Goal: Transaction & Acquisition: Obtain resource

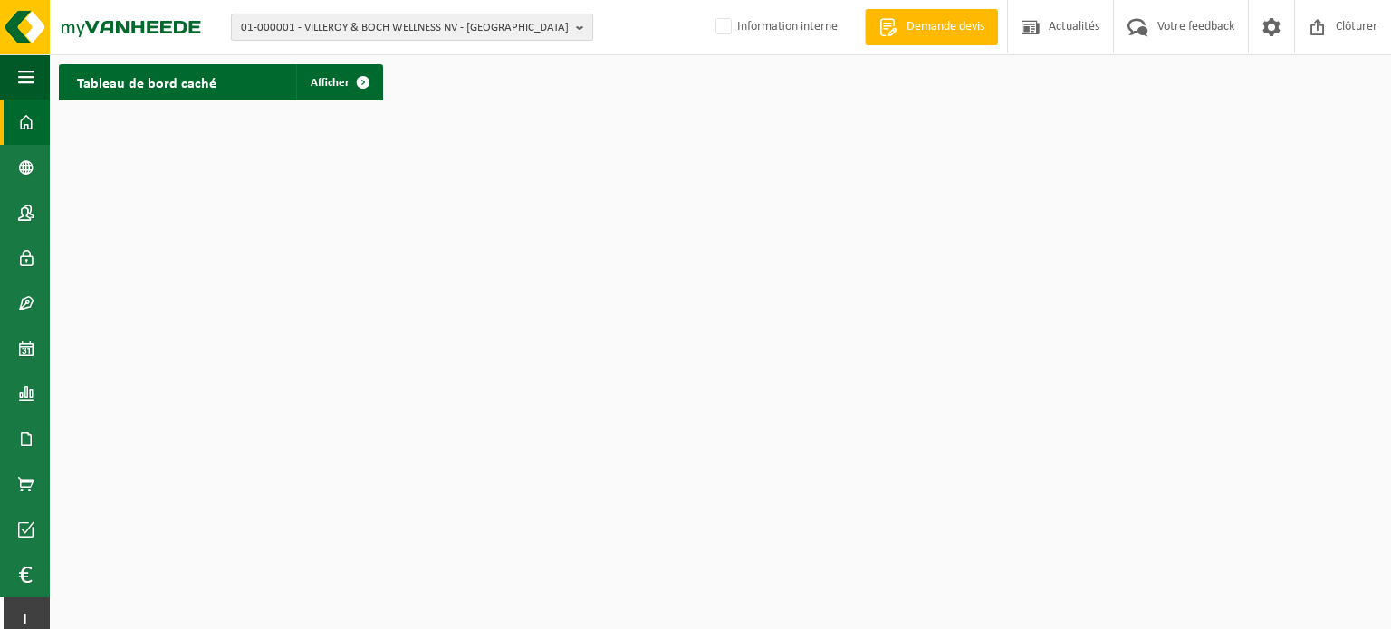
click at [579, 28] on b "button" at bounding box center [584, 26] width 16 height 25
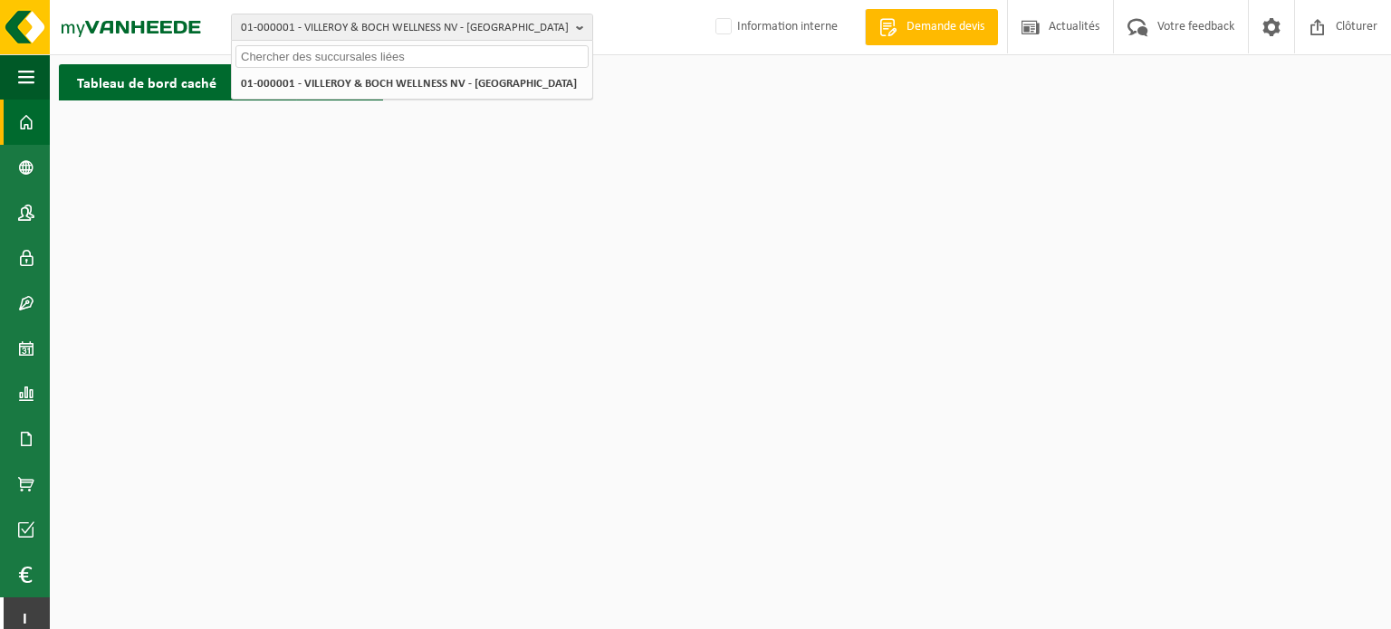
click at [447, 59] on input "text" at bounding box center [411, 56] width 353 height 23
paste input "01-096956"
type input "01-096956"
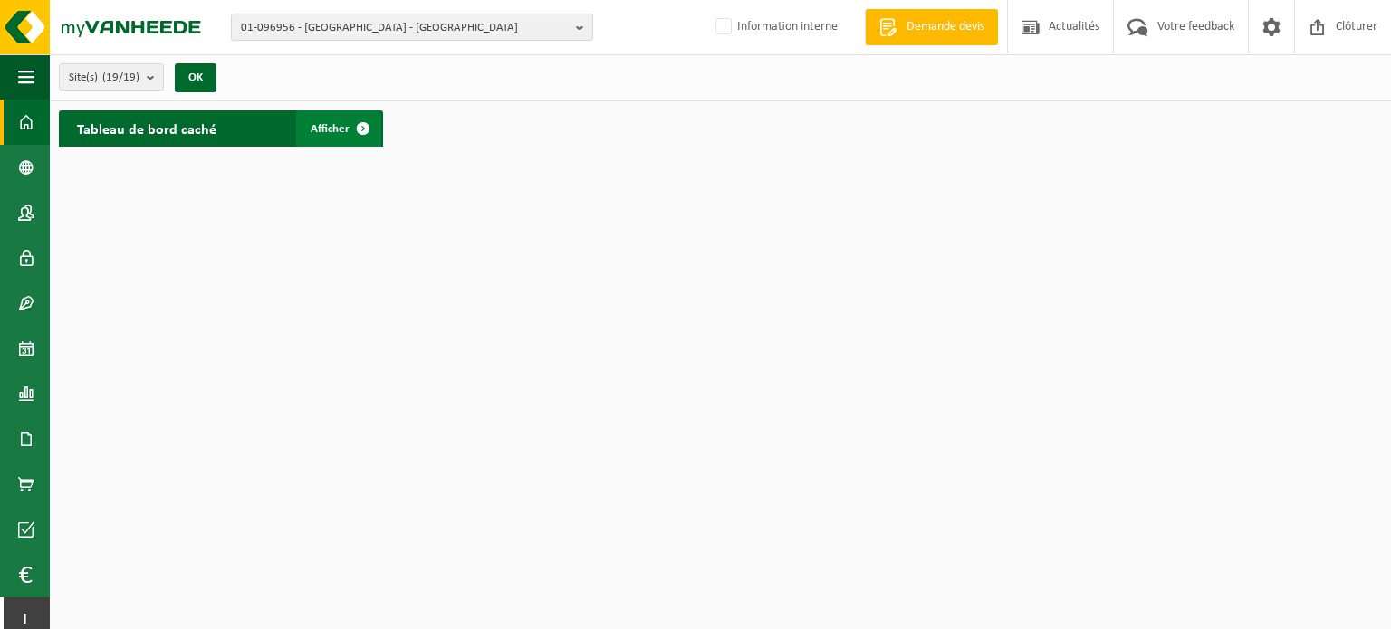
click at [339, 133] on span "Afficher" at bounding box center [330, 129] width 39 height 12
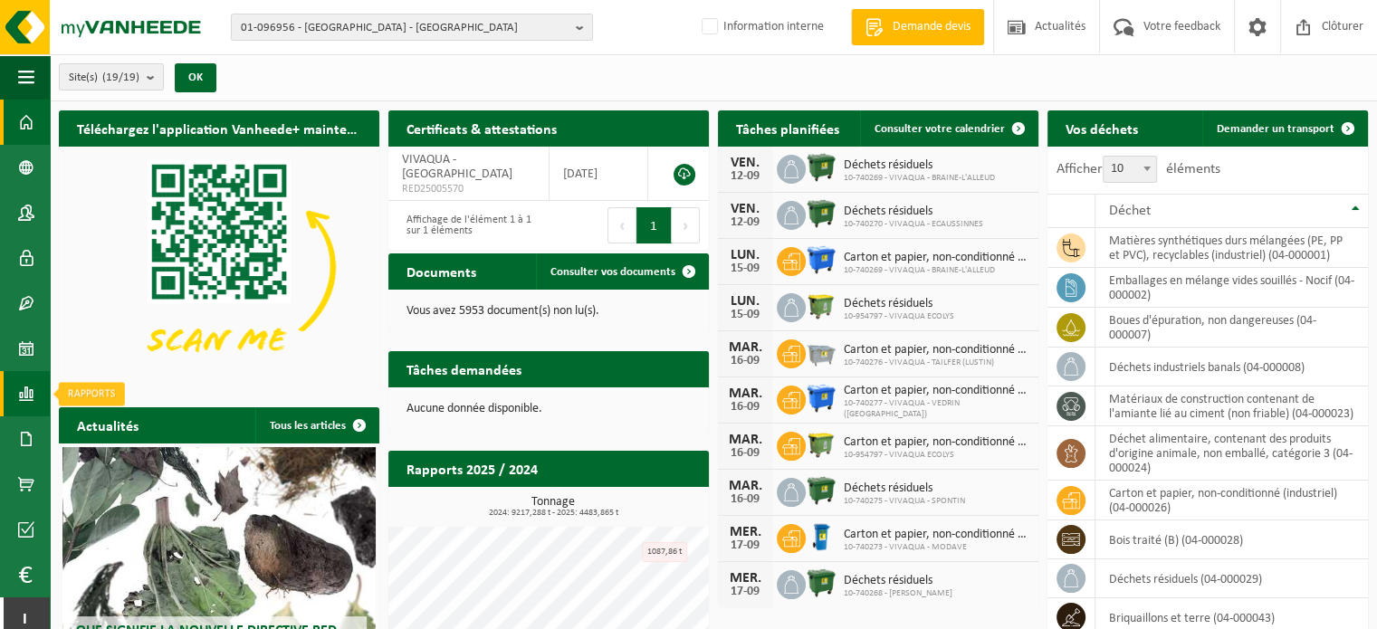
click at [22, 394] on span at bounding box center [26, 393] width 16 height 45
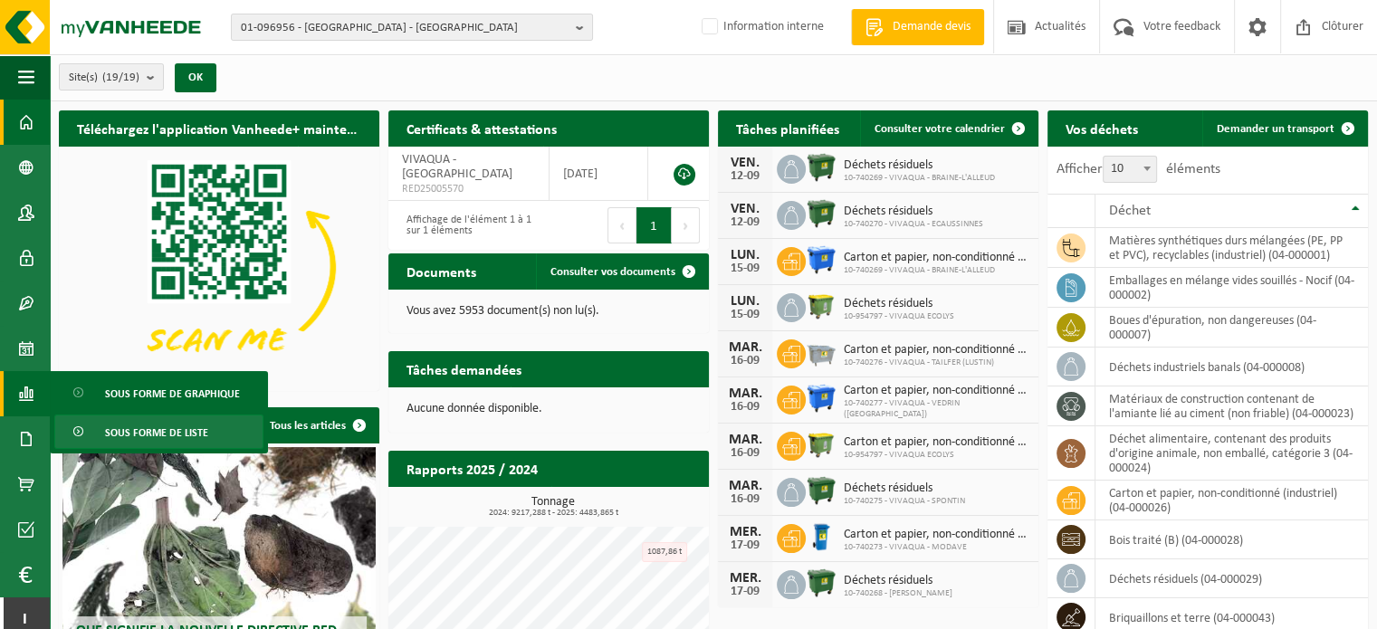
click at [133, 422] on span "Sous forme de liste" at bounding box center [156, 433] width 103 height 34
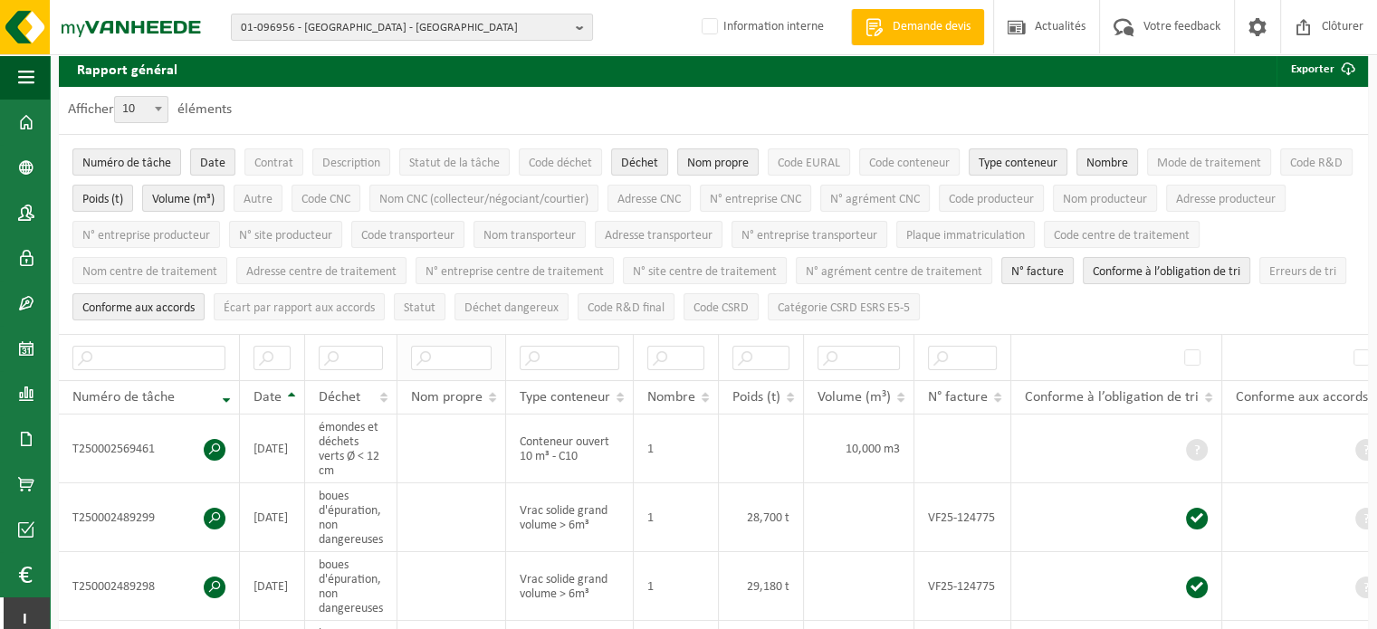
scroll to position [91, 0]
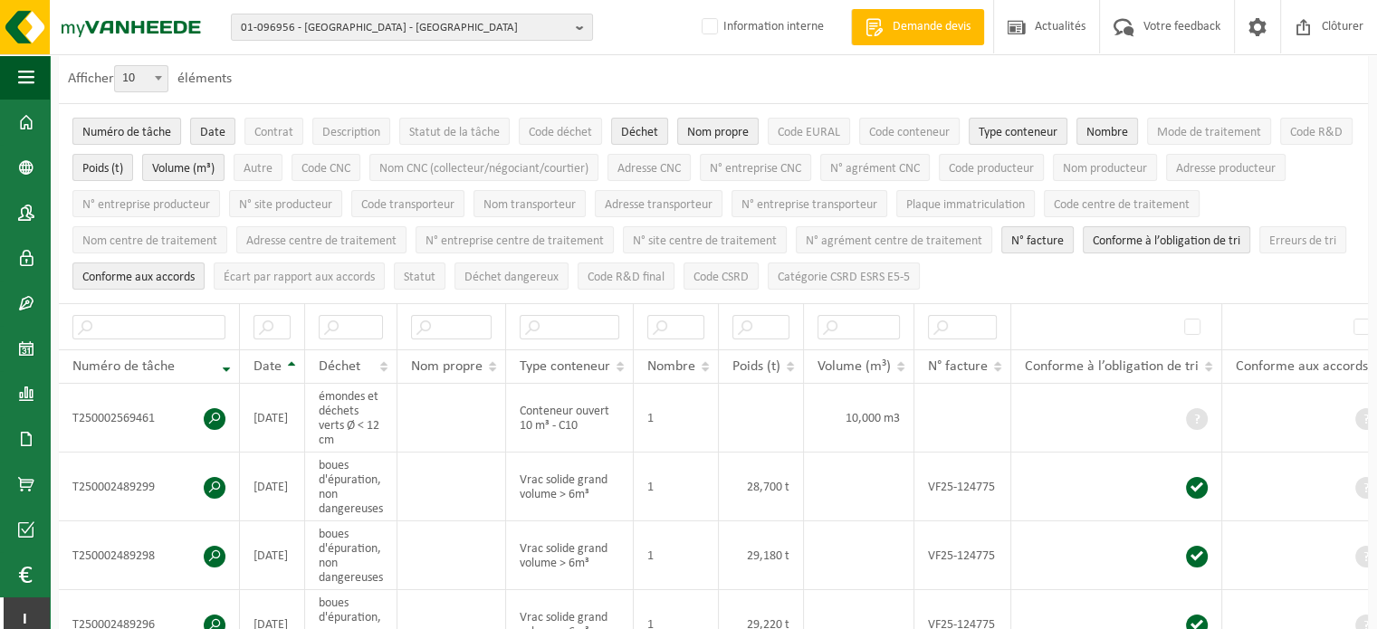
click at [122, 129] on span "Numéro de tâche" at bounding box center [126, 133] width 89 height 14
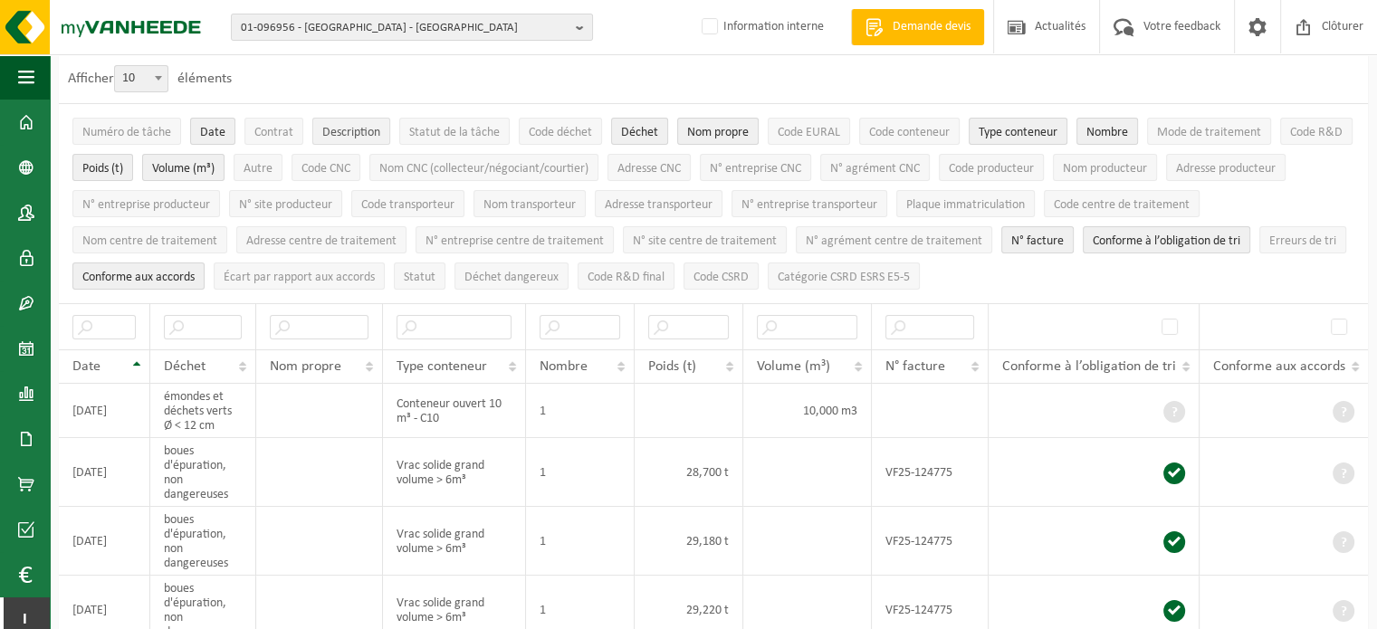
click at [351, 128] on span "Description" at bounding box center [351, 133] width 58 height 14
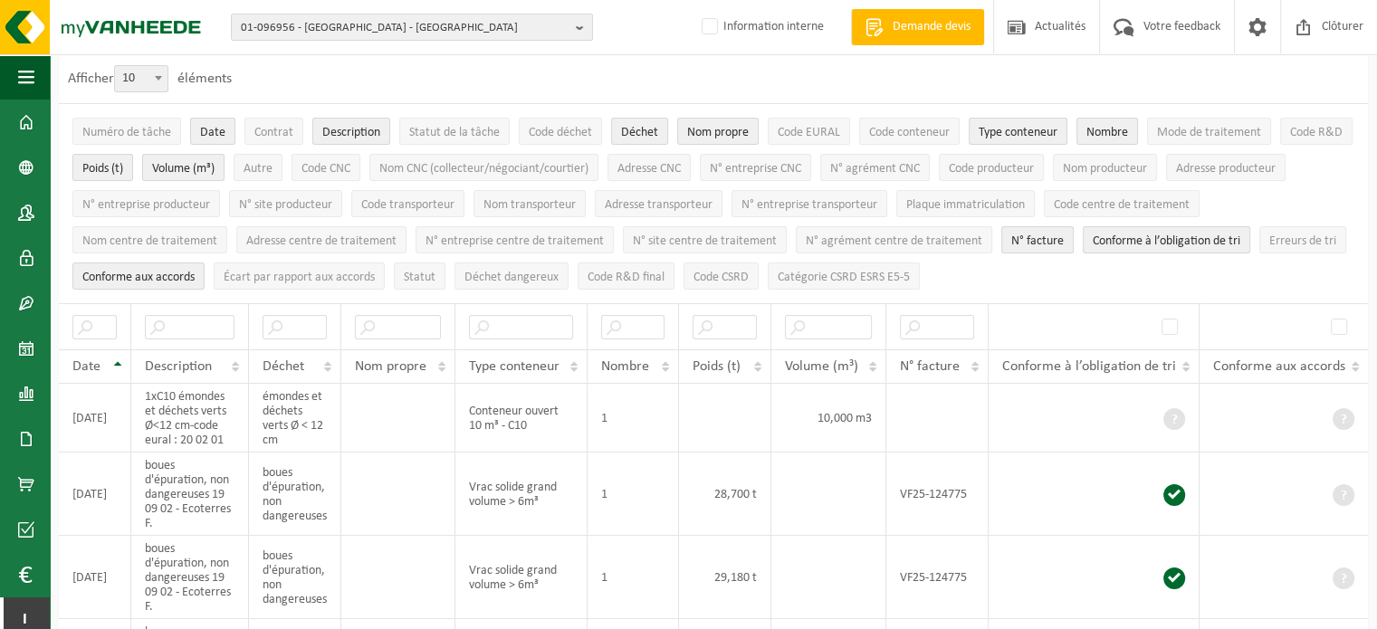
click at [663, 132] on button "Déchet" at bounding box center [639, 131] width 57 height 27
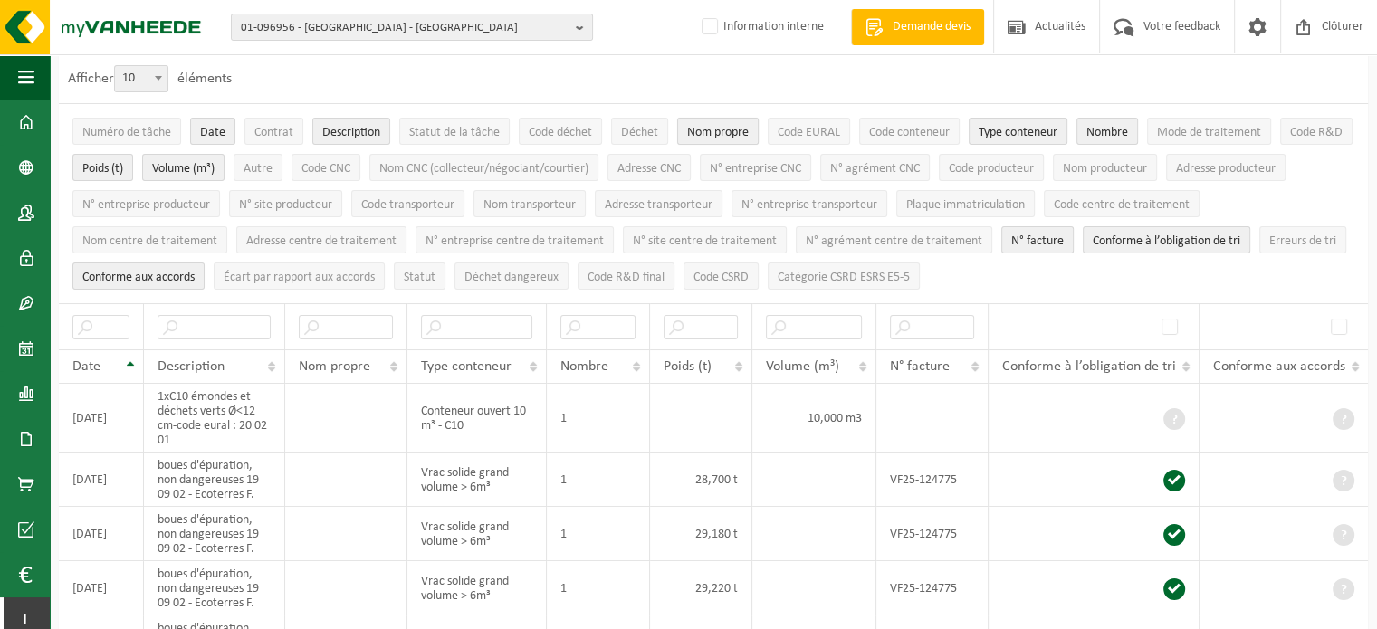
click at [744, 131] on span "Nom propre" at bounding box center [718, 133] width 62 height 14
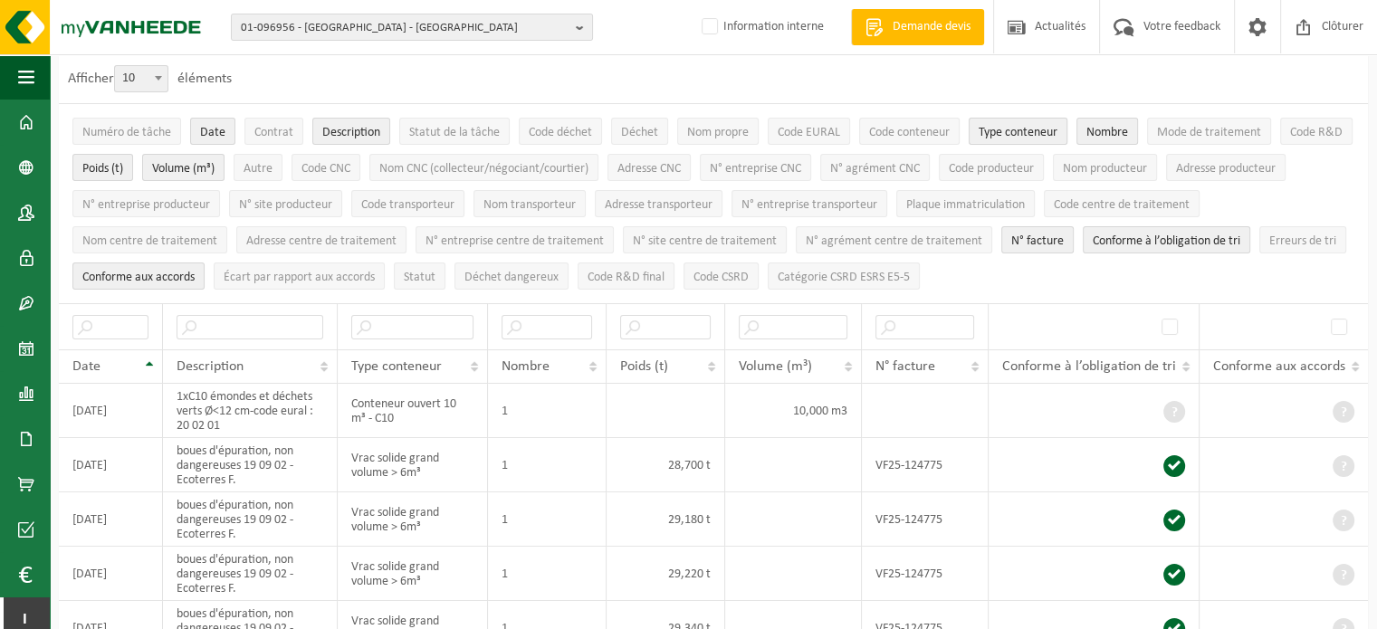
click at [1019, 130] on span "Type conteneur" at bounding box center [1018, 133] width 79 height 14
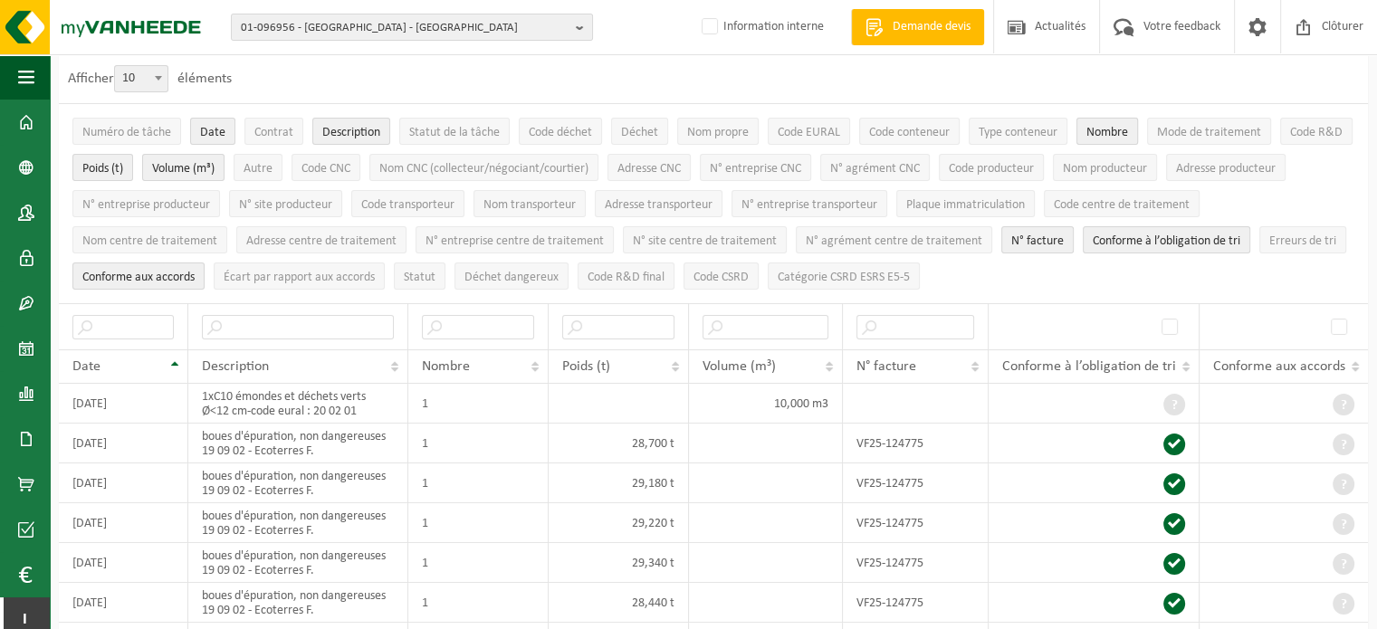
click at [1133, 127] on button "Nombre" at bounding box center [1108, 131] width 62 height 27
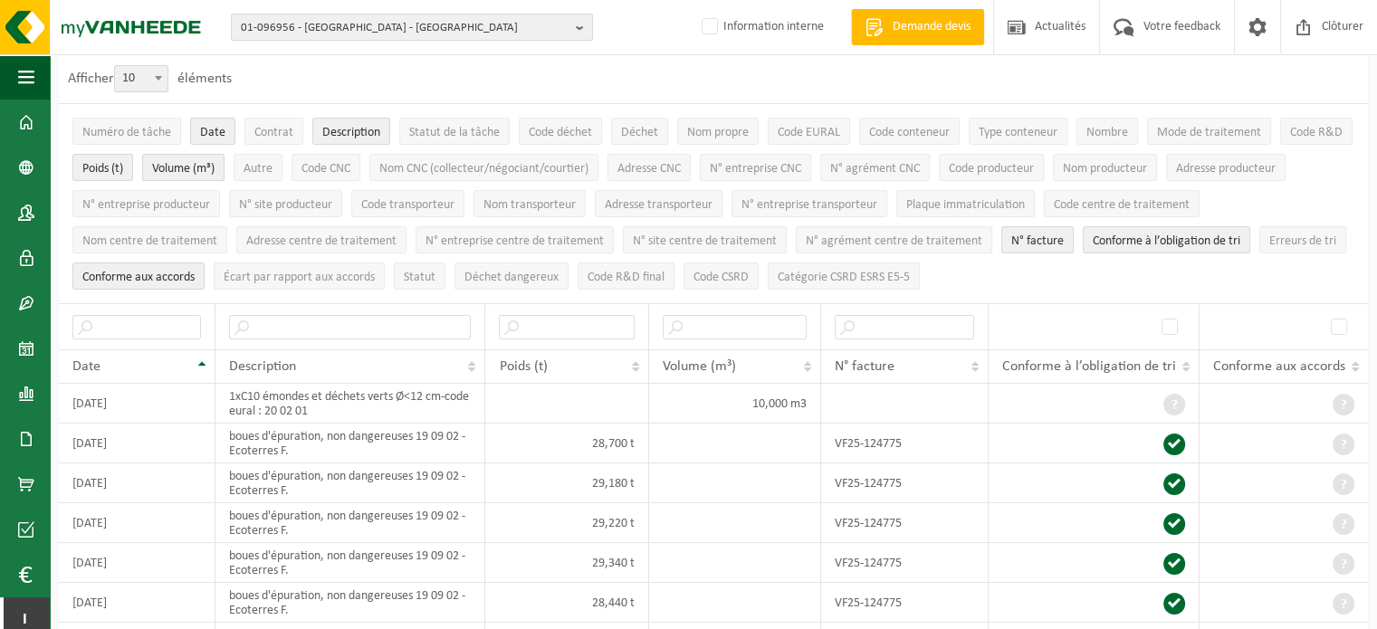
click at [177, 162] on span "Volume (m³)" at bounding box center [183, 169] width 62 height 14
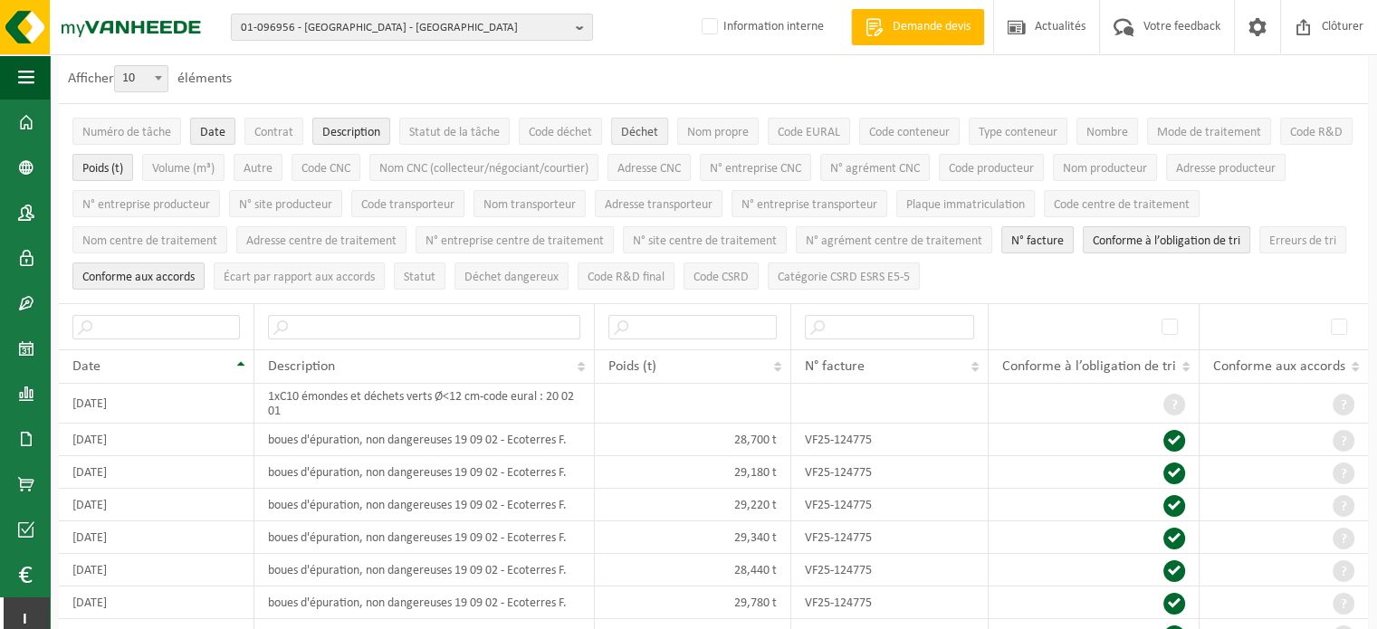
click at [623, 135] on span "Déchet" at bounding box center [639, 133] width 37 height 14
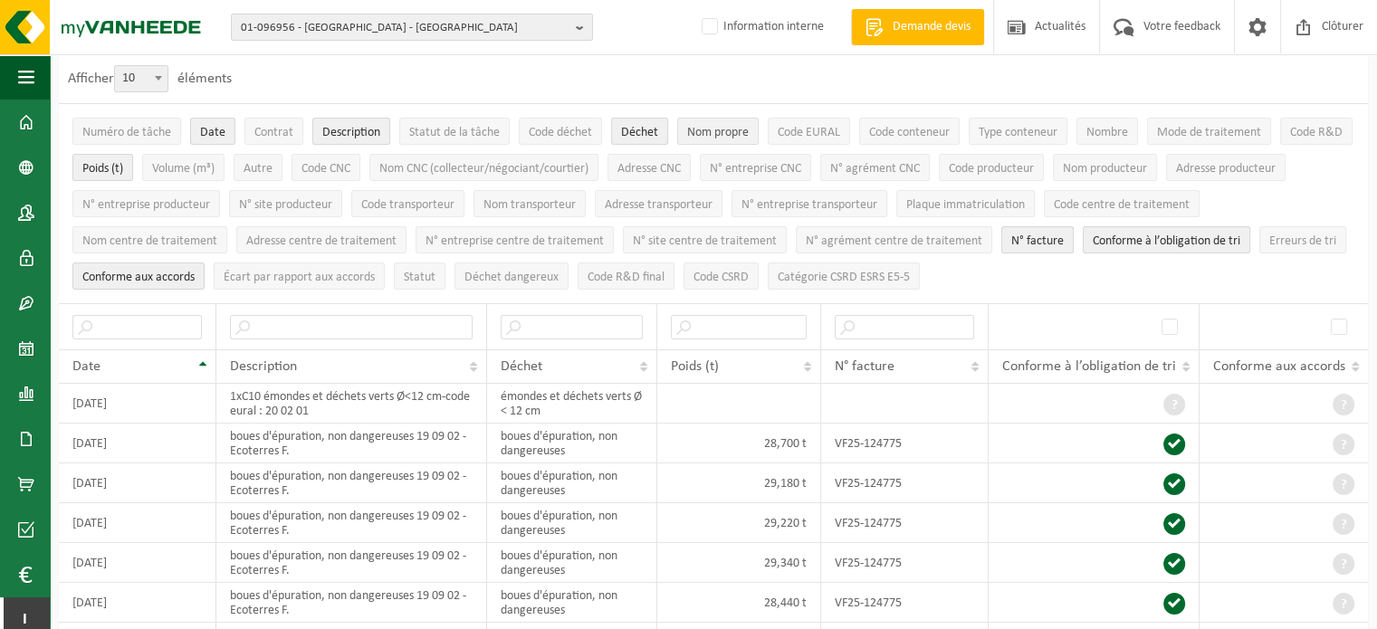
click at [723, 130] on span "Nom propre" at bounding box center [718, 133] width 62 height 14
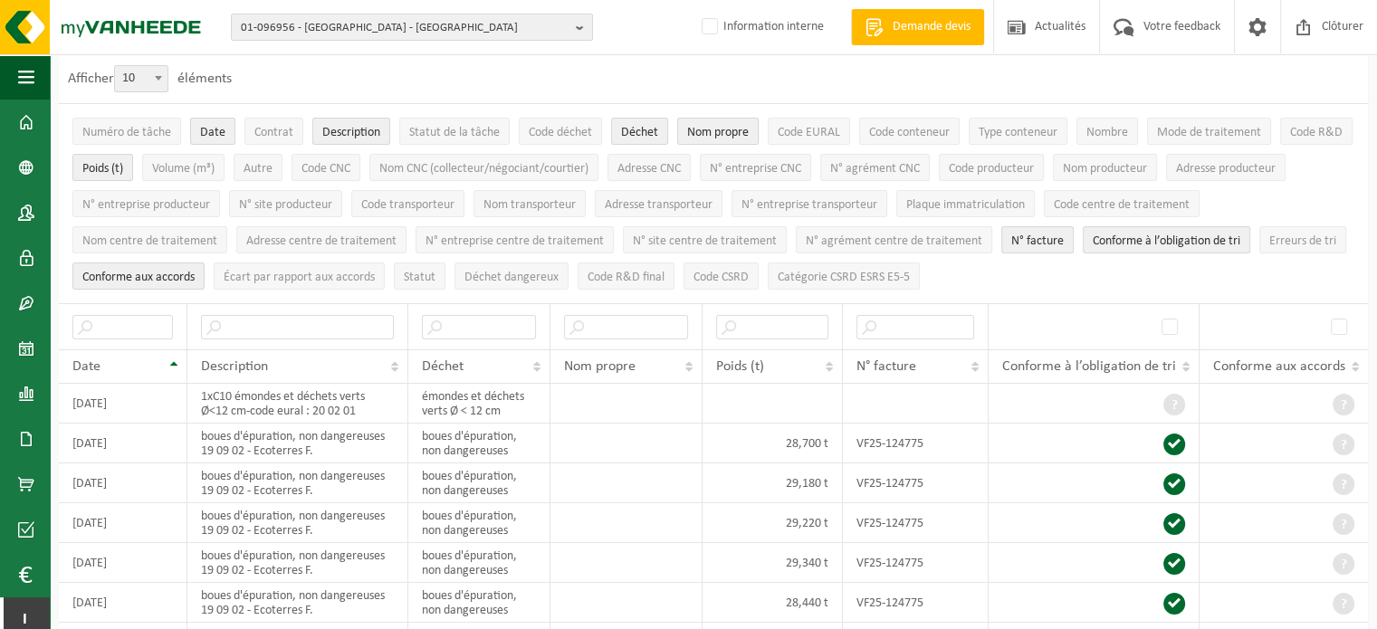
click at [721, 127] on span "Nom propre" at bounding box center [718, 133] width 62 height 14
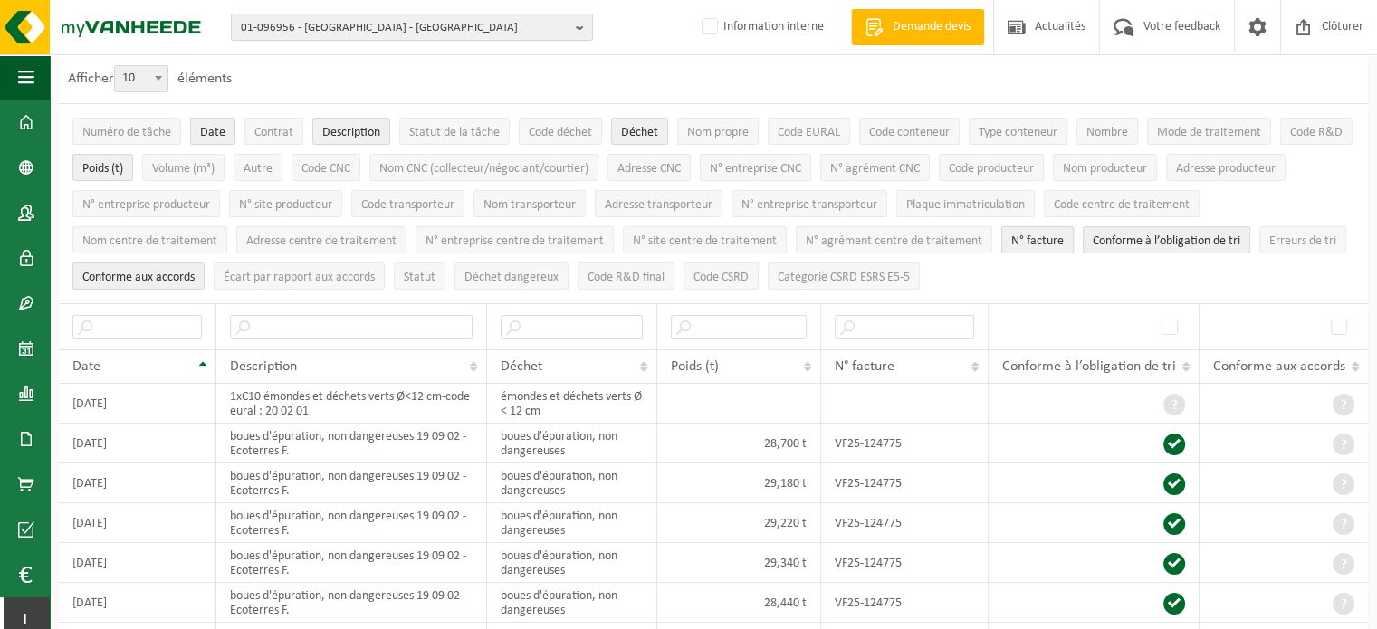
click at [1040, 246] on button "N° facture" at bounding box center [1038, 239] width 72 height 27
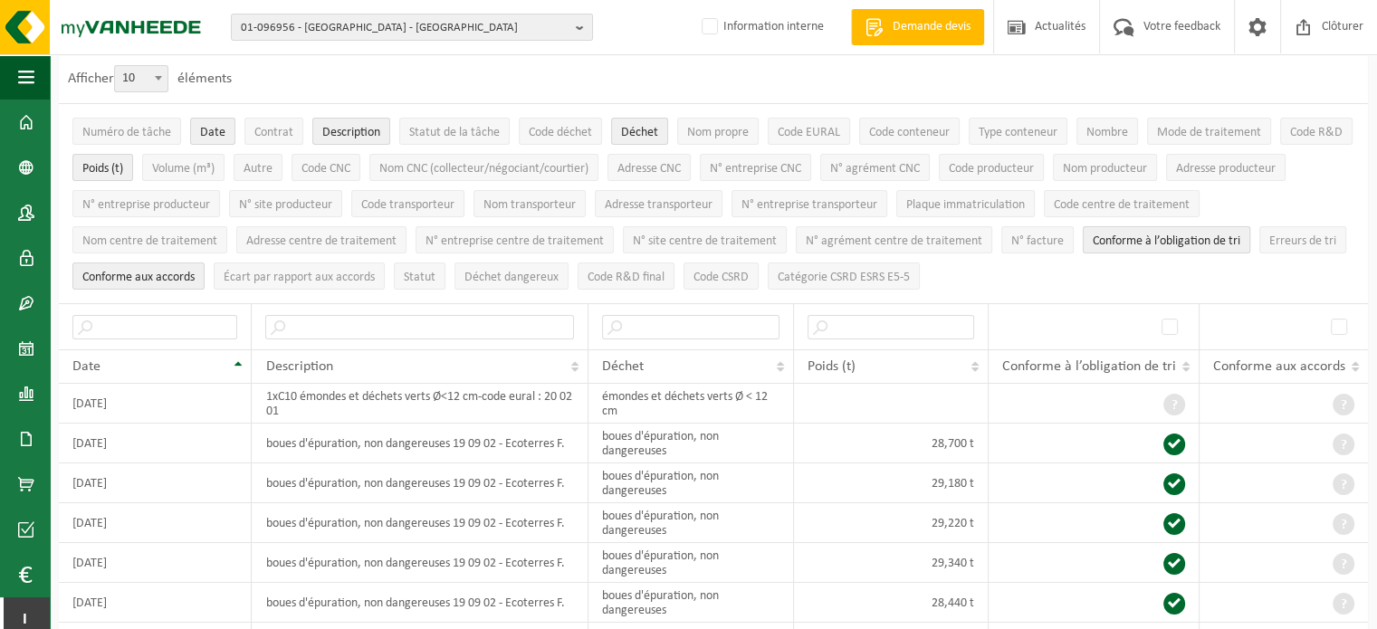
click at [1148, 244] on span "Conforme à l’obligation de tri" at bounding box center [1167, 242] width 148 height 14
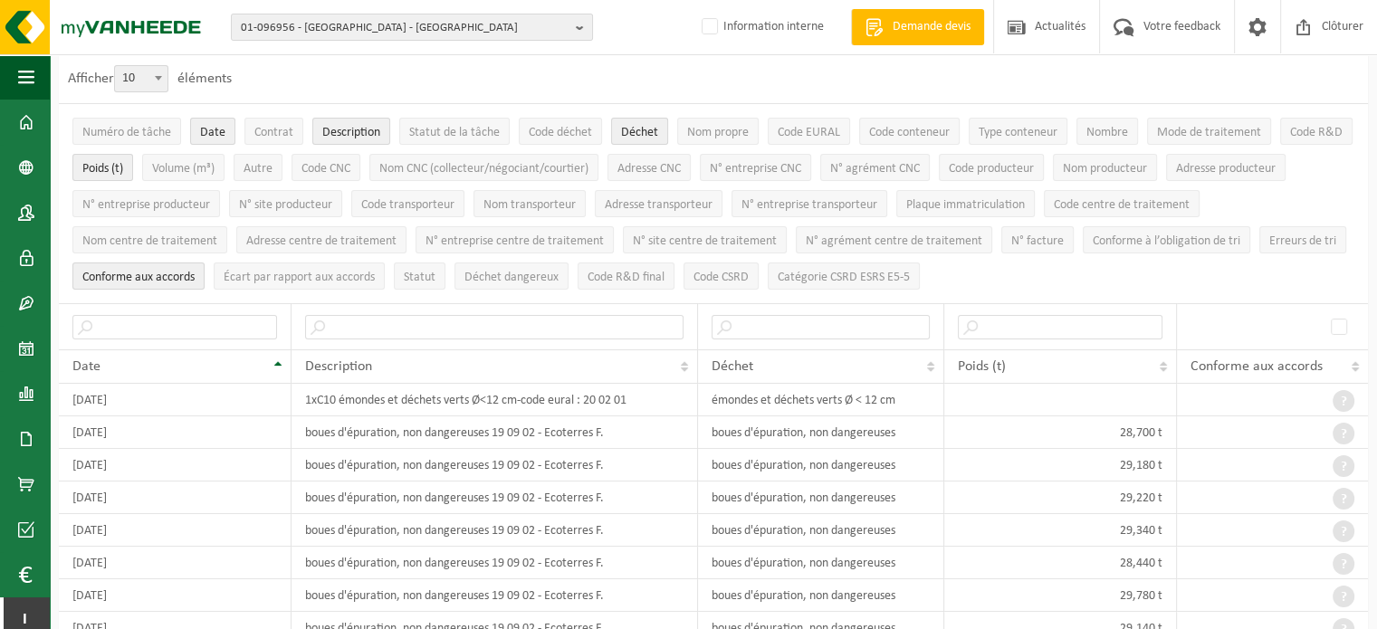
scroll to position [0, 0]
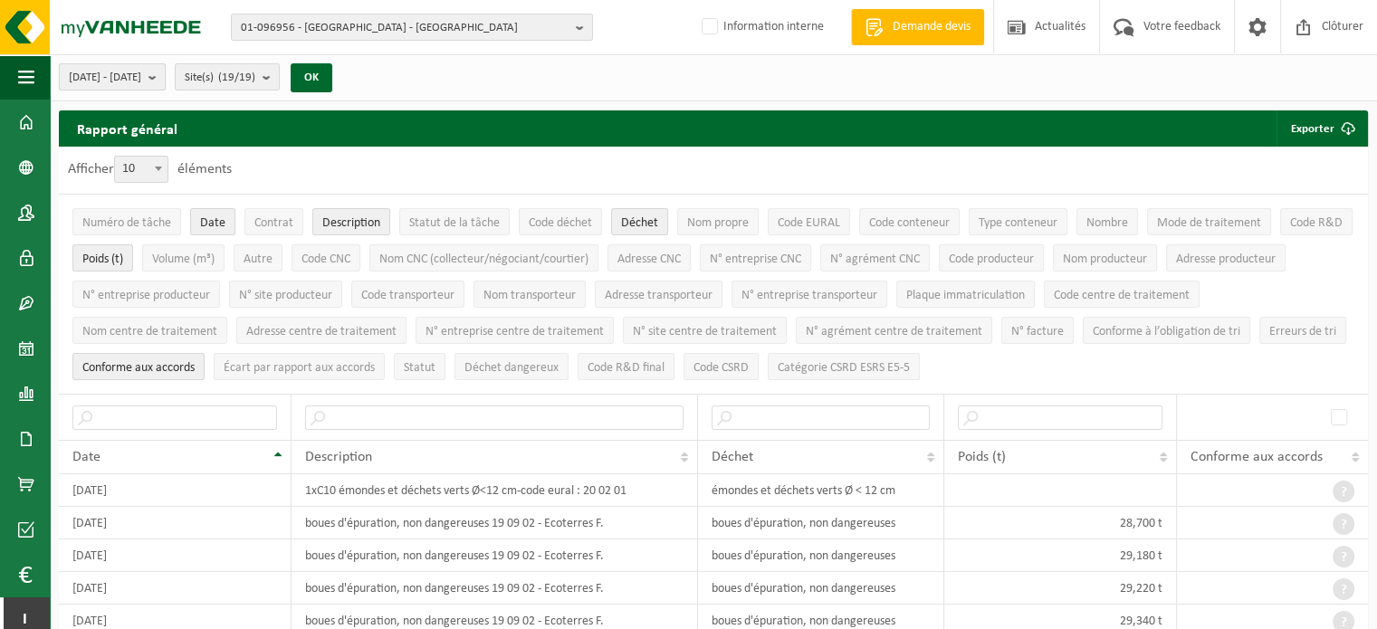
click at [165, 78] on b "submit" at bounding box center [157, 76] width 16 height 25
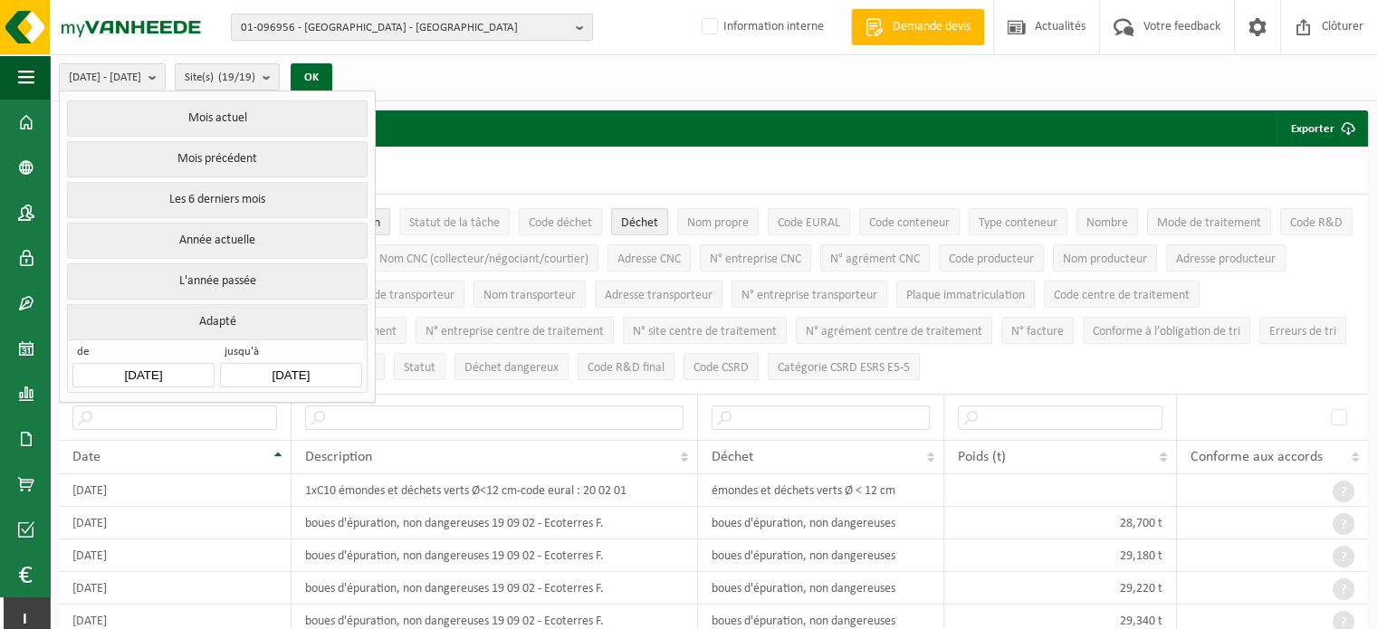
click at [219, 278] on button "L'année passée" at bounding box center [217, 282] width 300 height 36
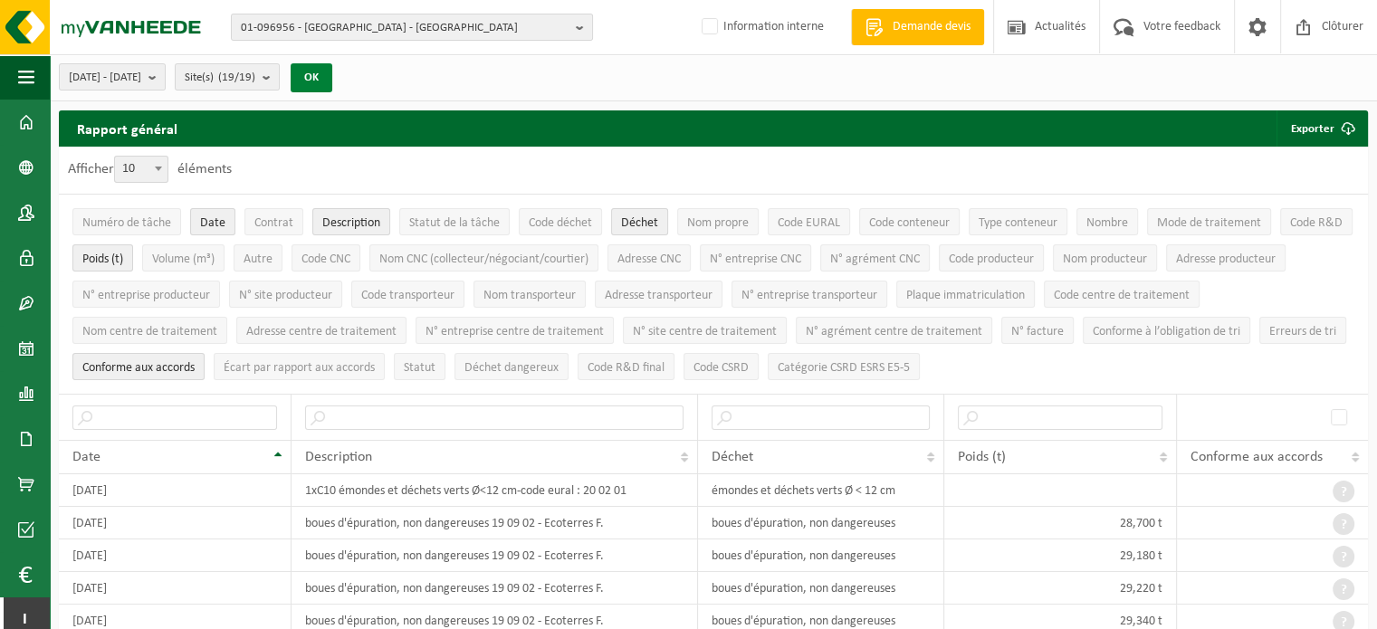
click at [332, 77] on button "OK" at bounding box center [312, 77] width 42 height 29
click at [1310, 133] on button "Exporter" at bounding box center [1322, 128] width 90 height 36
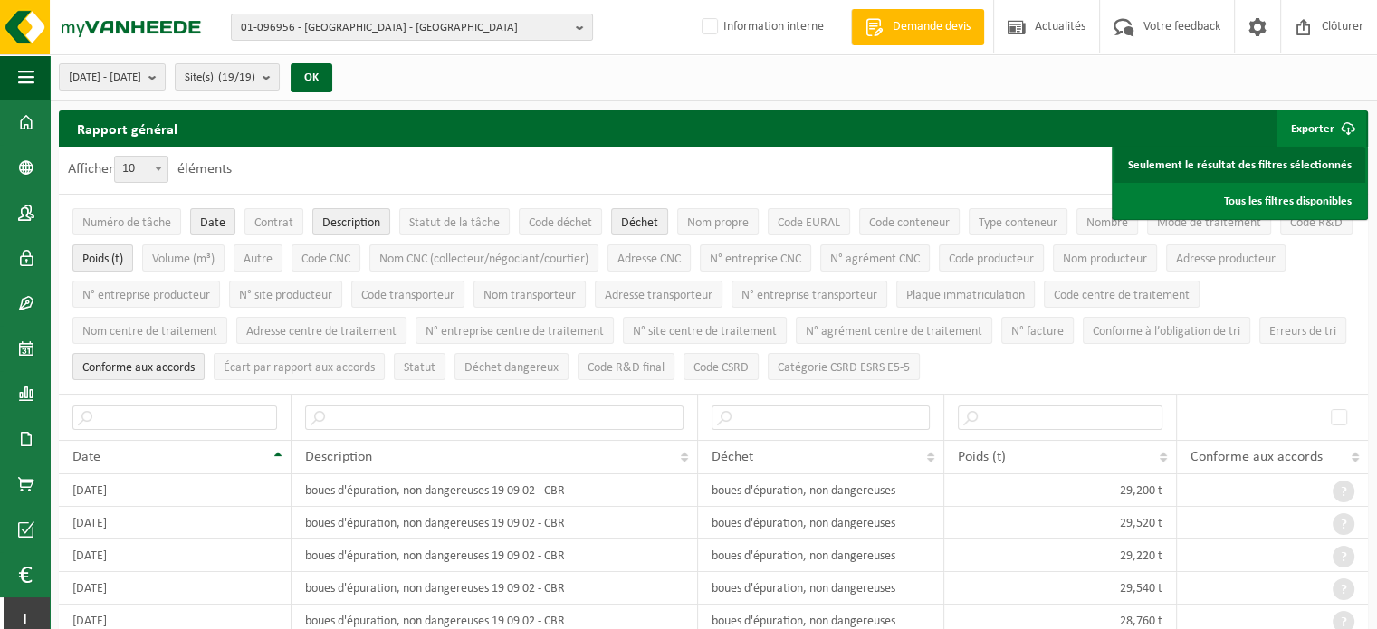
click at [1308, 159] on link "Seulement le résultat des filtres sélectionnés" at bounding box center [1240, 165] width 251 height 36
click at [541, 222] on span "Code déchet" at bounding box center [560, 223] width 63 height 14
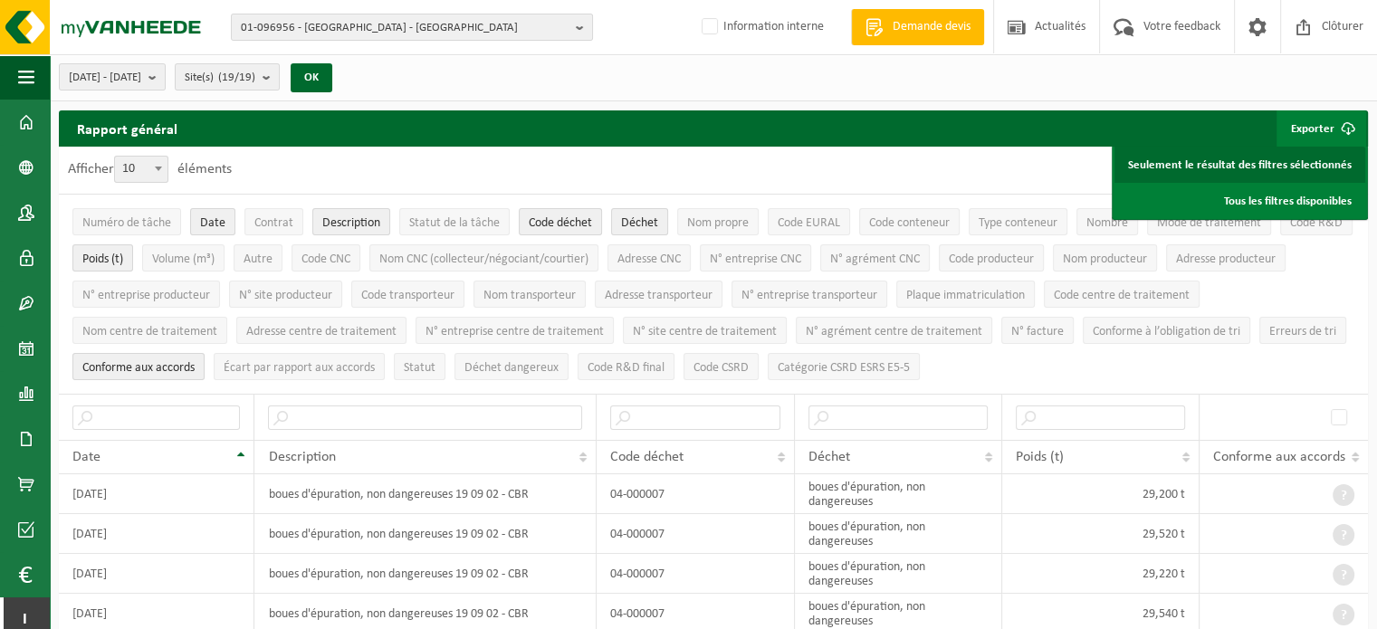
click at [1250, 165] on link "Seulement le résultat des filtres sélectionnés" at bounding box center [1240, 165] width 251 height 36
click at [165, 68] on b "submit" at bounding box center [157, 76] width 16 height 25
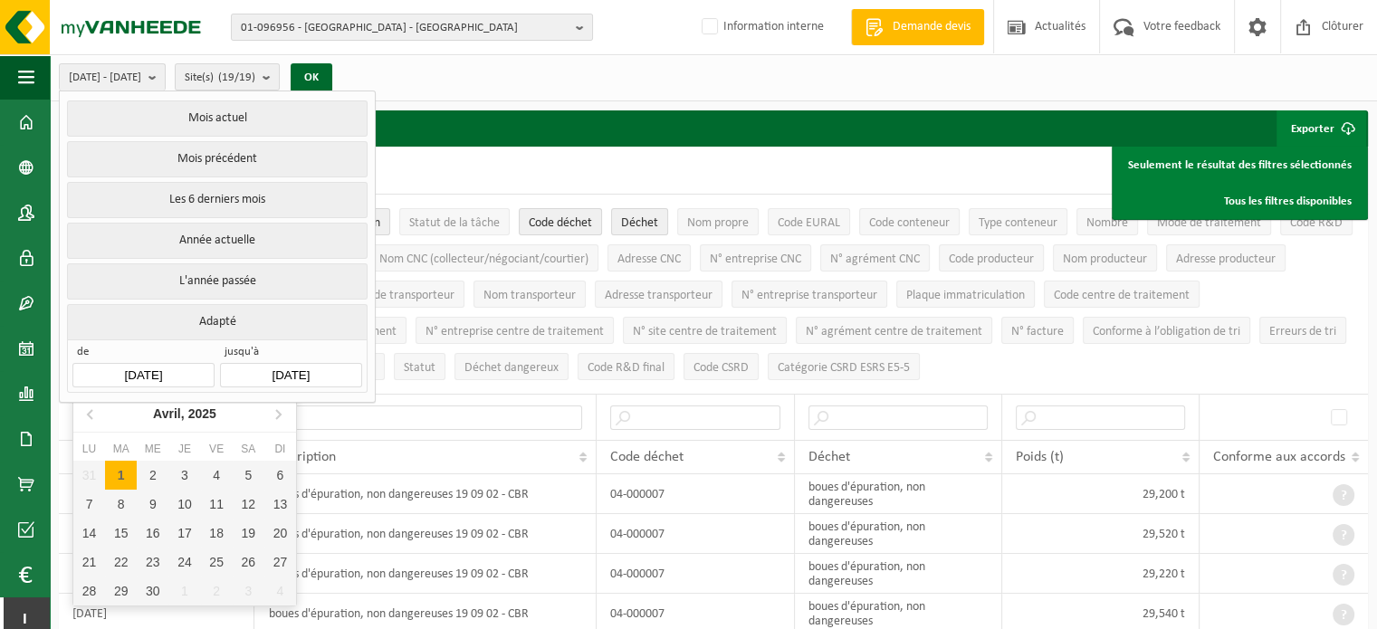
click at [182, 368] on input "2024-01-01" at bounding box center [142, 375] width 141 height 24
click at [112, 363] on input "2024-01-01" at bounding box center [142, 375] width 141 height 24
click at [122, 363] on input "2024-01-01" at bounding box center [142, 375] width 141 height 24
click at [192, 363] on input "2024-01-01" at bounding box center [142, 375] width 141 height 24
click at [208, 314] on button "Adapté" at bounding box center [217, 321] width 300 height 35
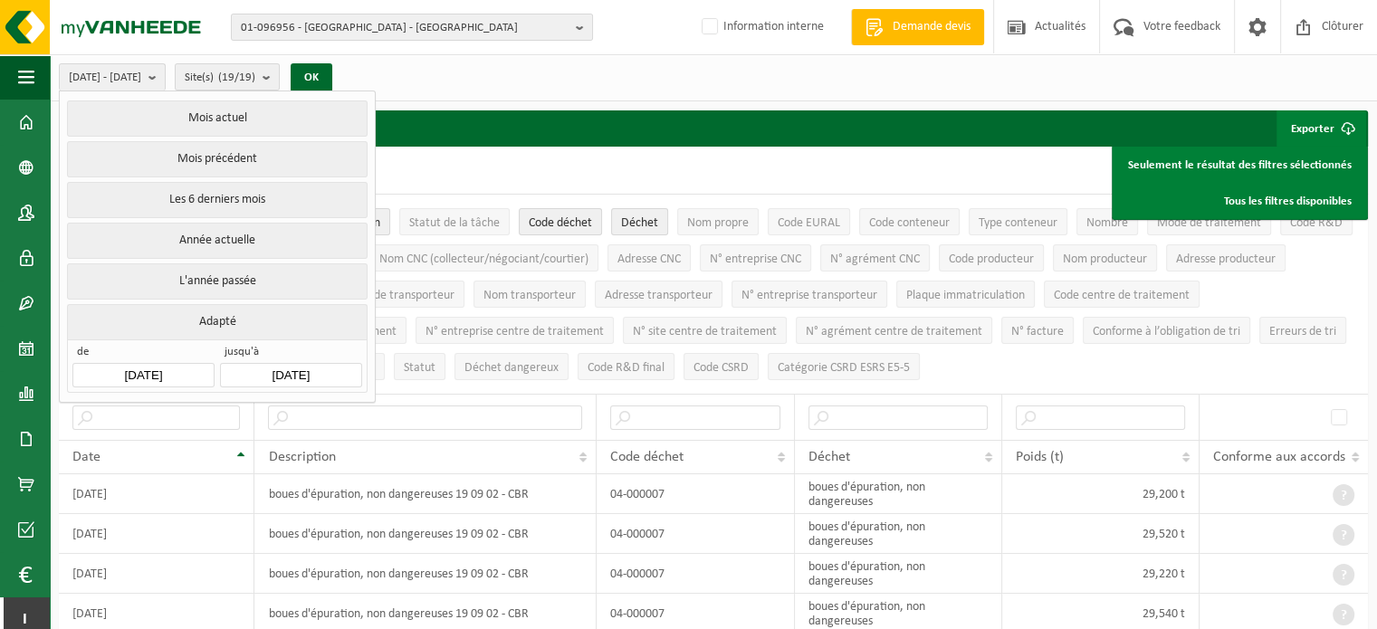
click at [185, 368] on input "2024-01-01" at bounding box center [142, 375] width 141 height 24
click at [216, 311] on button "Adapté" at bounding box center [217, 321] width 300 height 35
click at [216, 321] on button "Adapté" at bounding box center [217, 321] width 300 height 35
click at [120, 363] on input "2024-01-01" at bounding box center [142, 375] width 141 height 24
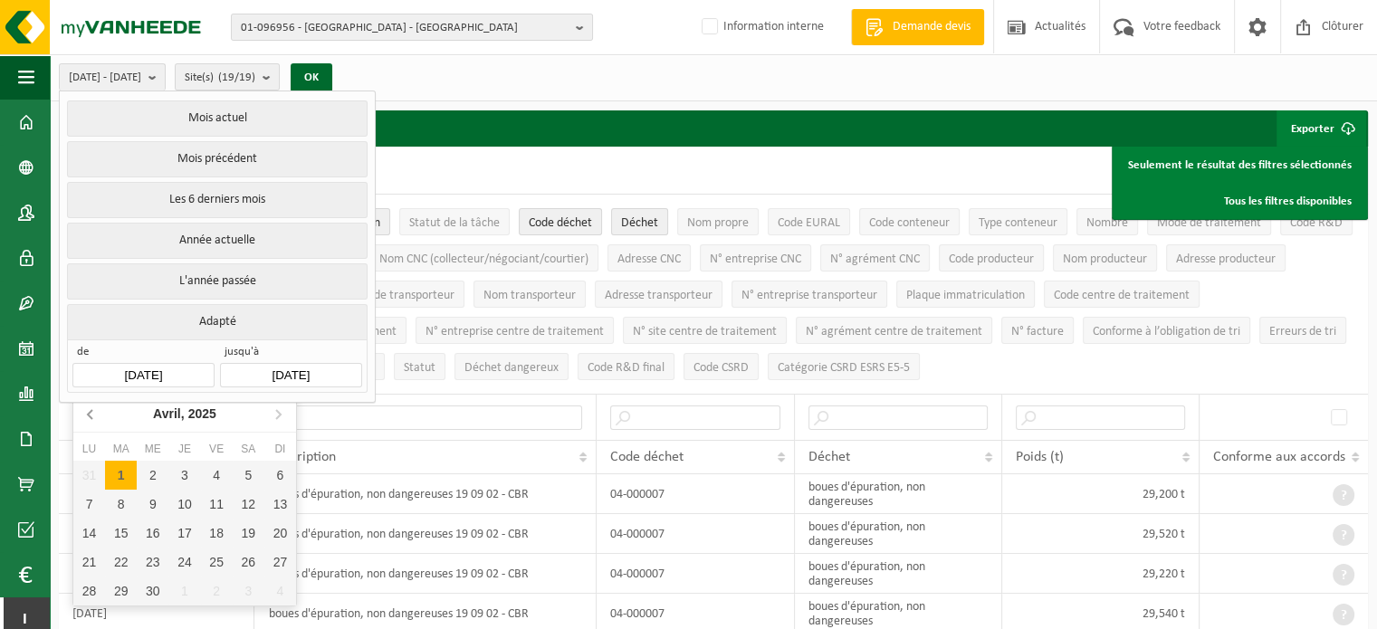
click at [83, 407] on icon at bounding box center [91, 413] width 29 height 29
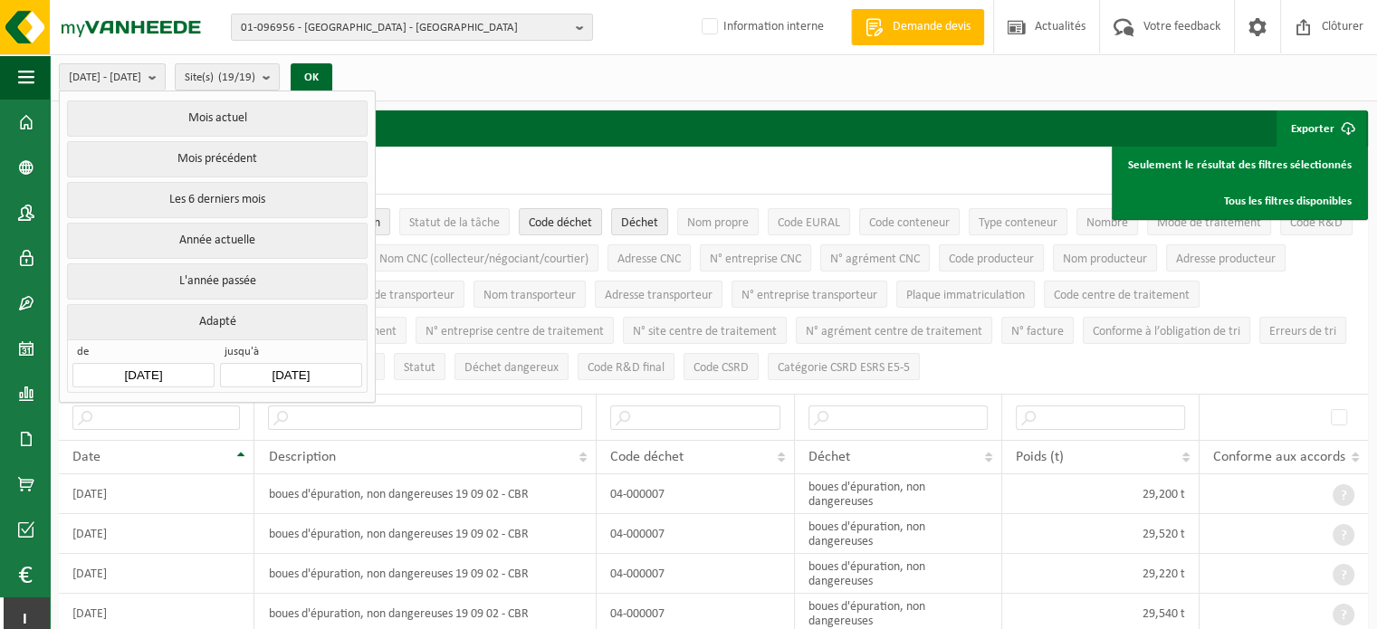
click at [229, 313] on button "Adapté" at bounding box center [217, 321] width 300 height 35
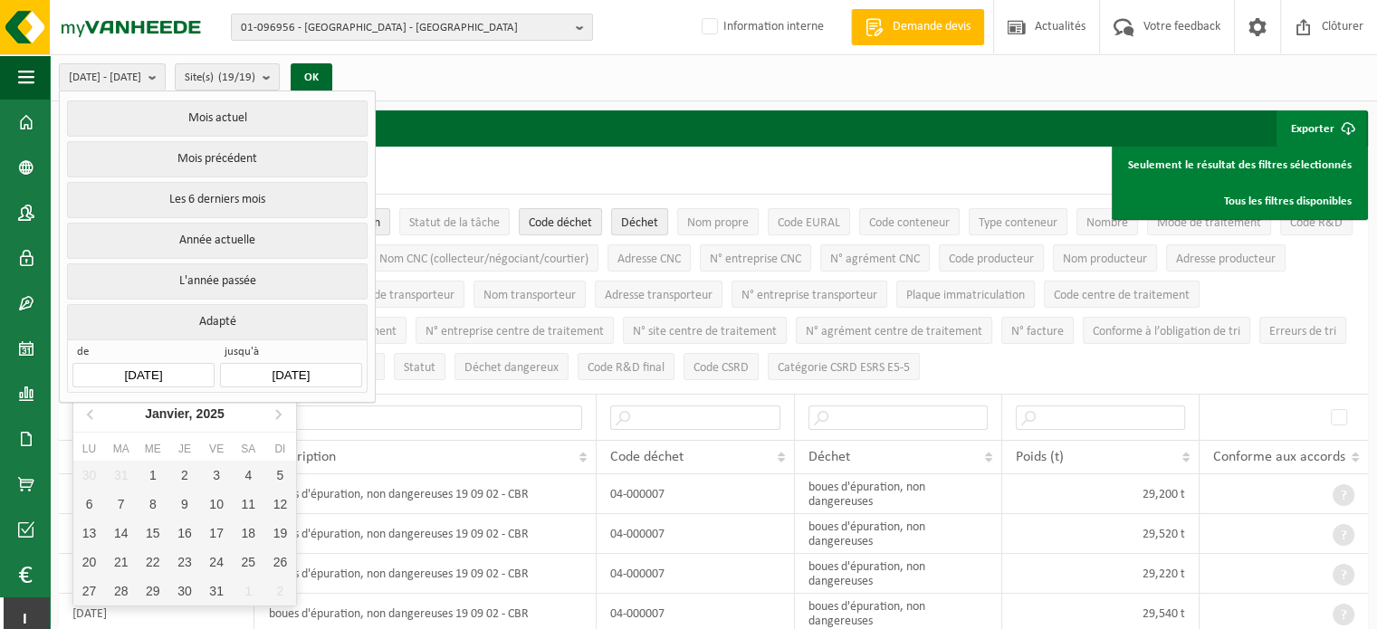
drag, startPoint x: 111, startPoint y: 364, endPoint x: 206, endPoint y: 371, distance: 95.4
click at [206, 371] on input "[DATE]" at bounding box center [142, 375] width 141 height 24
click at [143, 369] on input "[DATE]" at bounding box center [142, 375] width 141 height 24
click at [134, 367] on input "[DATE]" at bounding box center [142, 375] width 141 height 24
click at [130, 368] on input "[DATE]" at bounding box center [142, 375] width 141 height 24
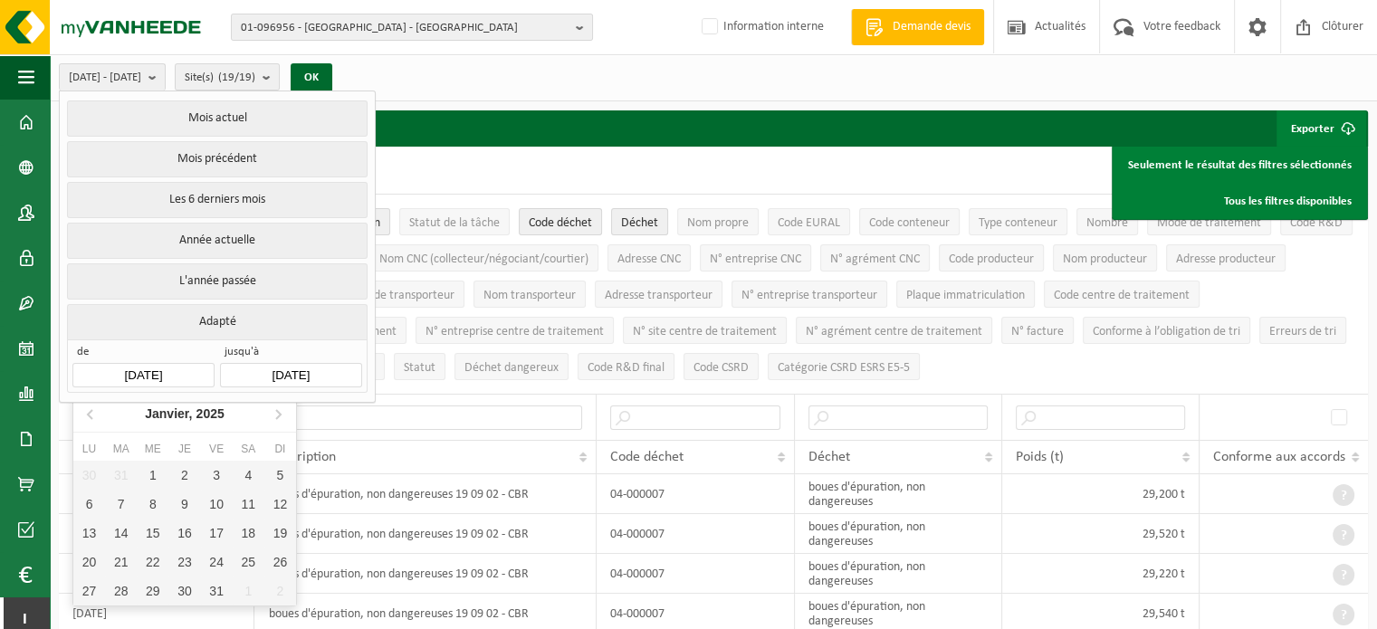
click at [130, 368] on input "[DATE]" at bounding box center [142, 375] width 141 height 24
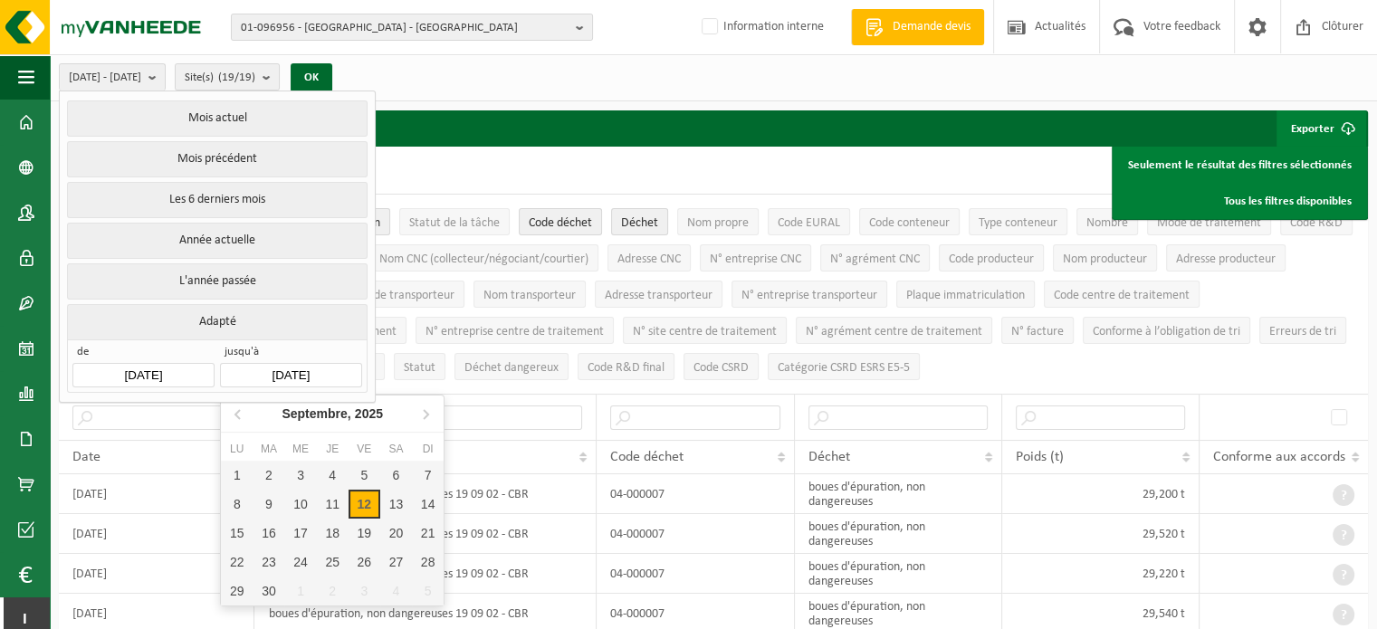
click at [269, 376] on input "[DATE]" at bounding box center [290, 375] width 141 height 24
click at [169, 373] on input "[DATE]" at bounding box center [142, 375] width 141 height 24
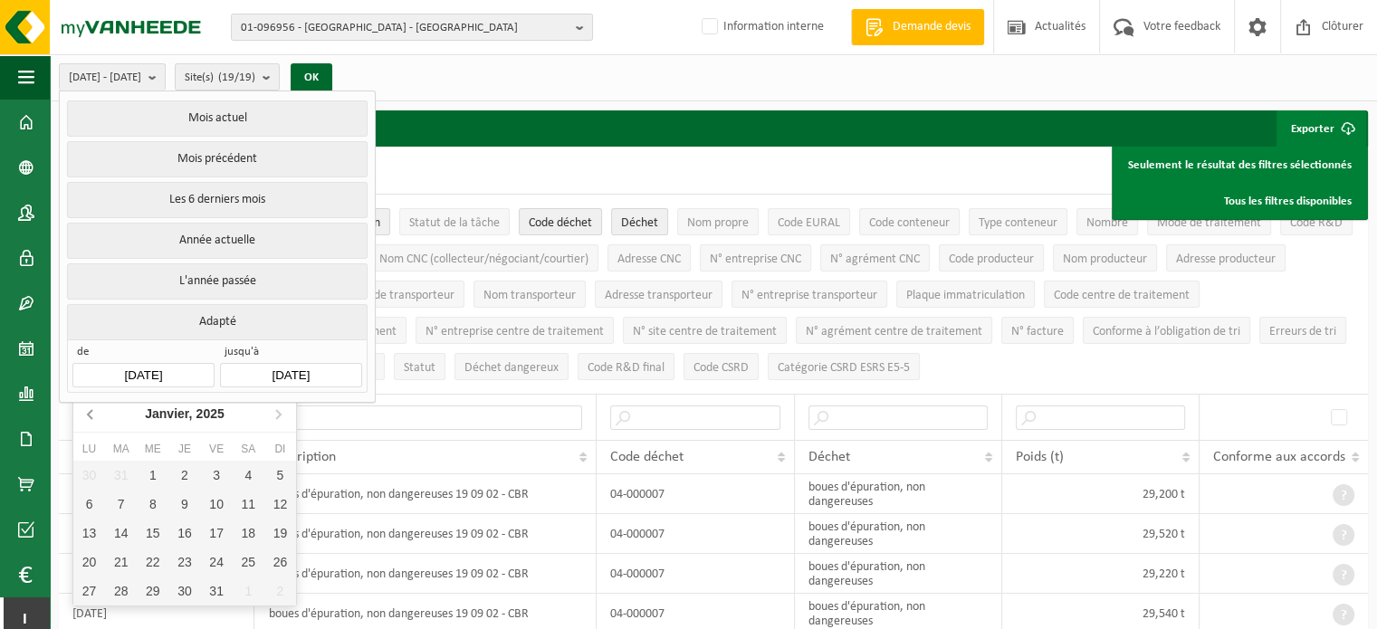
click at [91, 414] on icon at bounding box center [91, 413] width 29 height 29
click at [91, 412] on icon at bounding box center [91, 413] width 29 height 29
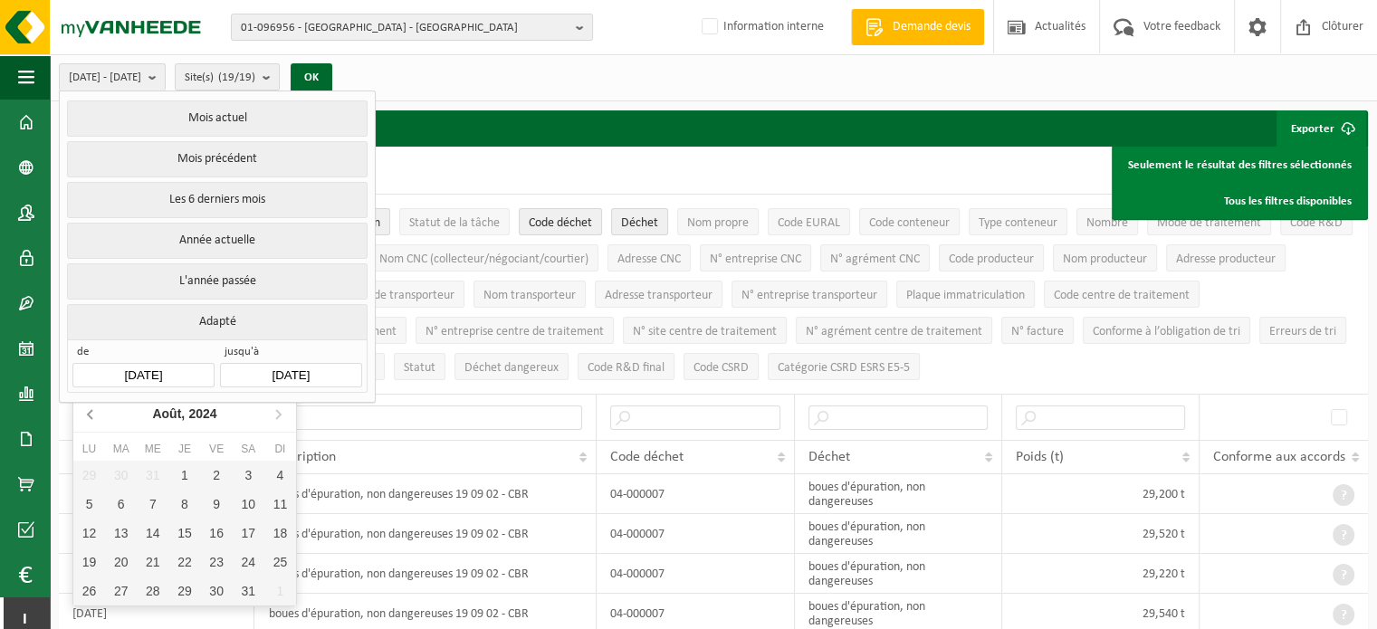
click at [92, 412] on icon at bounding box center [91, 413] width 29 height 29
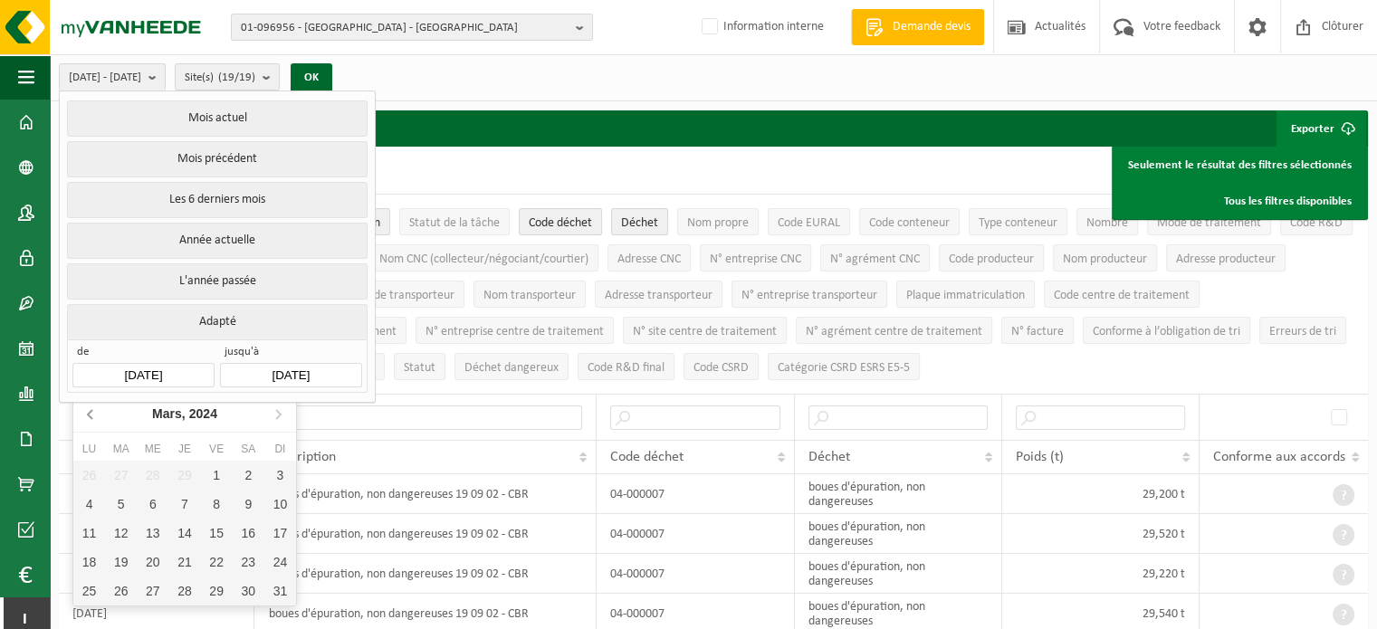
click at [92, 412] on icon at bounding box center [91, 413] width 29 height 29
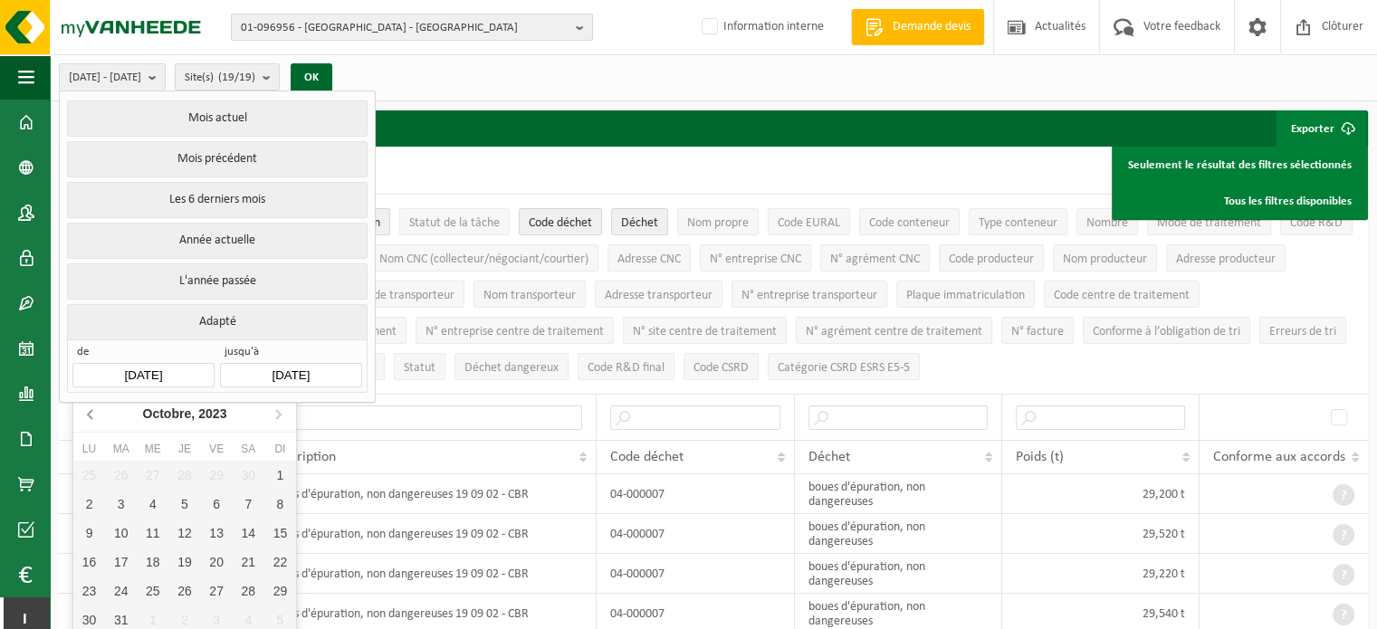
click at [92, 412] on icon at bounding box center [91, 413] width 29 height 29
click at [94, 412] on icon at bounding box center [91, 413] width 29 height 29
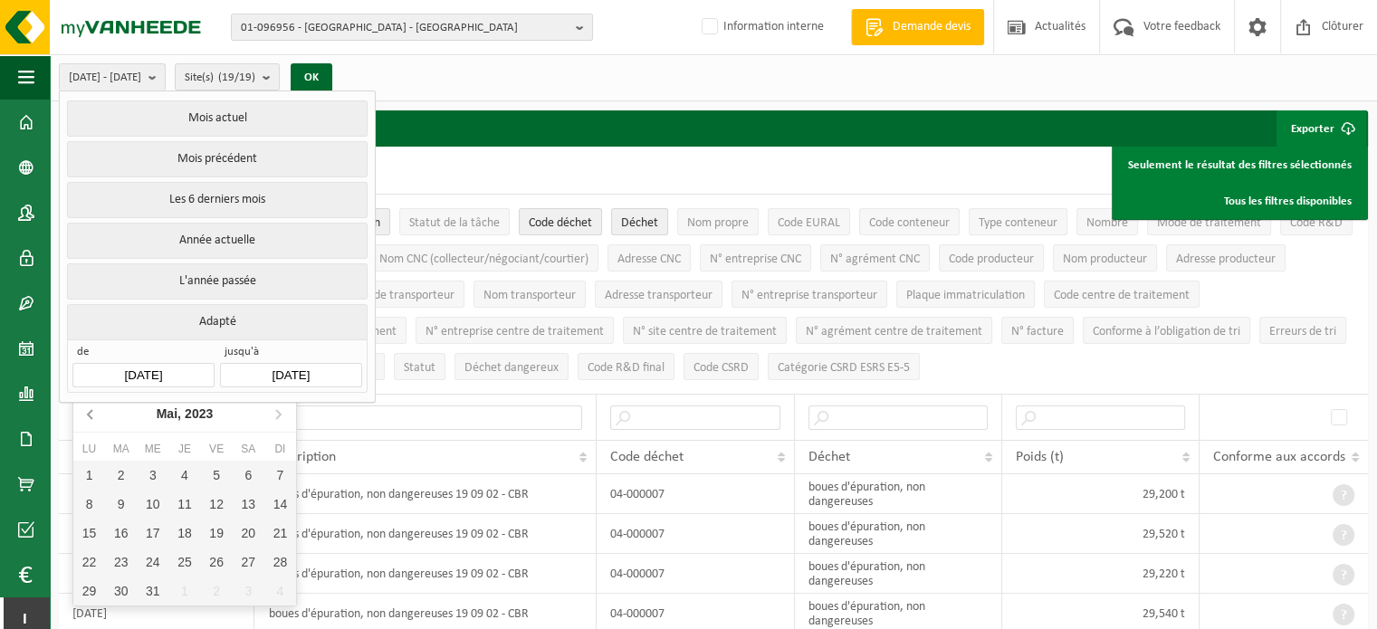
click at [94, 412] on icon at bounding box center [91, 413] width 29 height 29
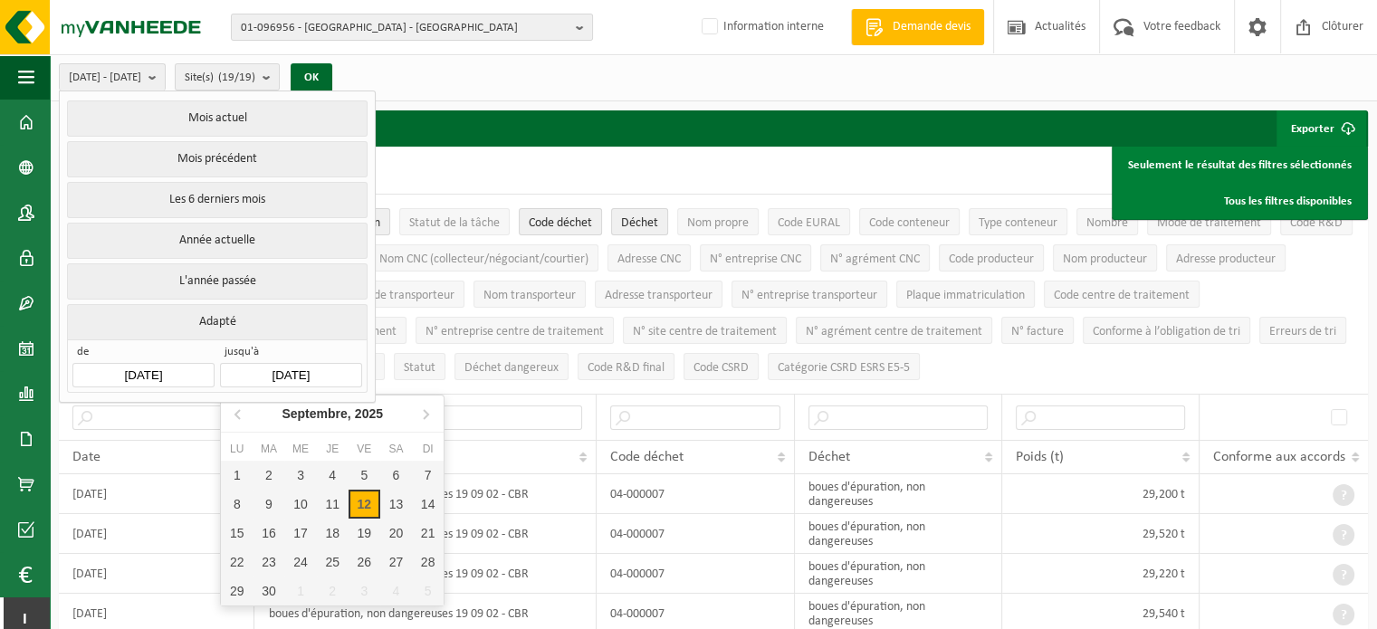
click at [344, 373] on input "2024-12-31" at bounding box center [290, 375] width 141 height 24
click at [388, 416] on div "Septembre, 2025" at bounding box center [332, 413] width 116 height 29
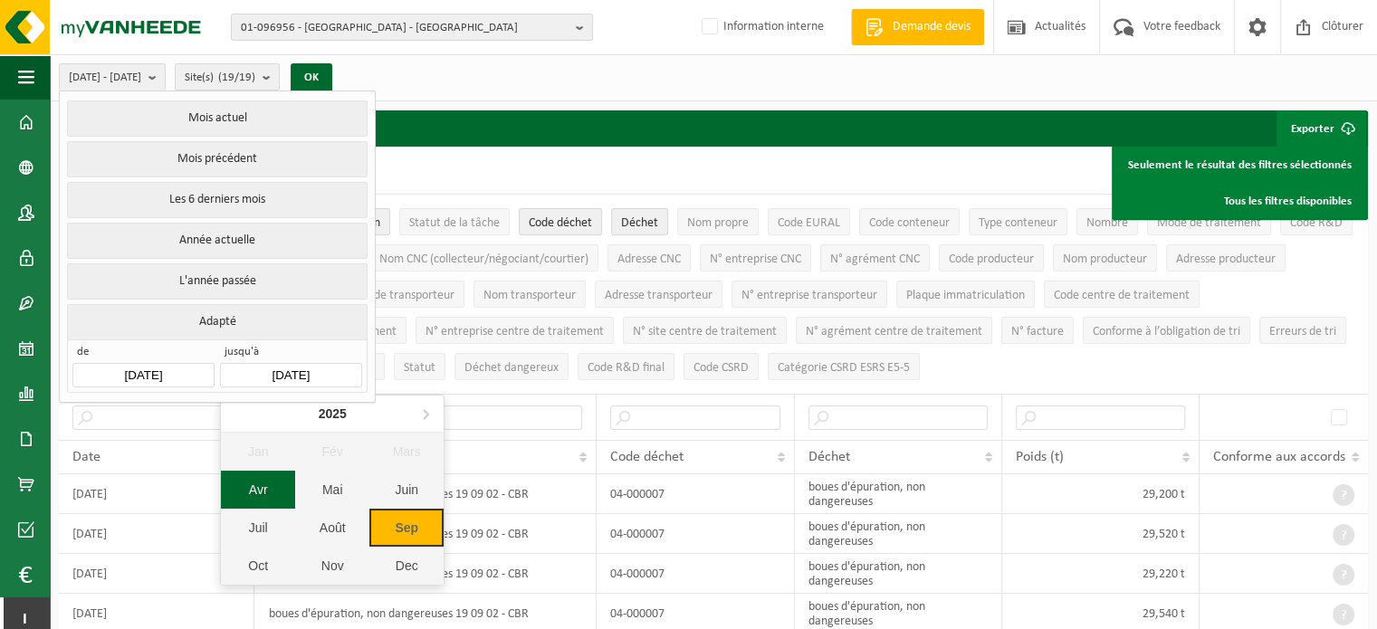
click at [257, 484] on div "Avr" at bounding box center [258, 490] width 74 height 38
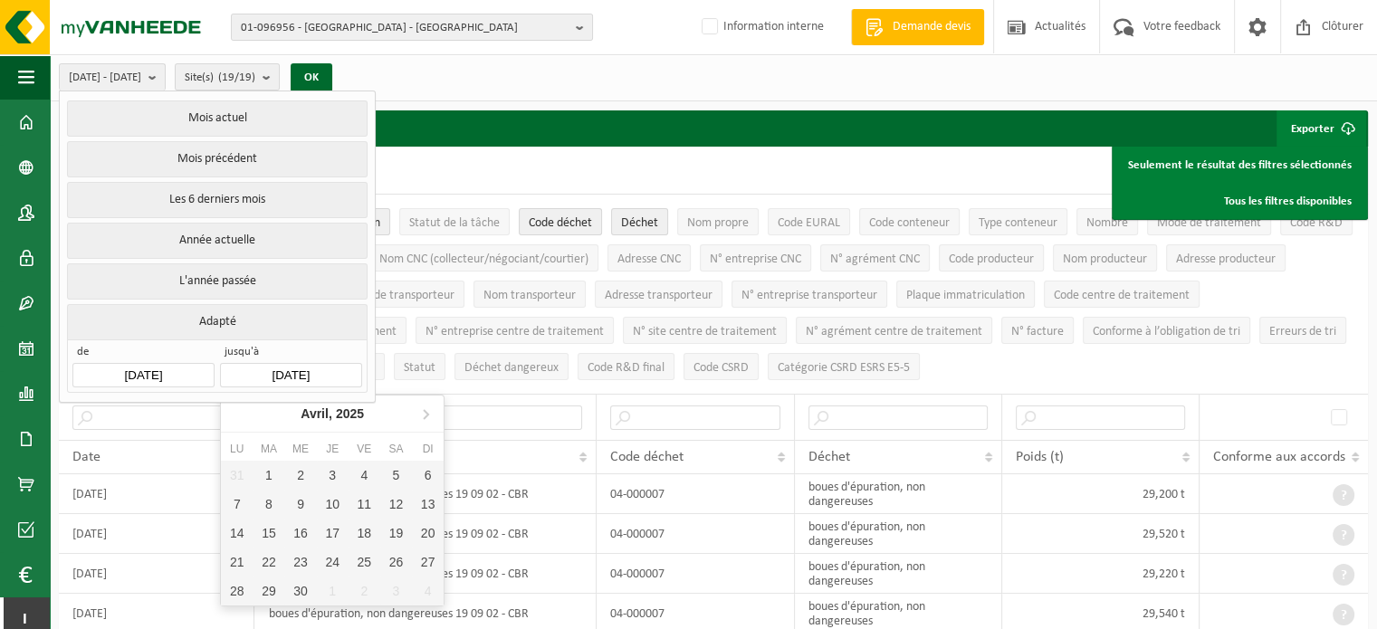
click at [279, 366] on input "2024-12-31" at bounding box center [290, 375] width 141 height 24
click at [286, 366] on input "2024-12-31" at bounding box center [290, 375] width 141 height 24
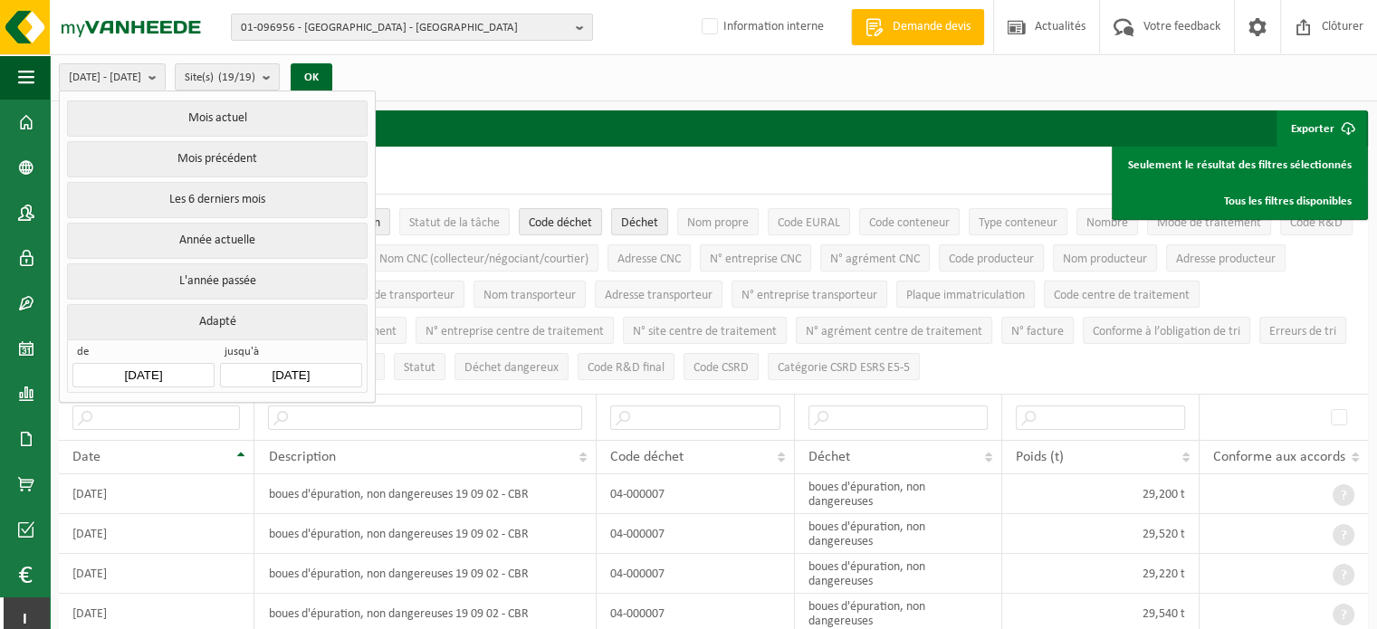
click at [218, 321] on button "Adapté" at bounding box center [217, 321] width 300 height 35
click at [221, 316] on button "Adapté" at bounding box center [217, 321] width 300 height 35
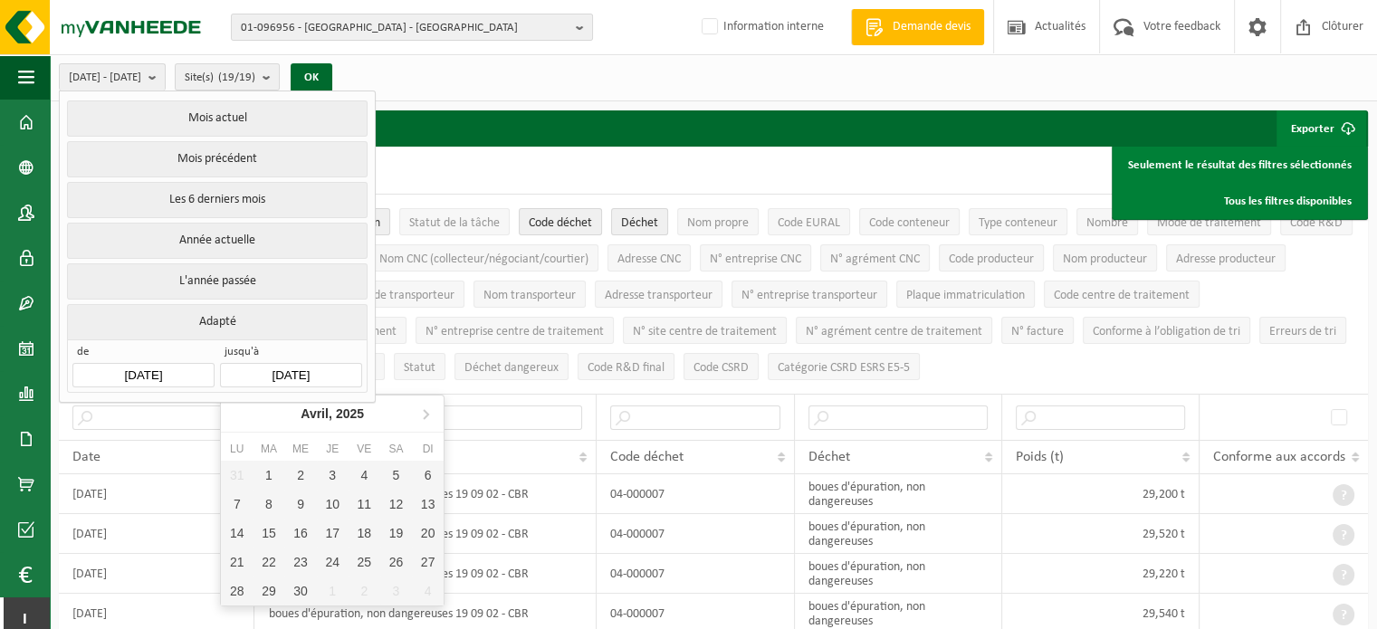
drag, startPoint x: 341, startPoint y: 372, endPoint x: 235, endPoint y: 366, distance: 107.0
click at [235, 366] on input "2024-12-31" at bounding box center [290, 375] width 141 height 24
click at [181, 367] on input "2024-01-01" at bounding box center [142, 375] width 141 height 24
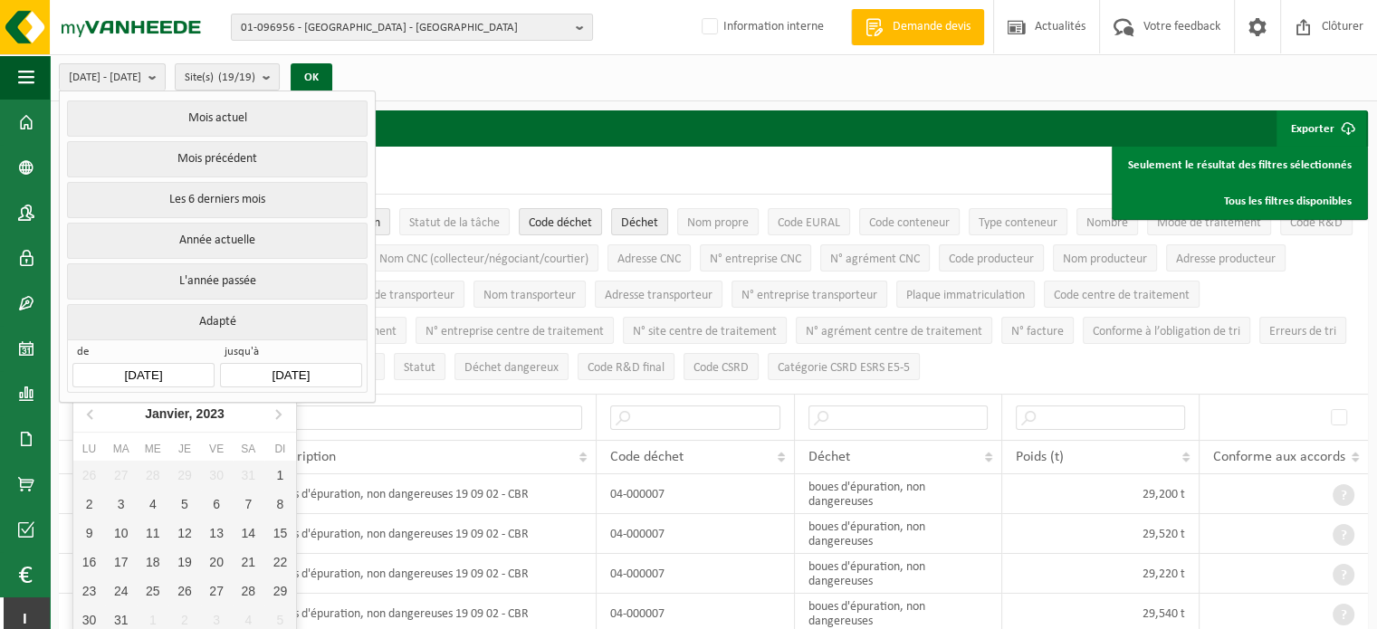
click at [116, 370] on input "2024-01-01" at bounding box center [142, 375] width 141 height 24
click at [136, 374] on input "2024-01-01" at bounding box center [142, 375] width 141 height 24
click at [140, 367] on input "2024-01-01" at bounding box center [142, 375] width 141 height 24
click at [172, 409] on div "Janvier, 2023" at bounding box center [185, 413] width 94 height 29
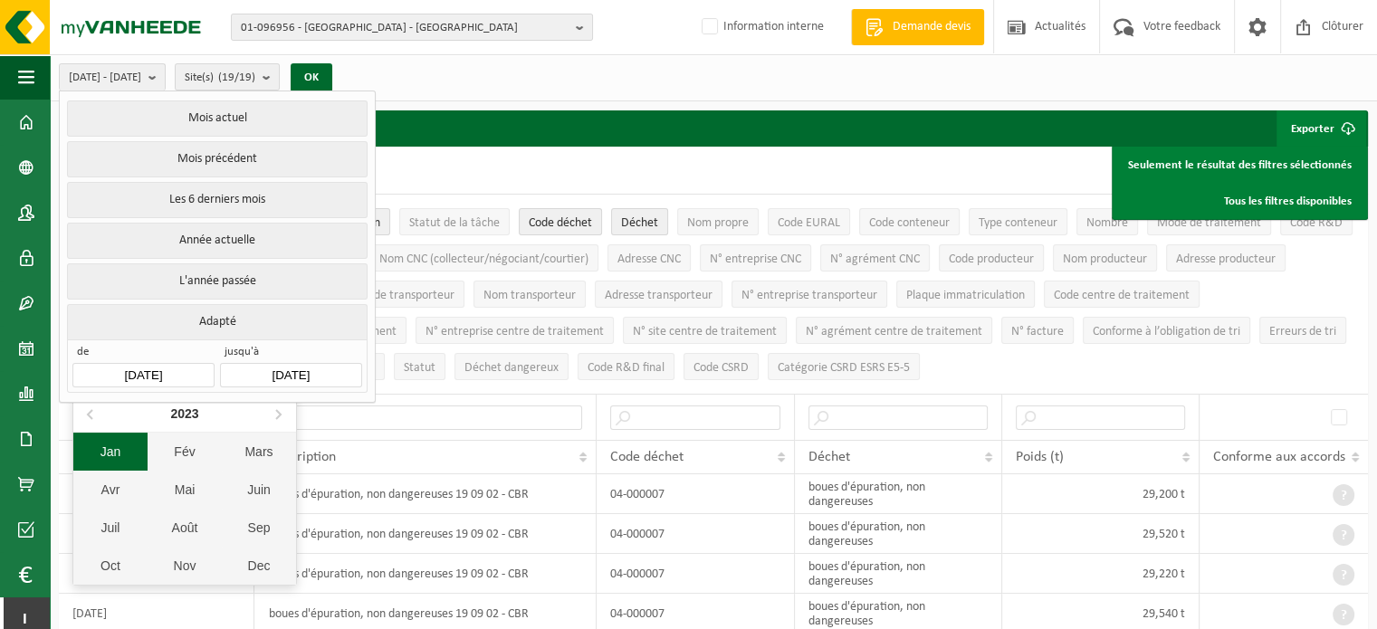
click at [114, 459] on div "Jan" at bounding box center [110, 452] width 74 height 38
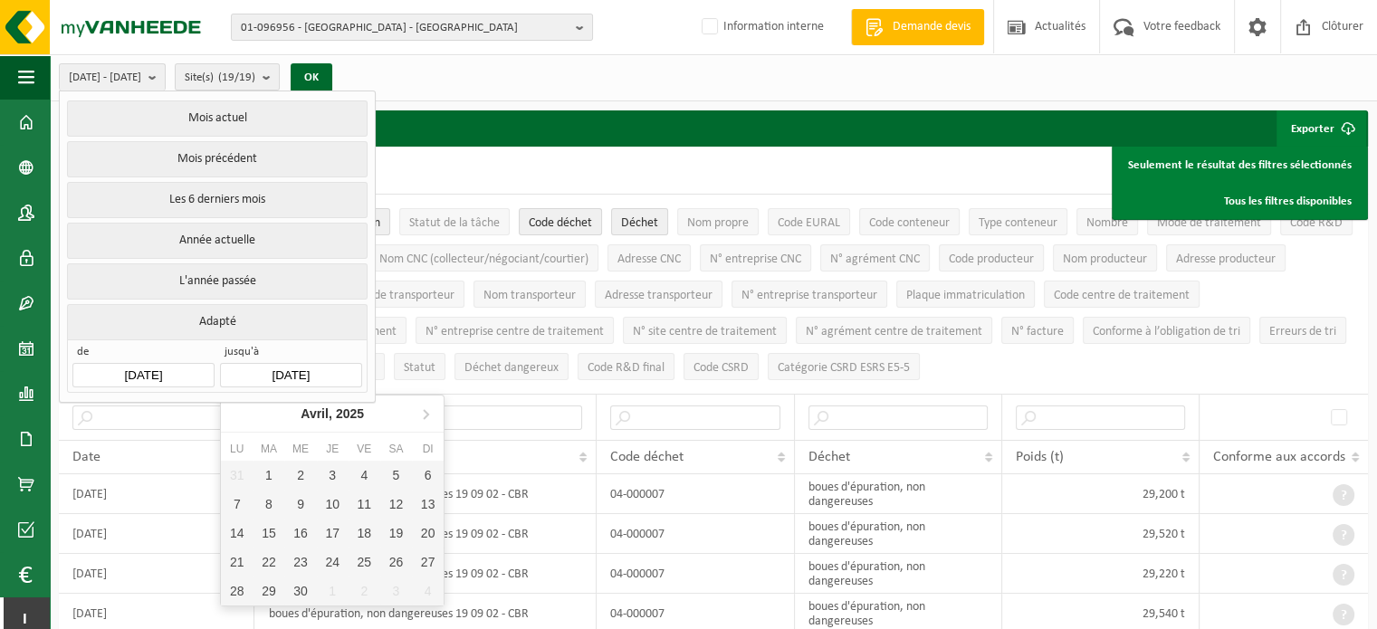
click at [330, 369] on input "2024-12-31" at bounding box center [290, 375] width 141 height 24
click at [289, 368] on input "2024-12-31" at bounding box center [290, 375] width 141 height 24
click at [333, 378] on input "2024-12-31" at bounding box center [290, 375] width 141 height 24
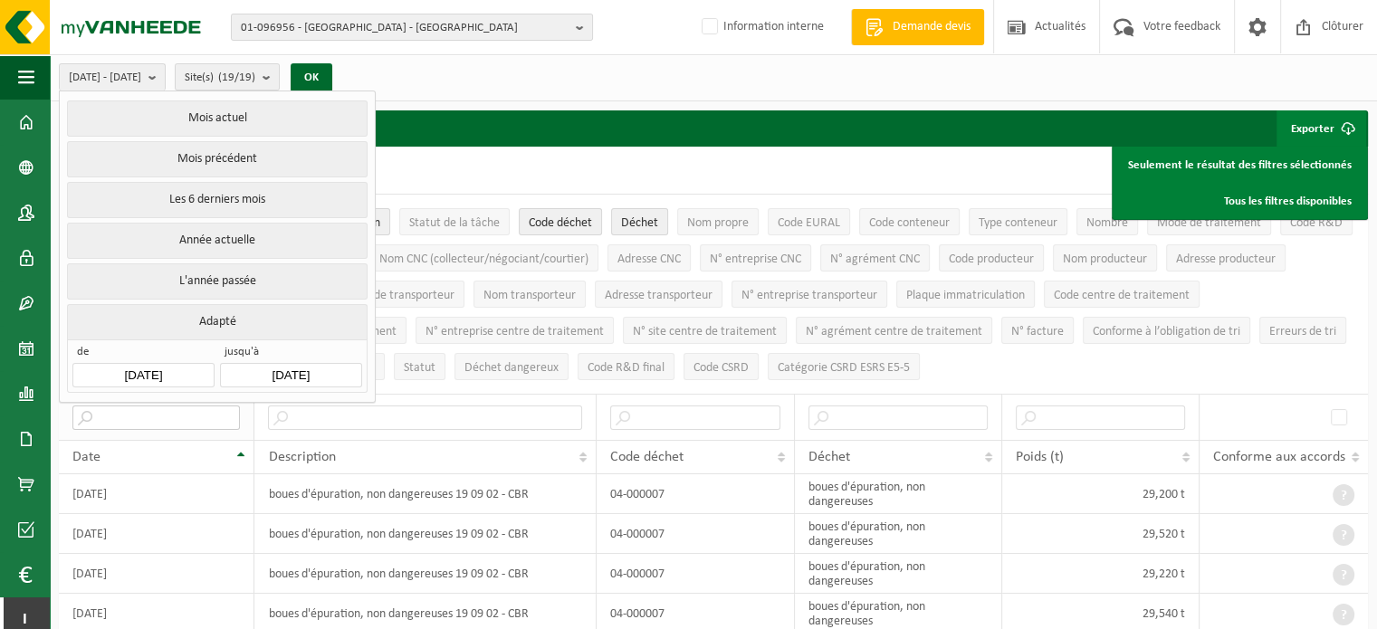
click at [181, 412] on input "text" at bounding box center [156, 418] width 168 height 24
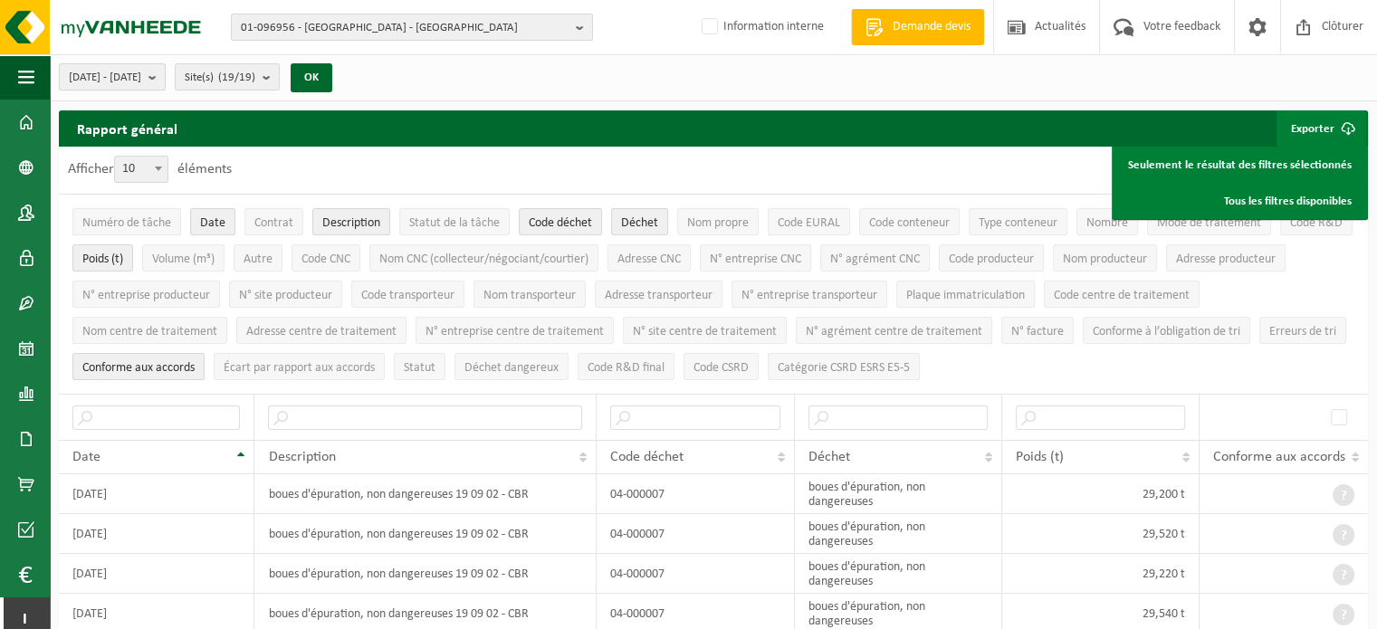
click at [165, 81] on b "submit" at bounding box center [157, 76] width 16 height 25
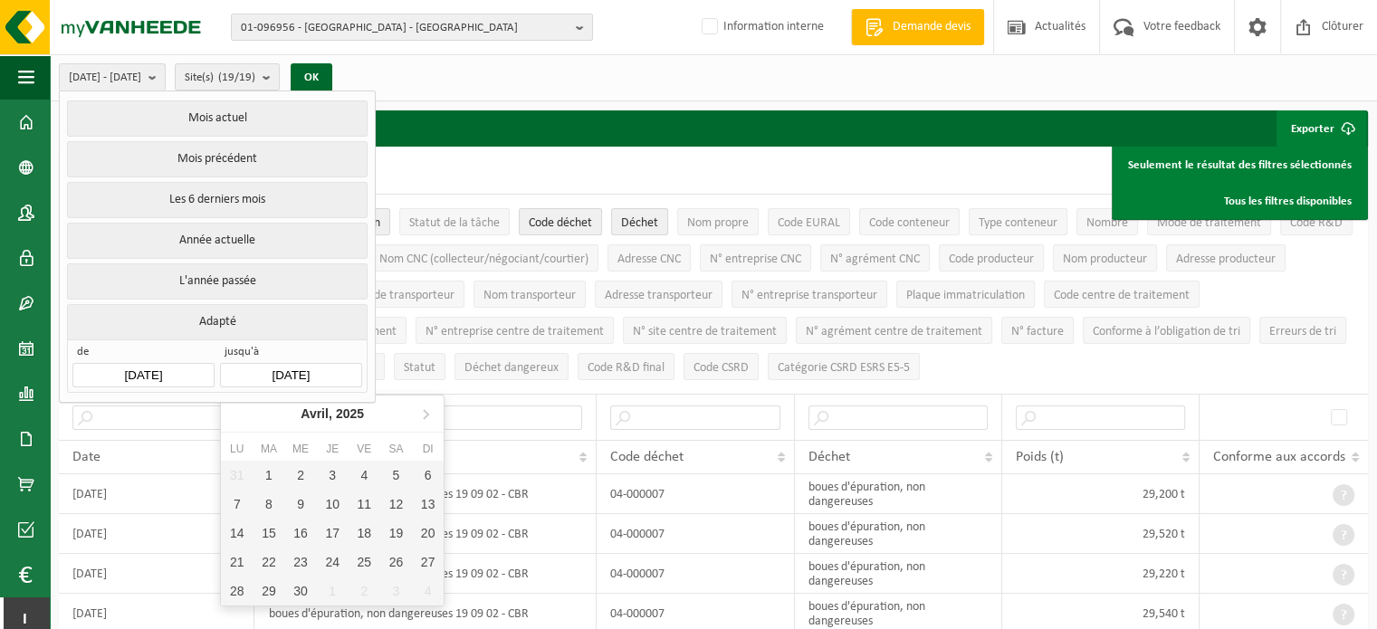
click at [262, 370] on input "2024-12-31" at bounding box center [290, 375] width 141 height 24
click at [359, 408] on icon "2025" at bounding box center [350, 414] width 28 height 13
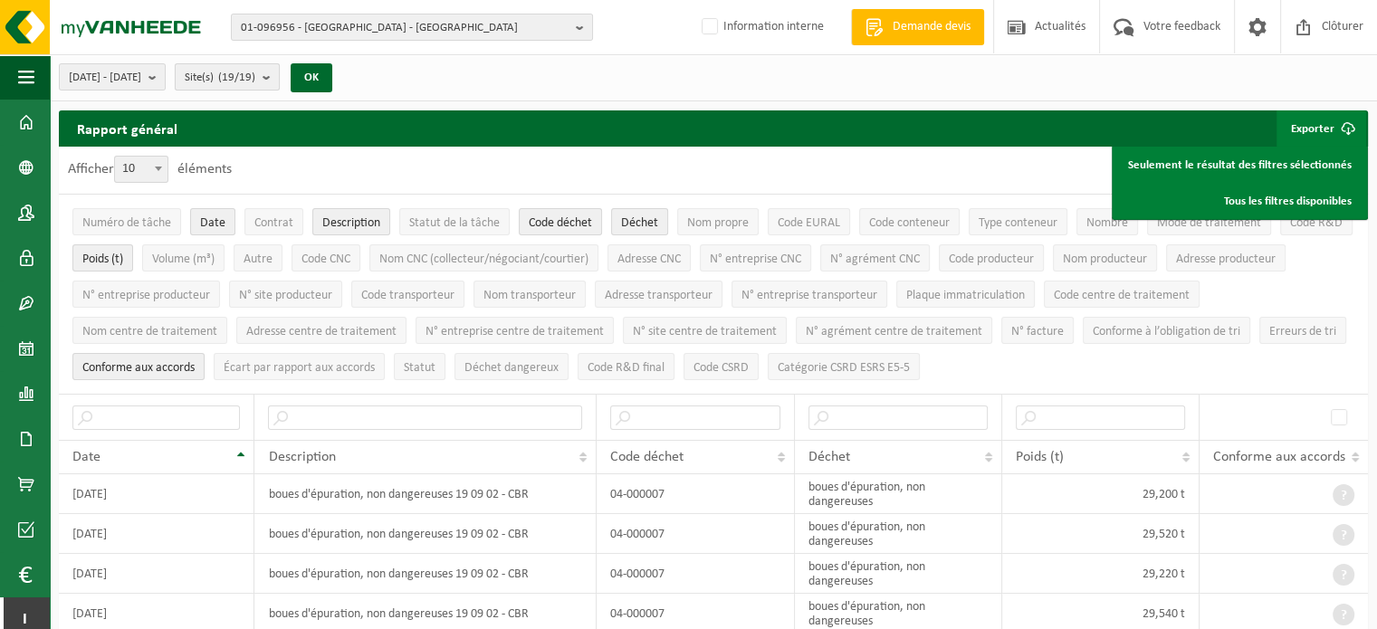
click at [255, 72] on count "(19/19)" at bounding box center [236, 78] width 37 height 12
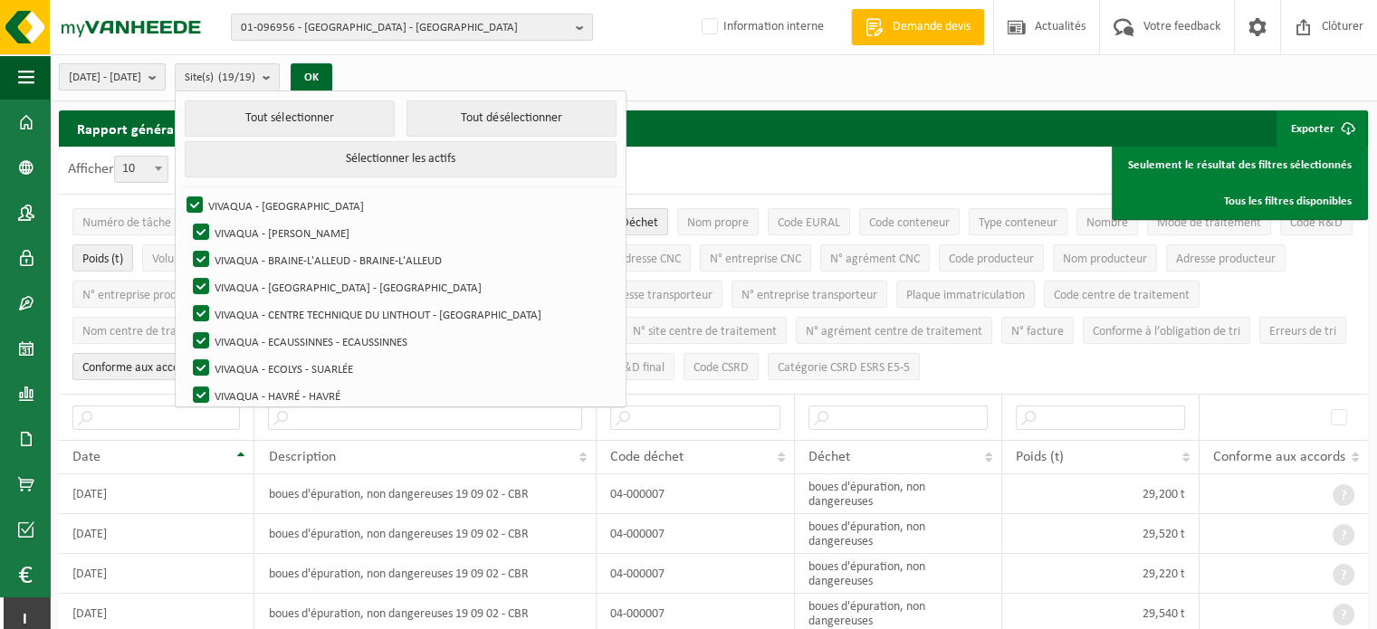
click at [141, 82] on span "2024-01-01 - 2024-12-31" at bounding box center [105, 77] width 72 height 27
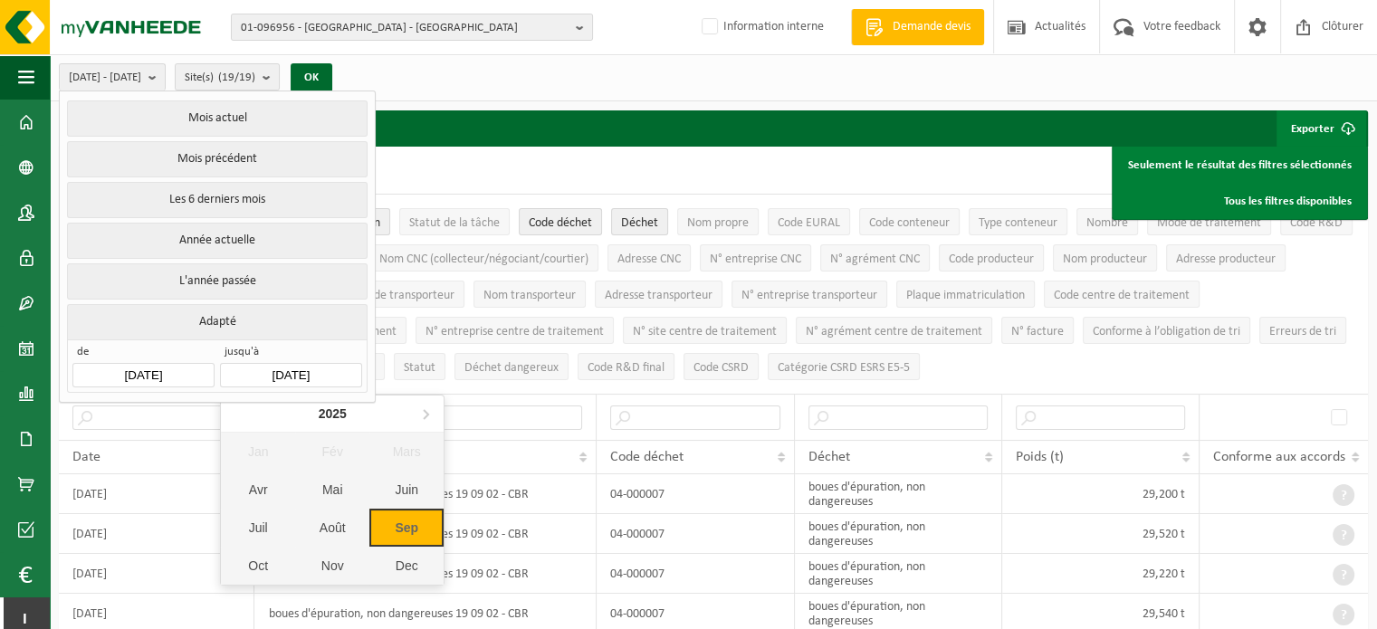
click at [302, 369] on input "2024-12-31" at bounding box center [290, 375] width 141 height 24
click at [244, 407] on nav "2025" at bounding box center [332, 414] width 223 height 37
click at [246, 409] on nav "2025" at bounding box center [332, 414] width 223 height 37
click at [348, 405] on div "2025" at bounding box center [333, 413] width 43 height 29
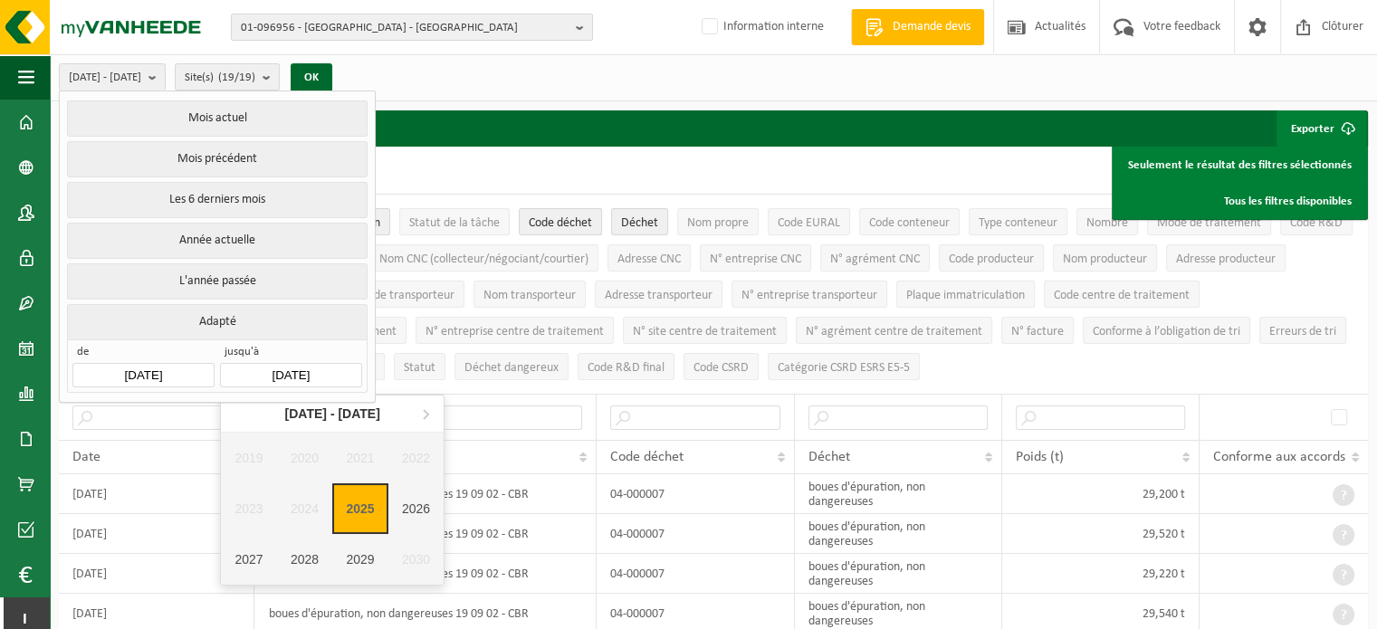
click at [313, 409] on div "2020 - 2029" at bounding box center [333, 413] width 110 height 29
click at [315, 409] on div "2020 - 2029" at bounding box center [333, 413] width 110 height 29
click at [424, 416] on icon at bounding box center [425, 413] width 29 height 29
click at [236, 408] on icon at bounding box center [239, 413] width 29 height 29
click at [238, 408] on nav "2020 - 2029" at bounding box center [332, 414] width 223 height 37
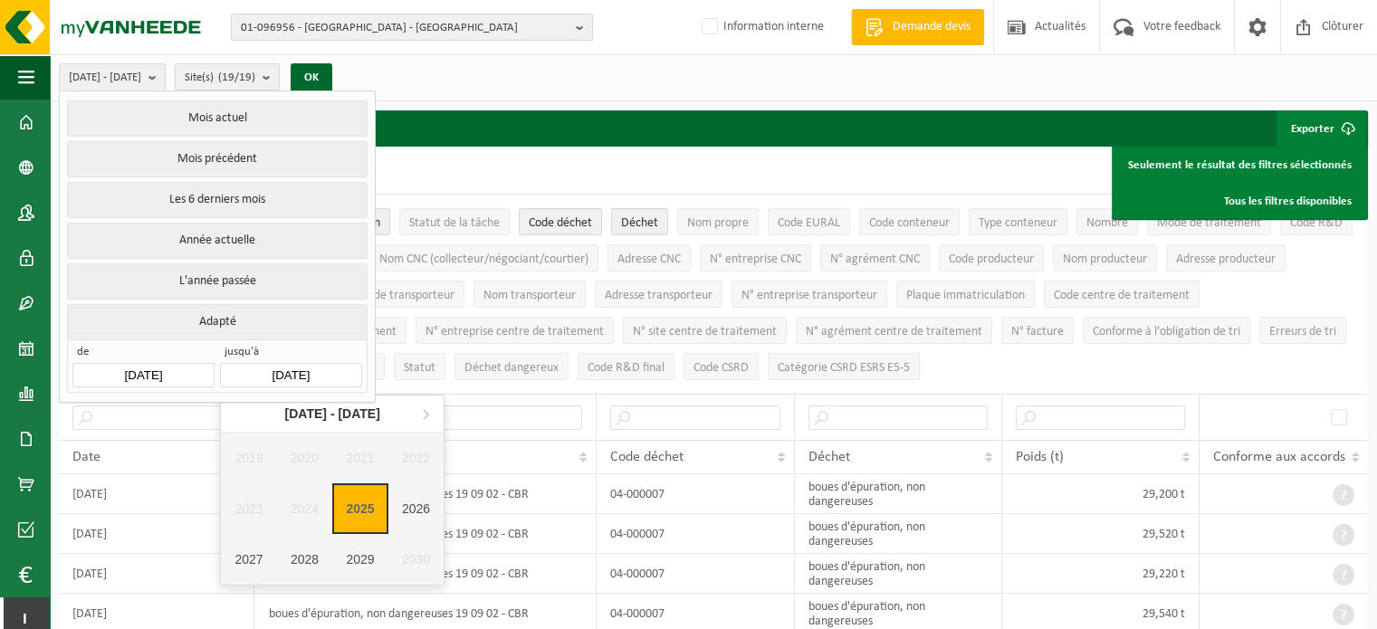
click at [273, 369] on input "2024-12-31" at bounding box center [290, 375] width 141 height 24
click at [276, 365] on input "2024-12-31" at bounding box center [290, 375] width 141 height 24
click at [177, 369] on input "2024-01-01" at bounding box center [142, 375] width 141 height 24
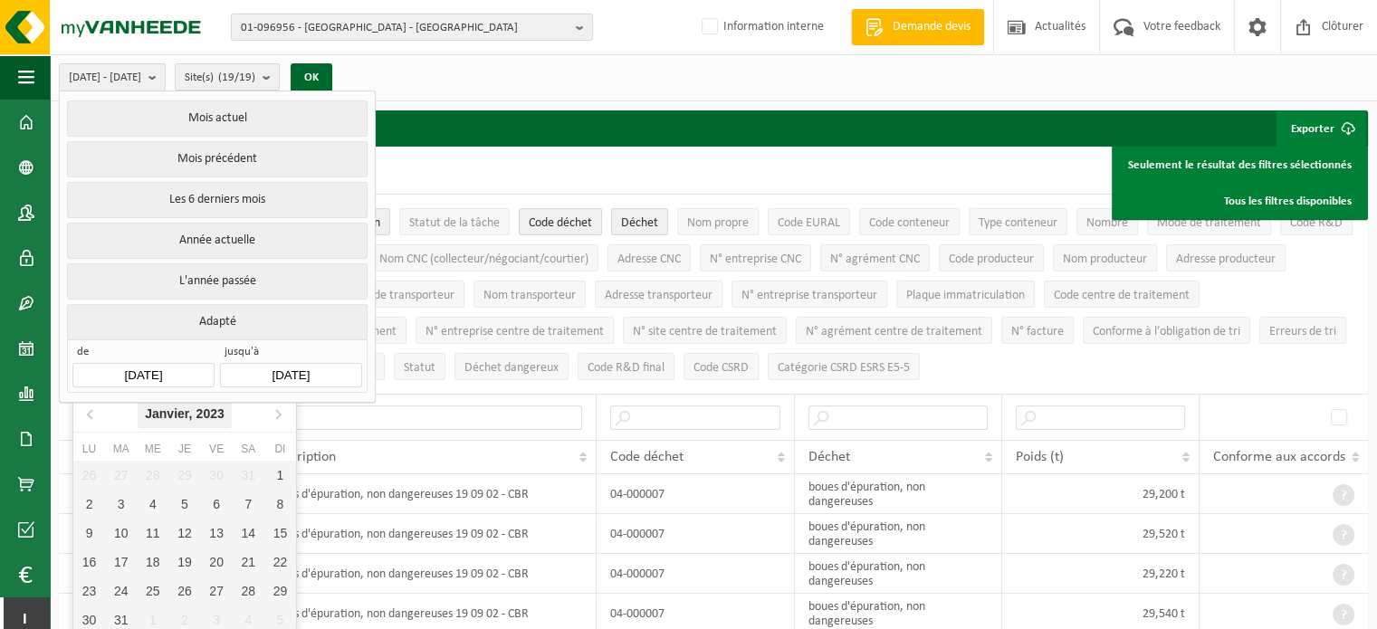
click at [190, 414] on div "Janvier, 2023" at bounding box center [185, 413] width 94 height 29
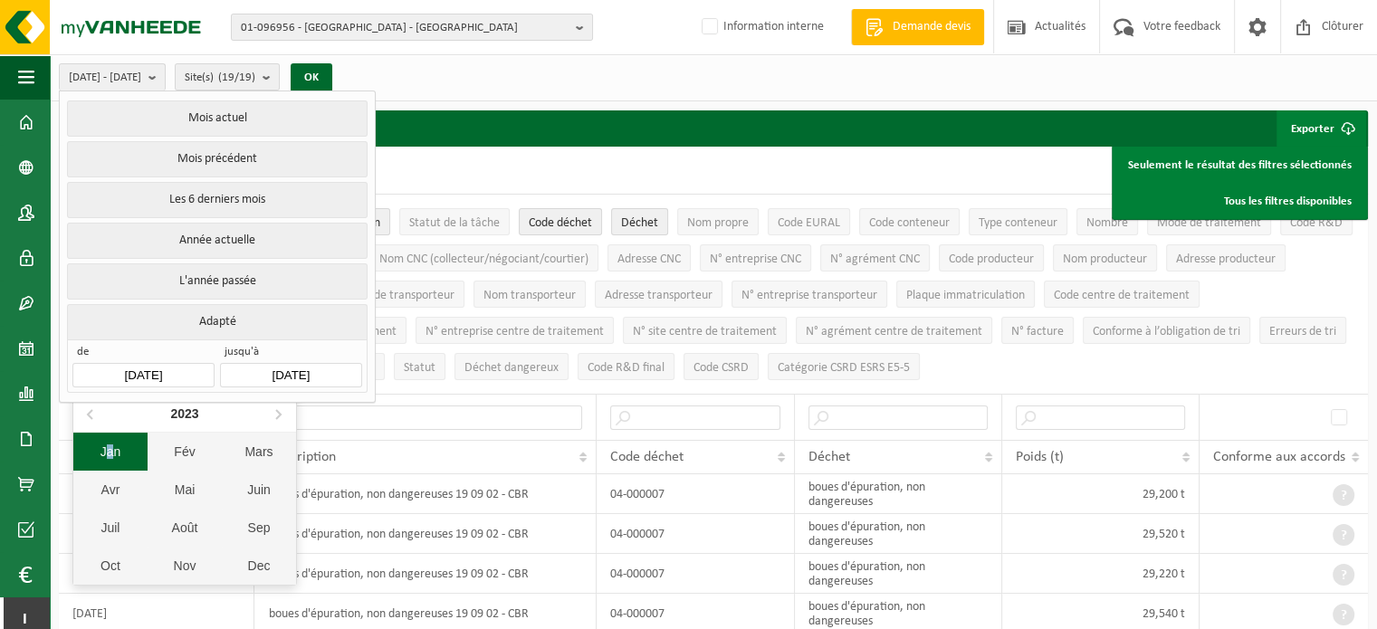
click at [112, 444] on div "Jan" at bounding box center [110, 452] width 74 height 38
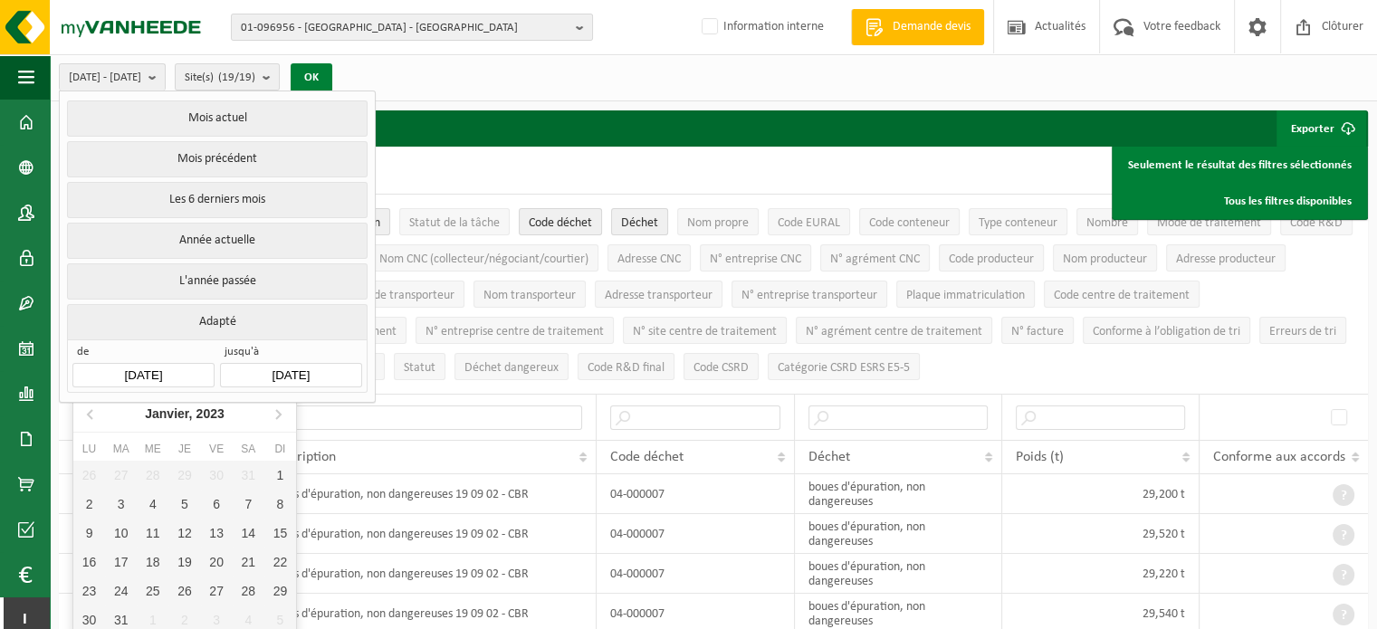
click at [332, 79] on button "OK" at bounding box center [312, 77] width 42 height 29
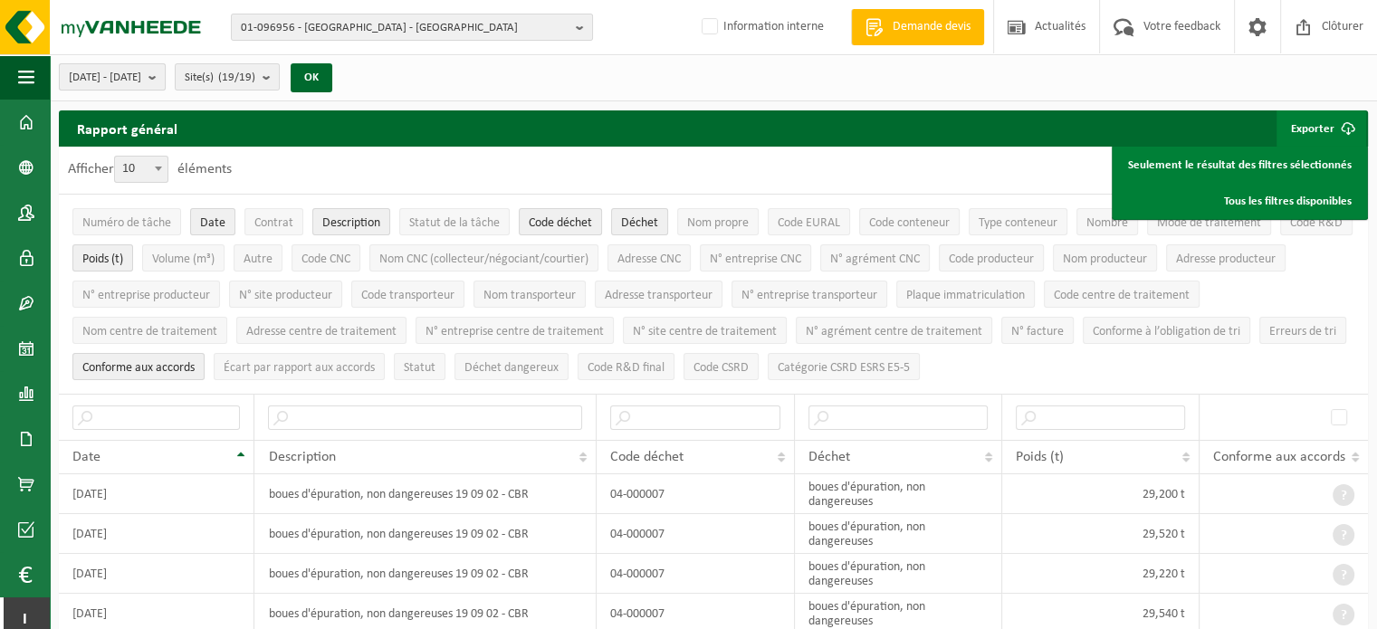
click at [165, 67] on b "submit" at bounding box center [157, 76] width 16 height 25
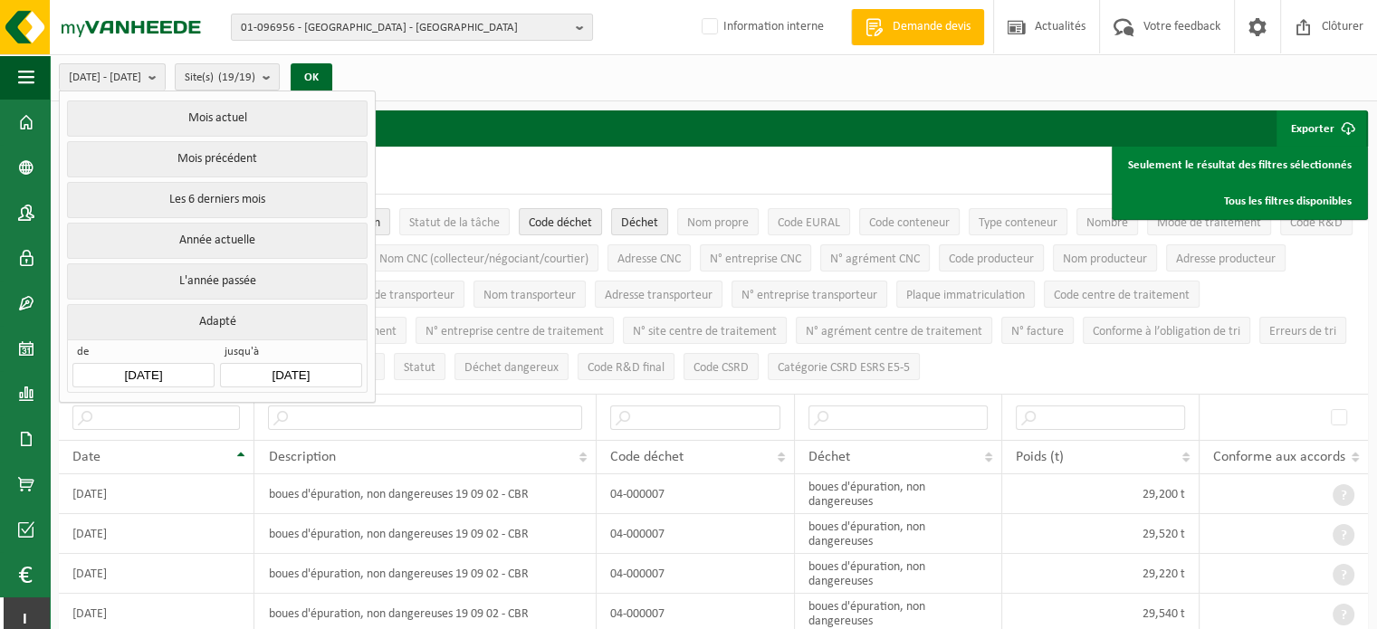
click at [229, 314] on button "Adapté" at bounding box center [217, 321] width 300 height 35
click at [229, 313] on button "Adapté" at bounding box center [217, 321] width 300 height 35
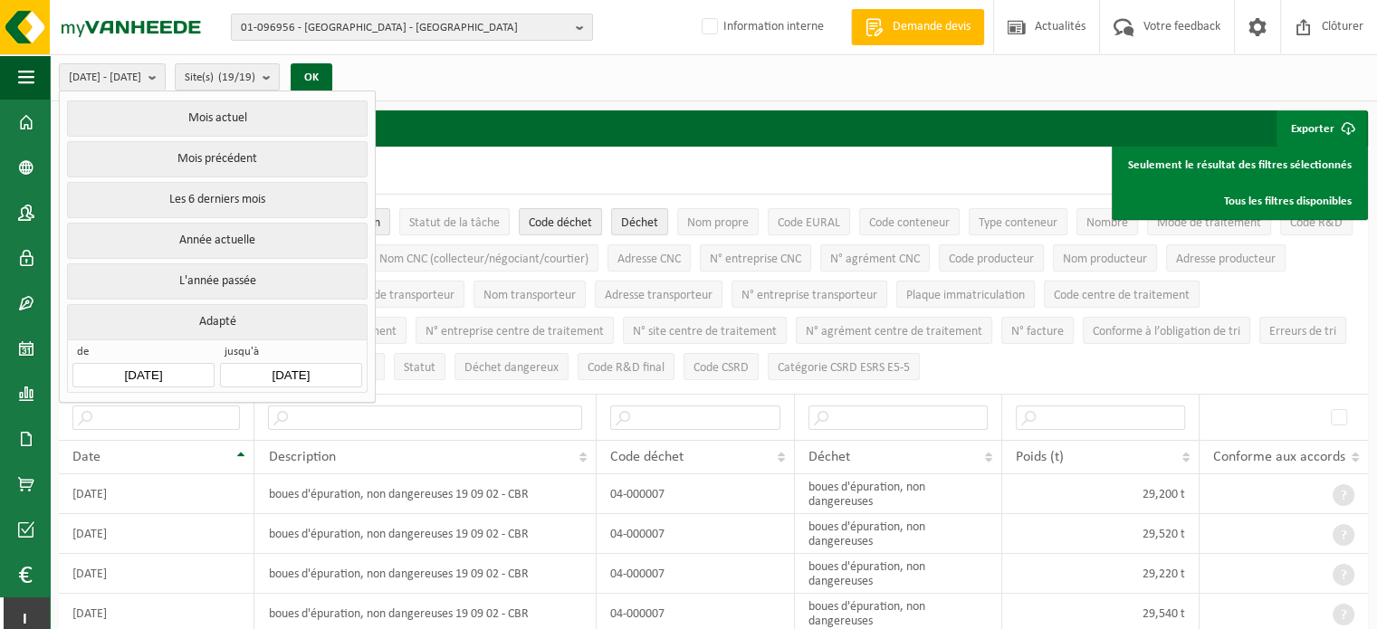
click at [229, 312] on button "Adapté" at bounding box center [217, 321] width 300 height 35
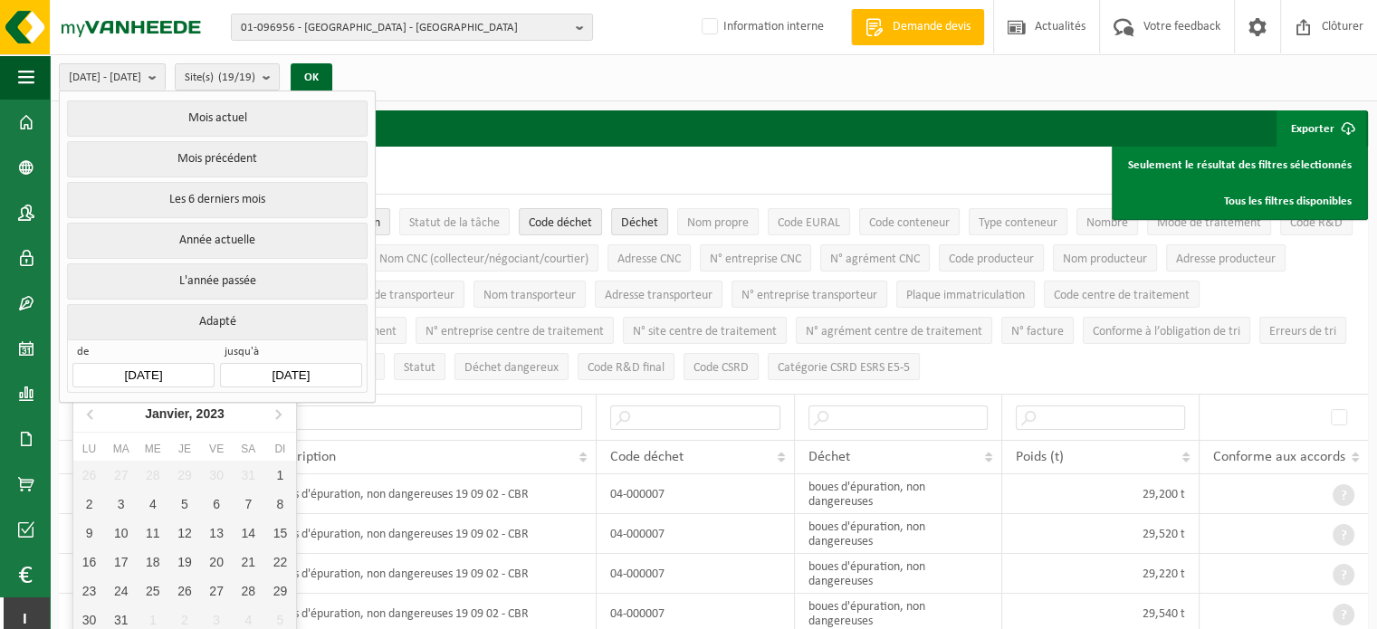
click at [181, 363] on input "2024-01-01" at bounding box center [142, 375] width 141 height 24
click at [83, 417] on icon at bounding box center [91, 413] width 29 height 29
click at [284, 406] on icon at bounding box center [278, 413] width 29 height 29
click at [284, 473] on div "1" at bounding box center [280, 475] width 32 height 29
type input "2023-01-01"
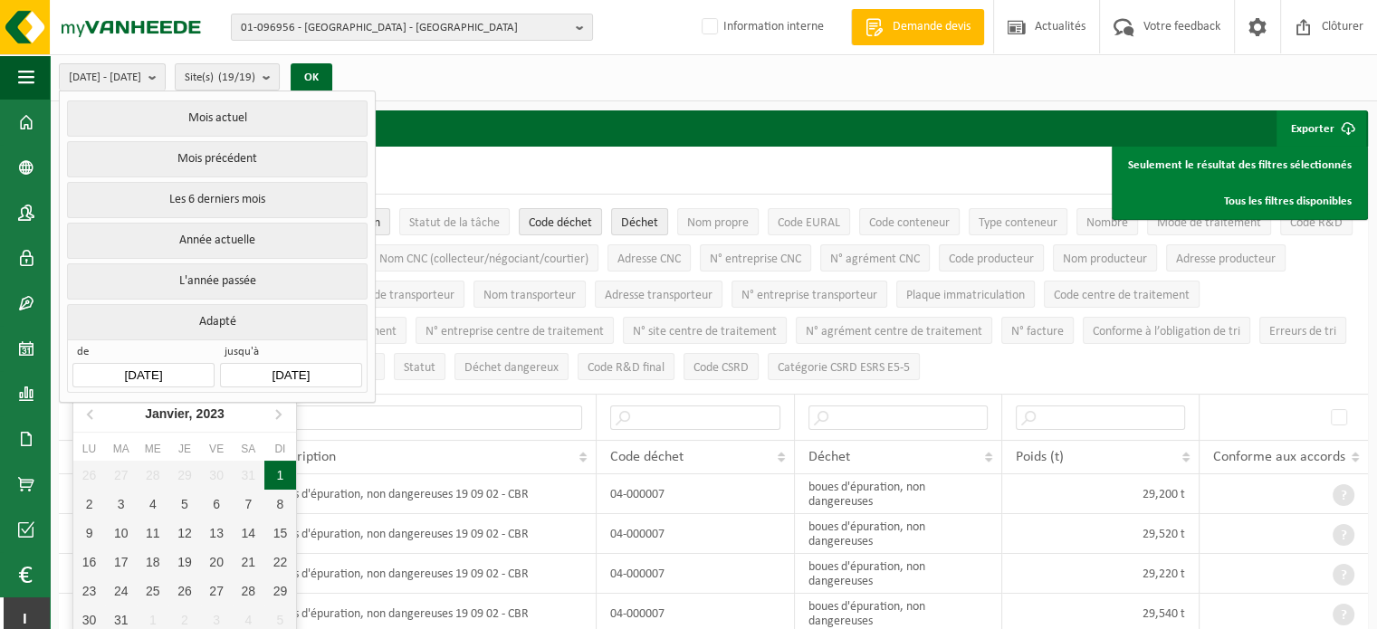
type input "2025-09-12"
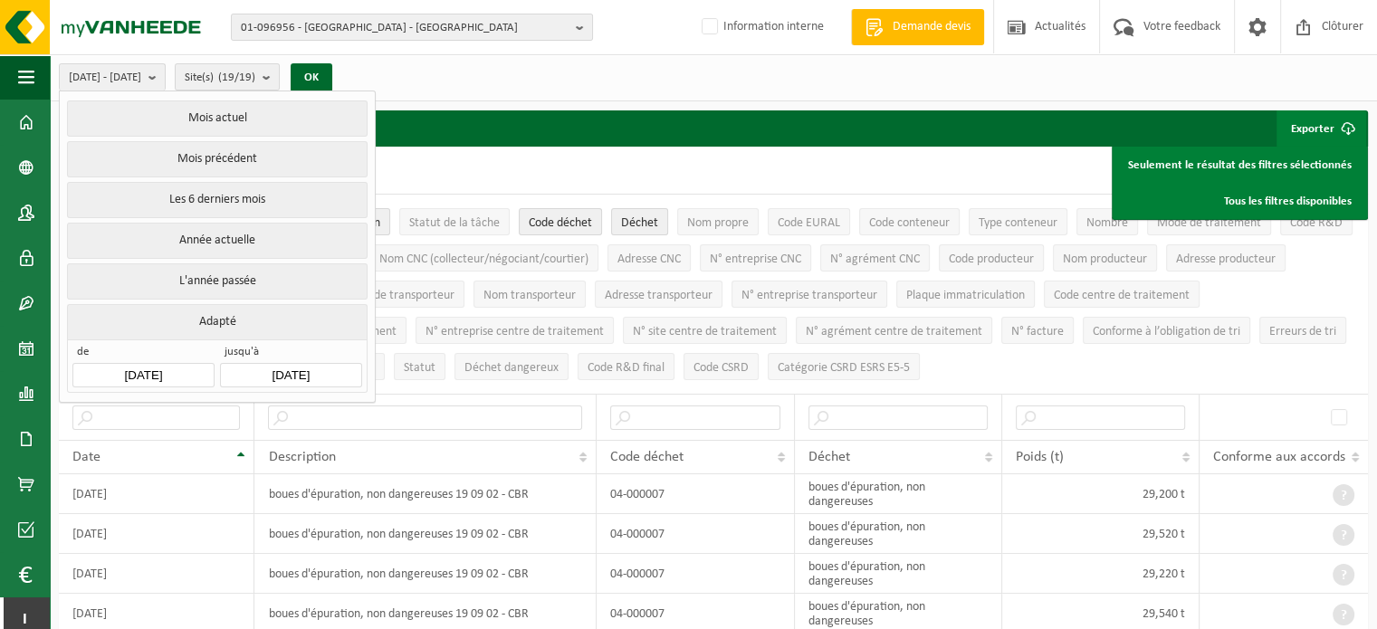
click at [272, 367] on input "2025-09-12" at bounding box center [290, 375] width 141 height 24
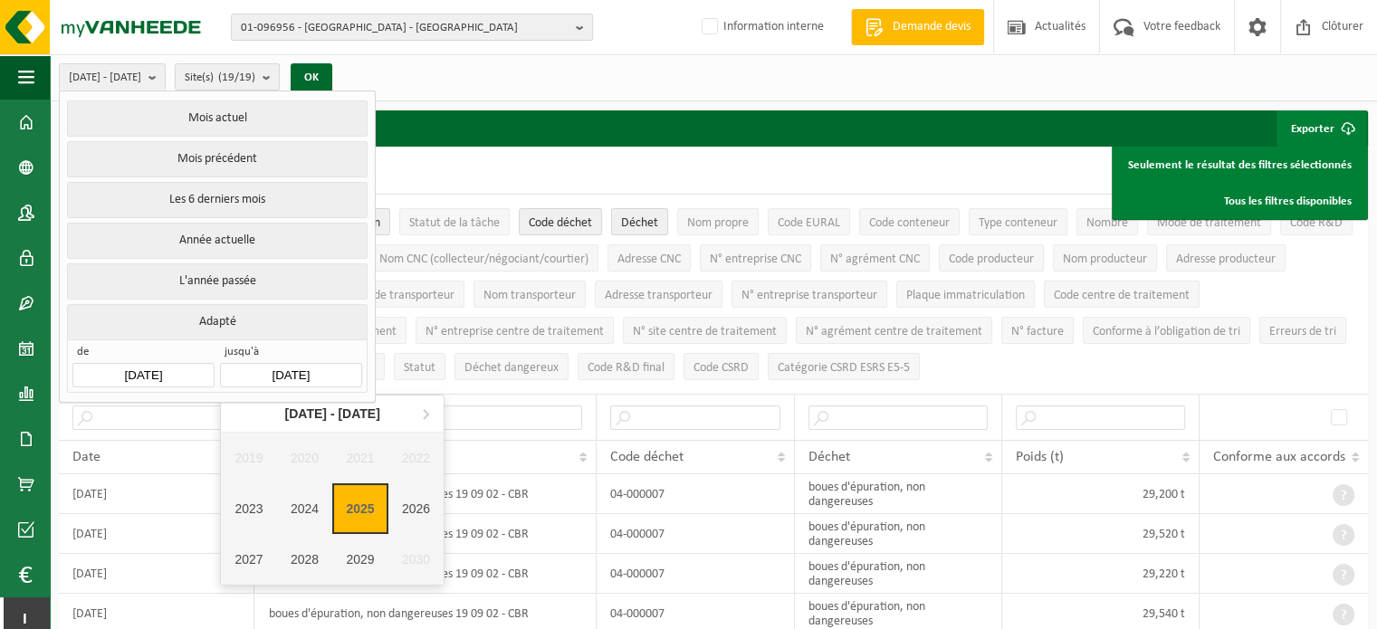
click at [280, 377] on input "2025-09-12" at bounding box center [290, 375] width 141 height 24
click at [275, 367] on input "2025-09-12" at bounding box center [290, 375] width 141 height 24
click at [253, 515] on div "2023" at bounding box center [249, 509] width 56 height 51
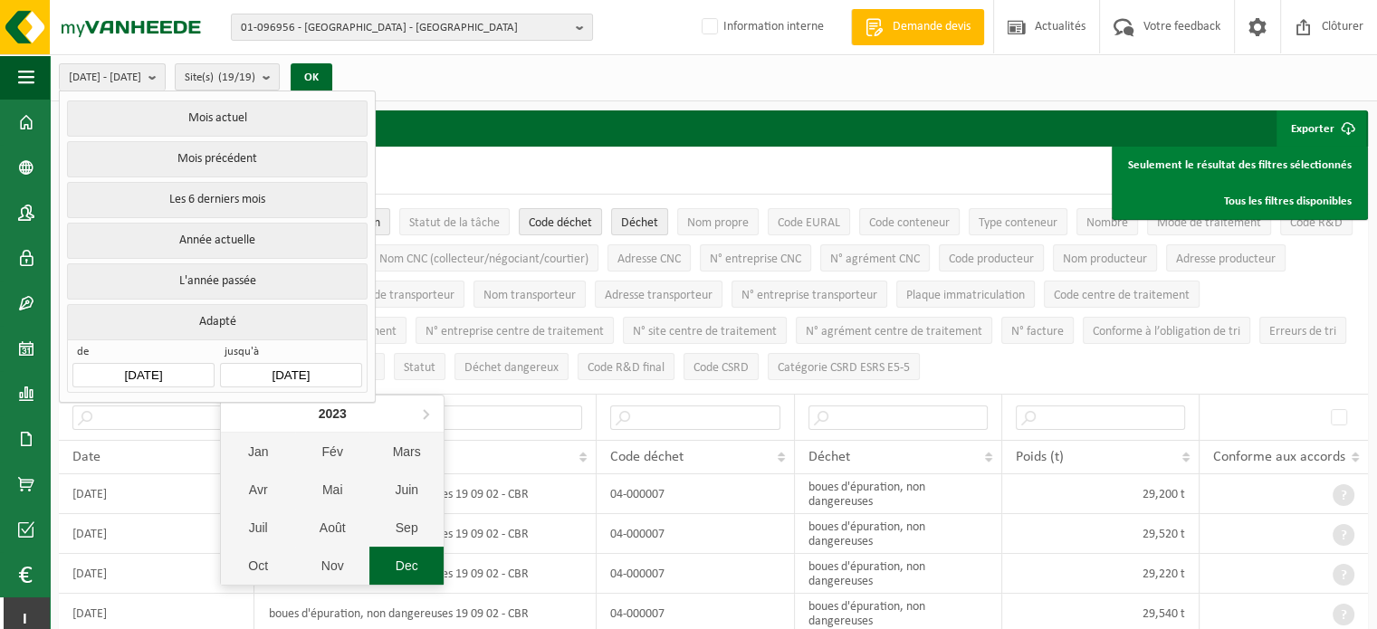
click at [419, 562] on div "Dec" at bounding box center [406, 566] width 74 height 38
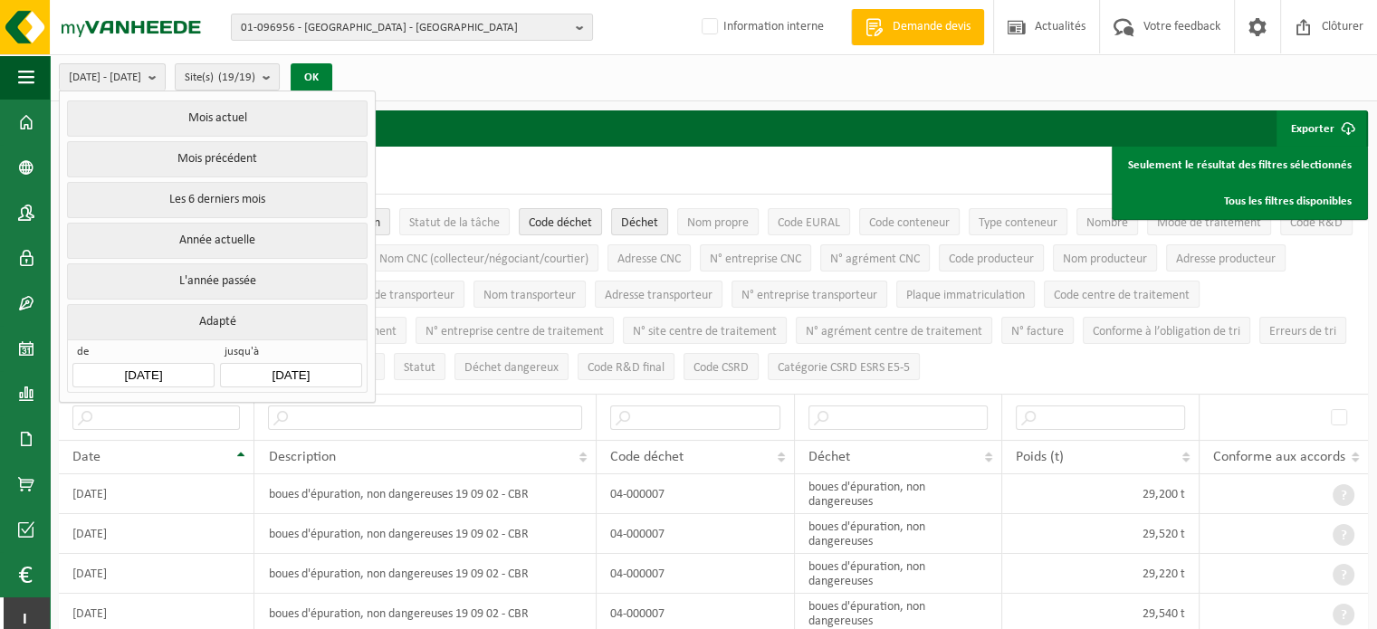
drag, startPoint x: 350, startPoint y: 70, endPoint x: 366, endPoint y: 68, distance: 15.5
click at [332, 70] on button "OK" at bounding box center [312, 77] width 42 height 29
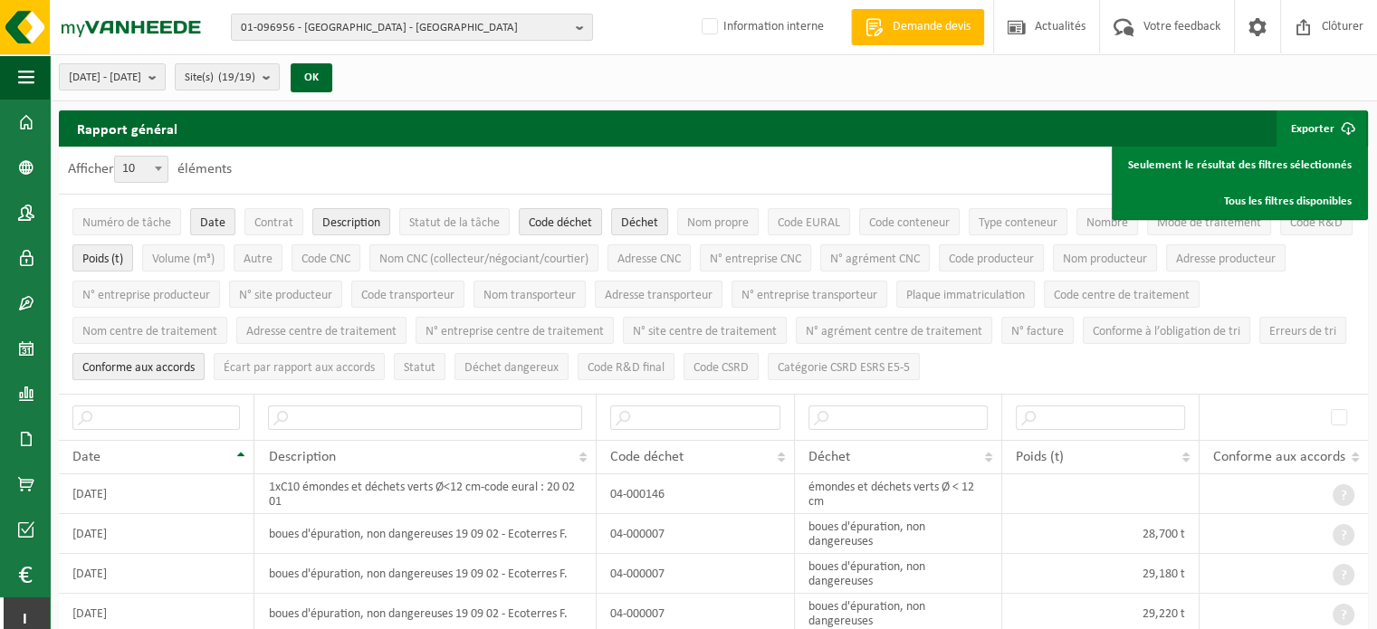
click at [165, 369] on span "Conforme aux accords" at bounding box center [138, 368] width 112 height 14
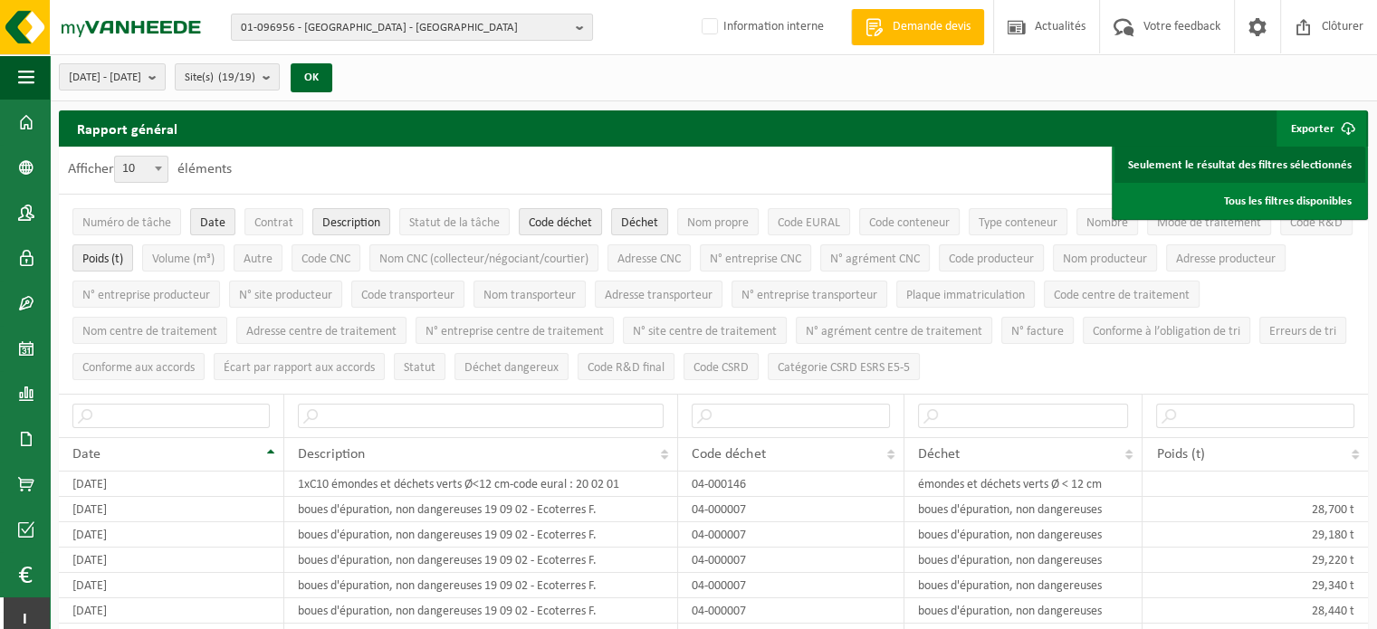
click at [1221, 160] on link "Seulement le résultat des filtres sélectionnés" at bounding box center [1240, 165] width 251 height 36
click at [581, 33] on b "button" at bounding box center [584, 26] width 16 height 25
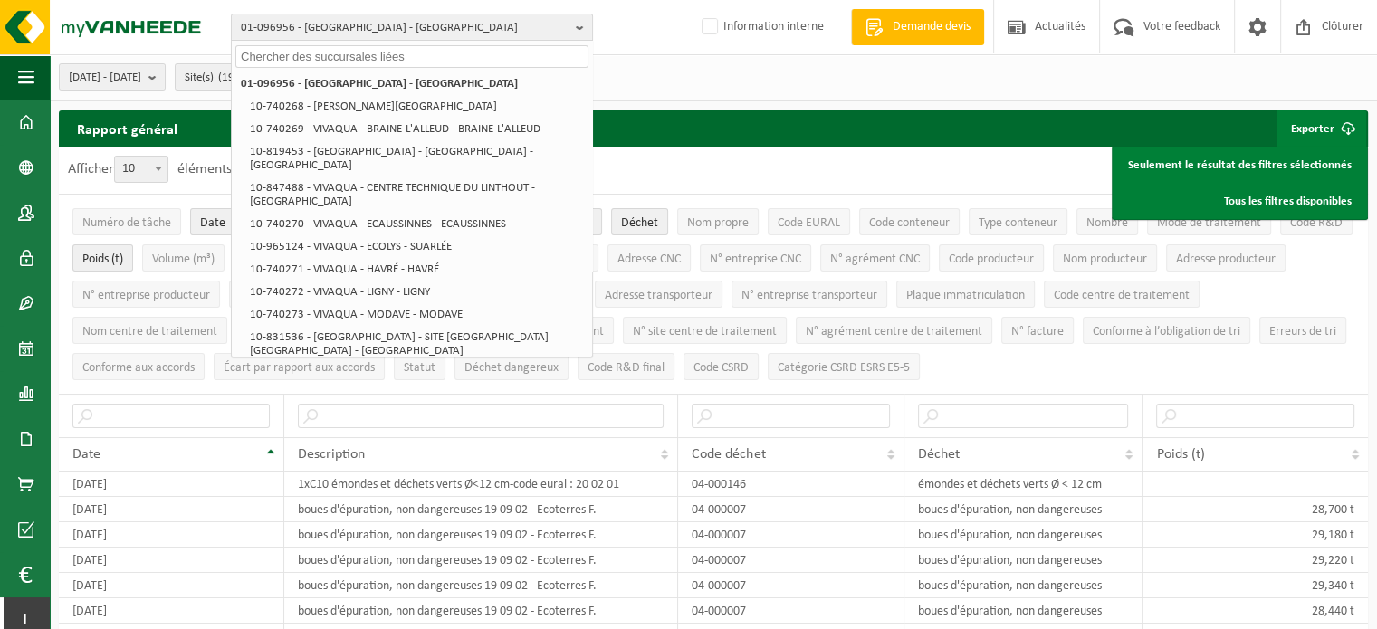
click at [377, 53] on input "text" at bounding box center [411, 56] width 353 height 23
paste input "01-082296"
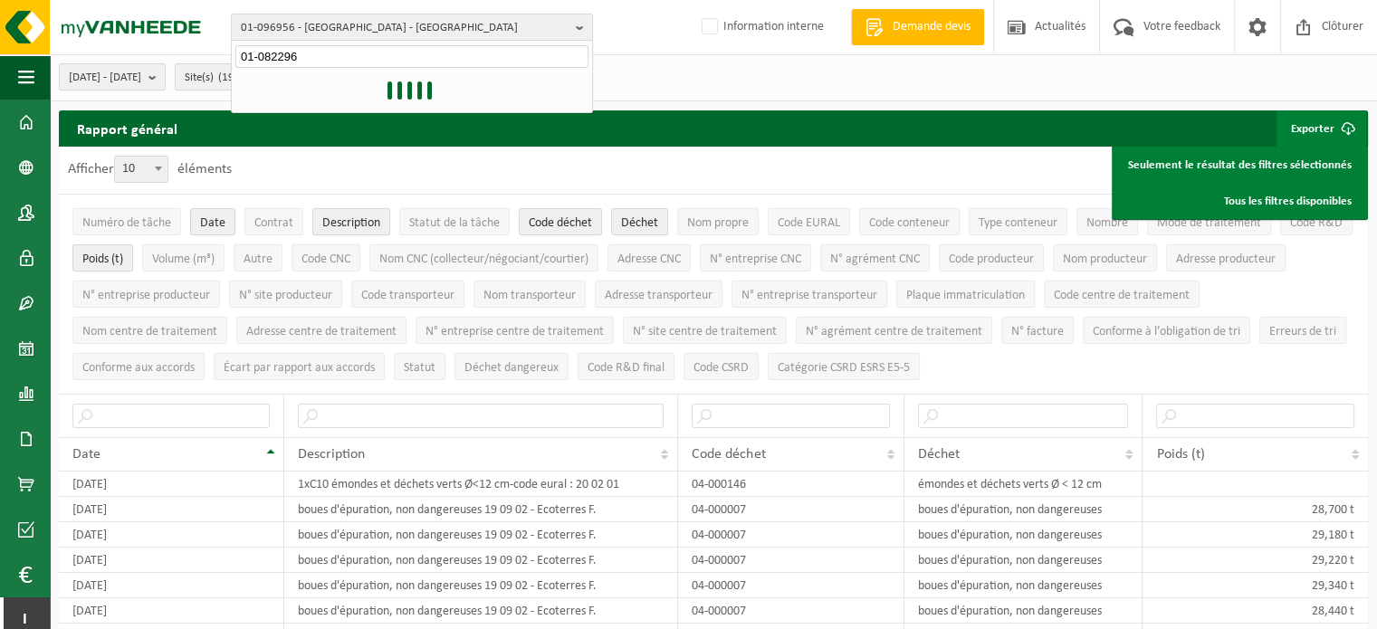
type input "01-082296"
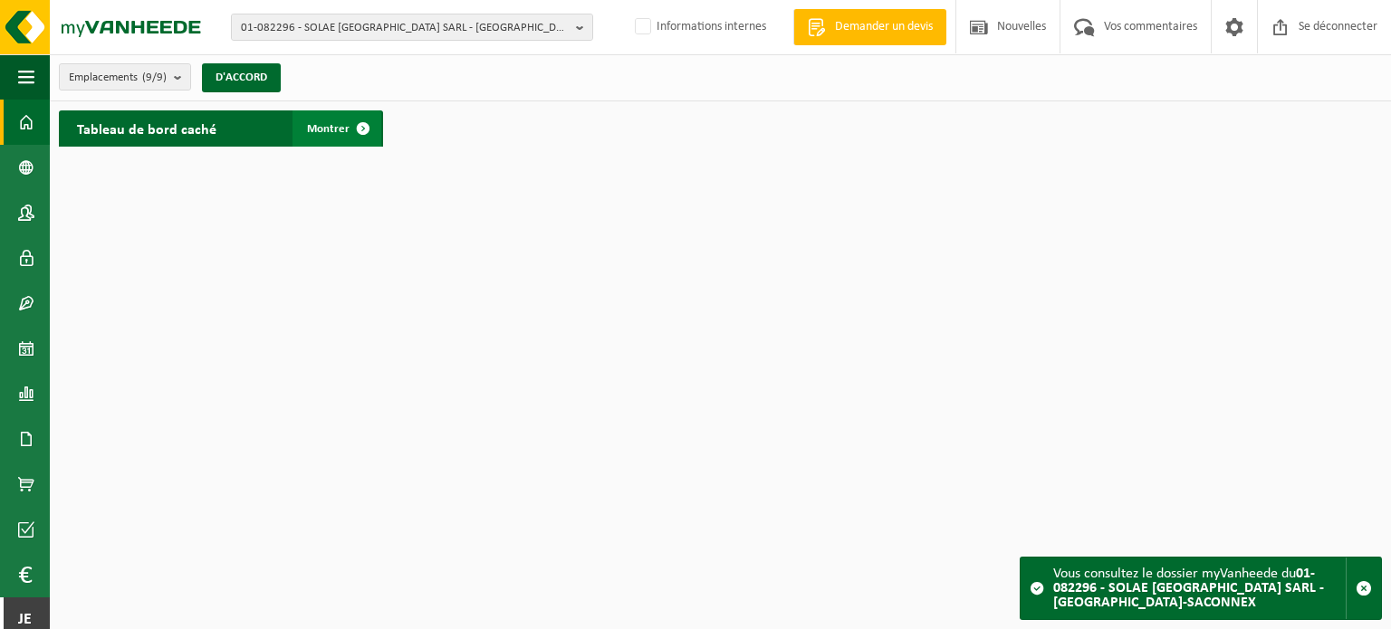
click at [329, 128] on font "Montrer" at bounding box center [328, 129] width 43 height 12
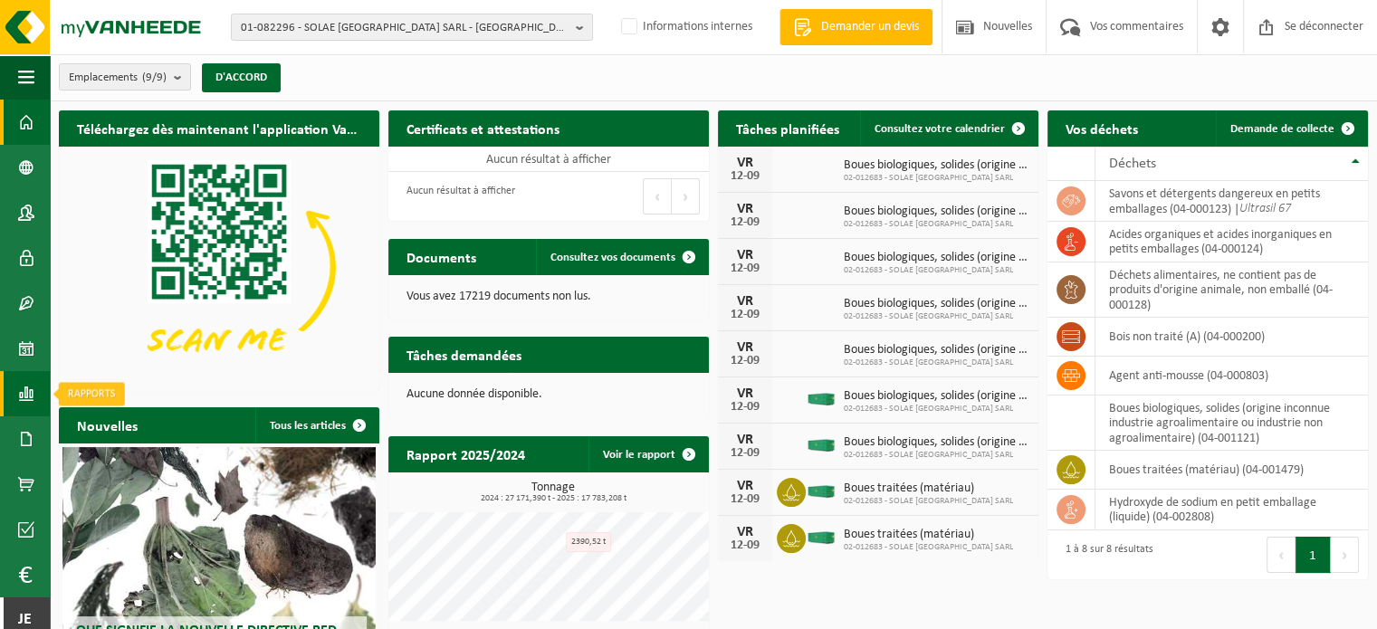
click at [30, 396] on span at bounding box center [26, 393] width 16 height 45
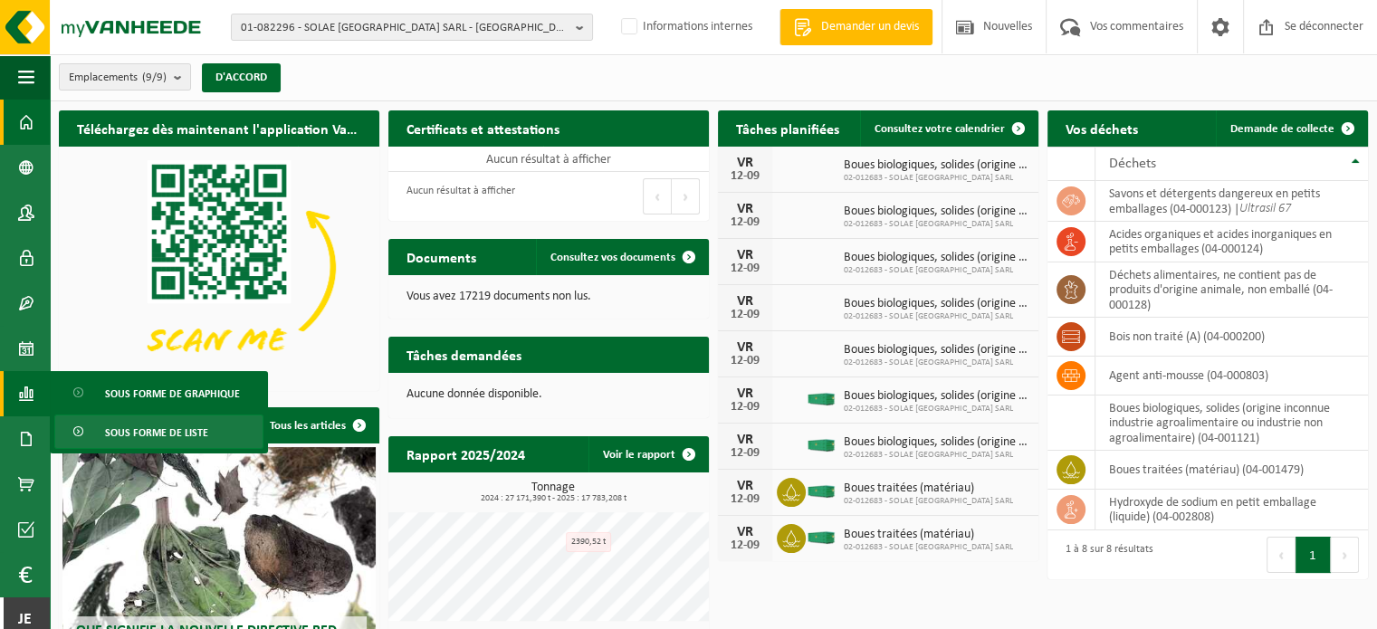
click at [116, 426] on span "Sous forme de liste" at bounding box center [156, 433] width 103 height 34
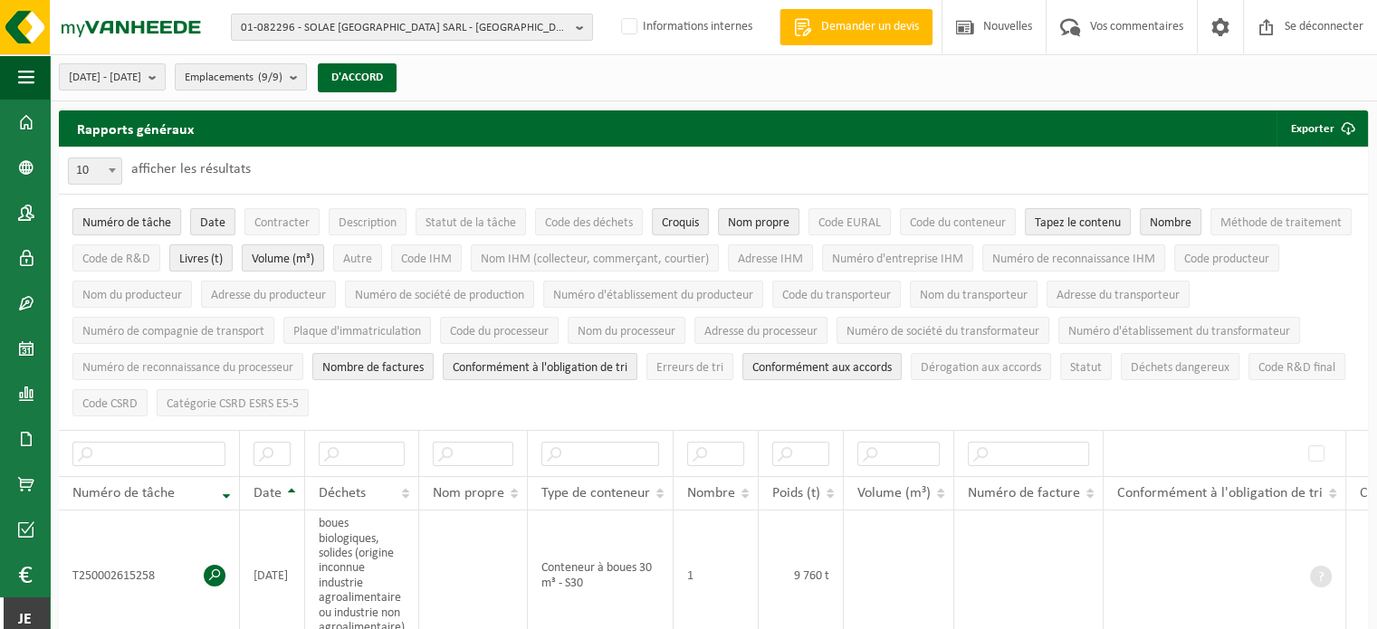
click at [121, 216] on font "Numéro de tâche" at bounding box center [126, 223] width 89 height 14
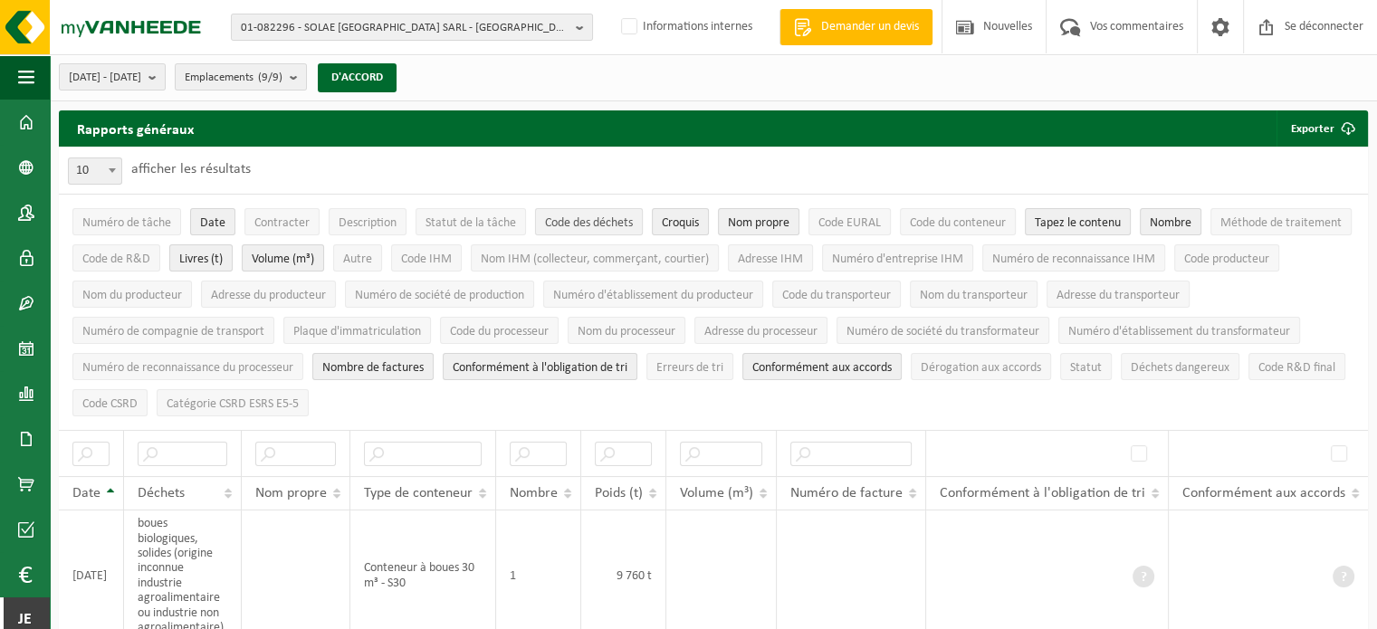
click at [587, 225] on font "Code des déchets" at bounding box center [589, 223] width 88 height 14
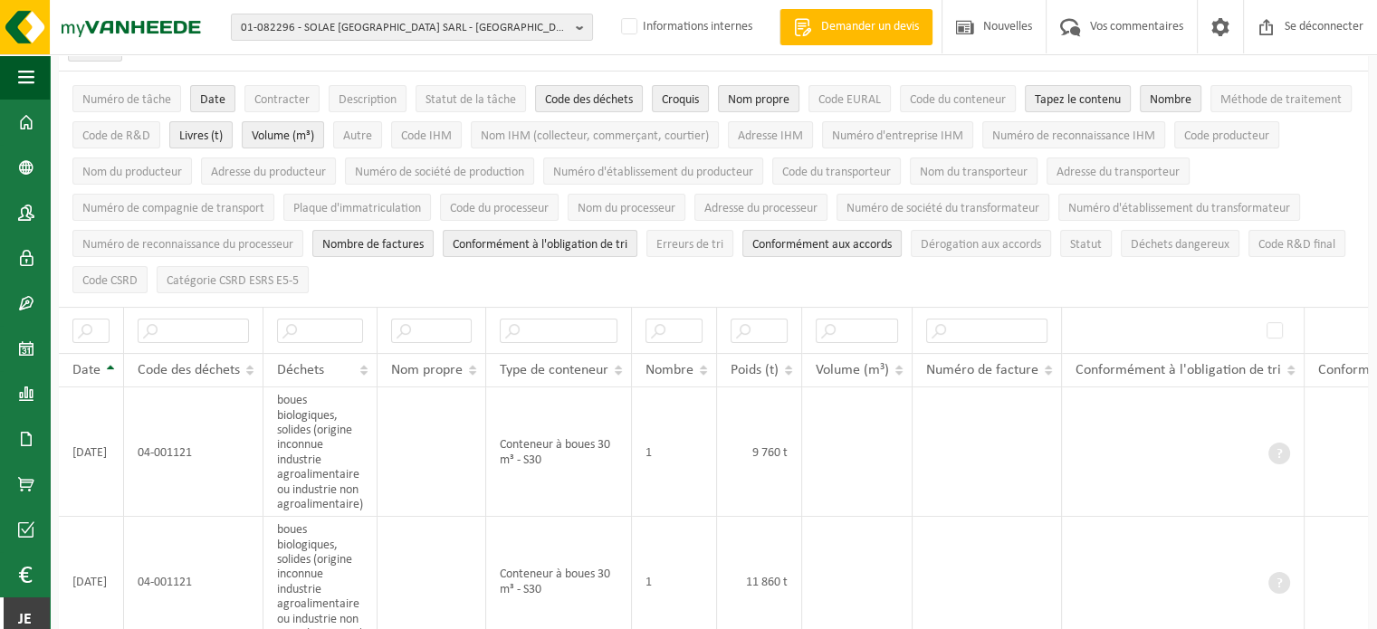
scroll to position [91, 0]
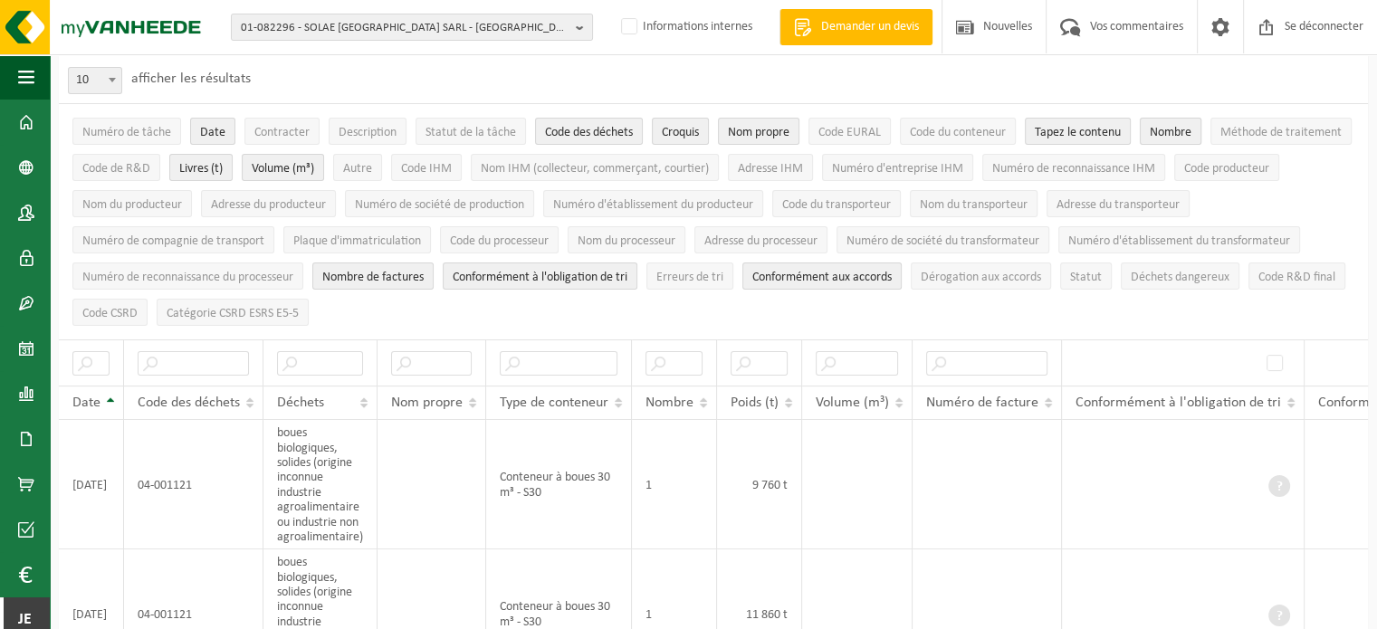
click at [1170, 130] on font "Nombre" at bounding box center [1171, 133] width 42 height 14
click at [314, 167] on font "Volume (m³)" at bounding box center [283, 169] width 62 height 14
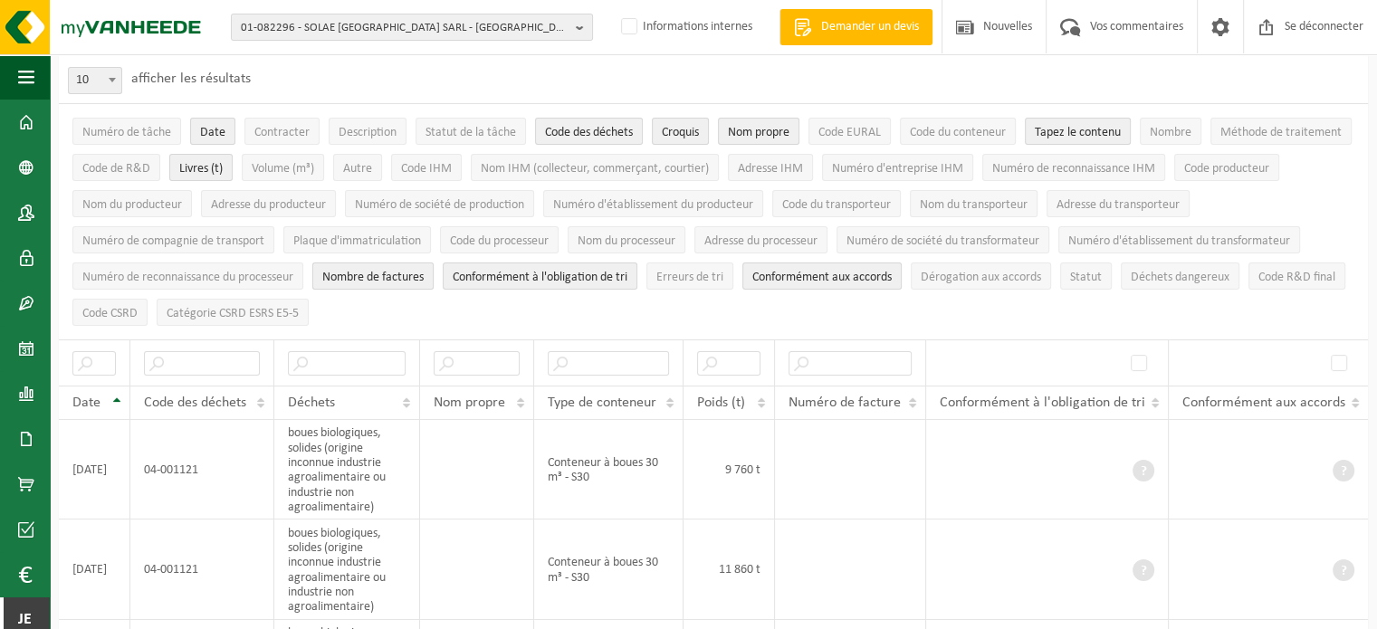
click at [392, 273] on font "Nombre de factures" at bounding box center [372, 278] width 101 height 14
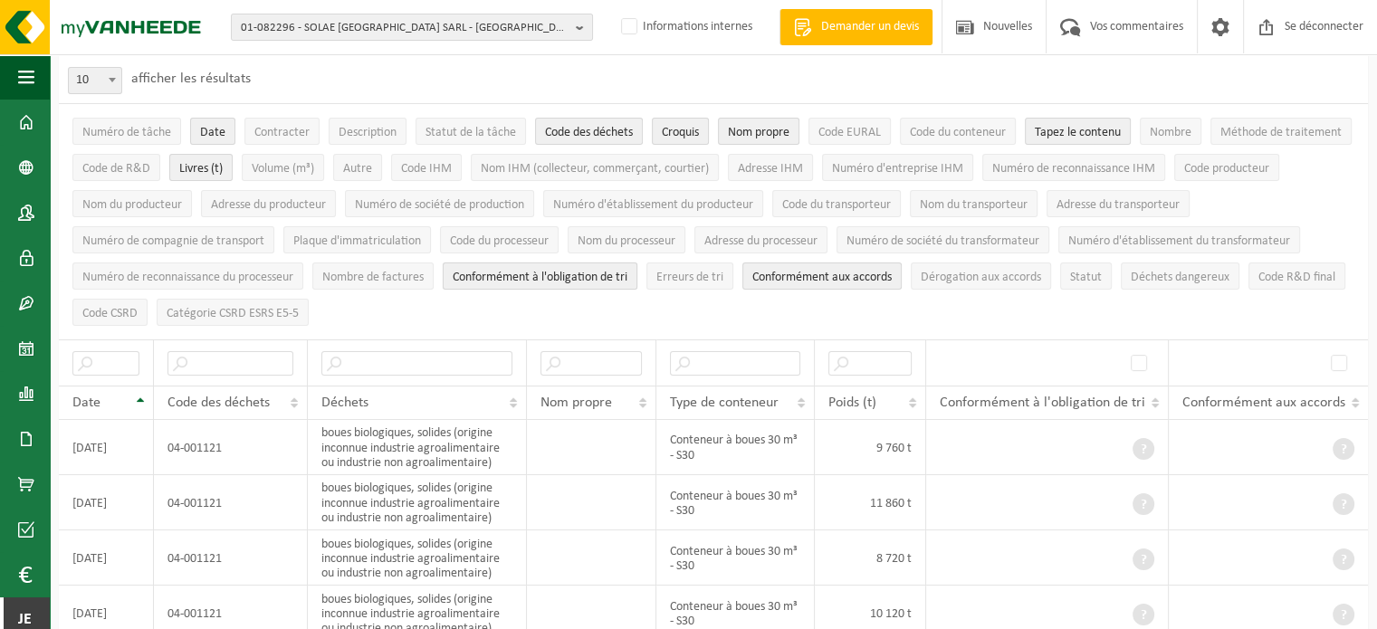
click at [510, 271] on font "Conformément à l'obligation de tri" at bounding box center [540, 278] width 175 height 14
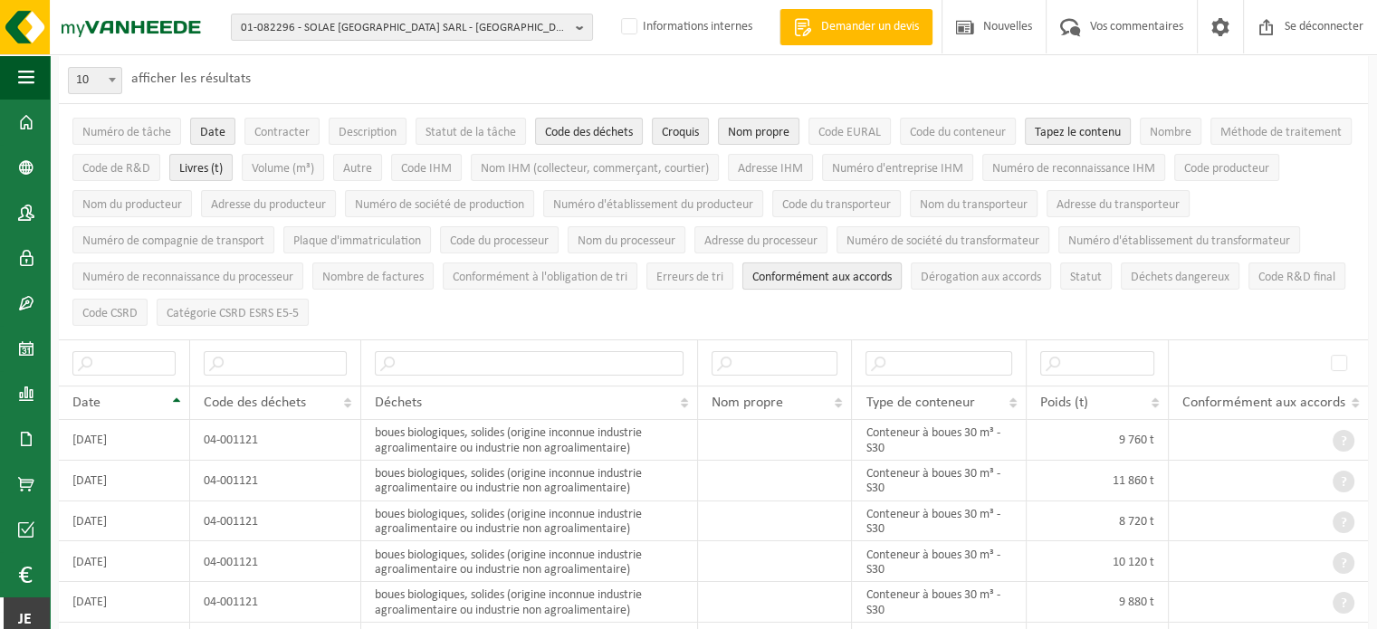
click at [793, 271] on font "Conformément aux accords" at bounding box center [822, 278] width 139 height 14
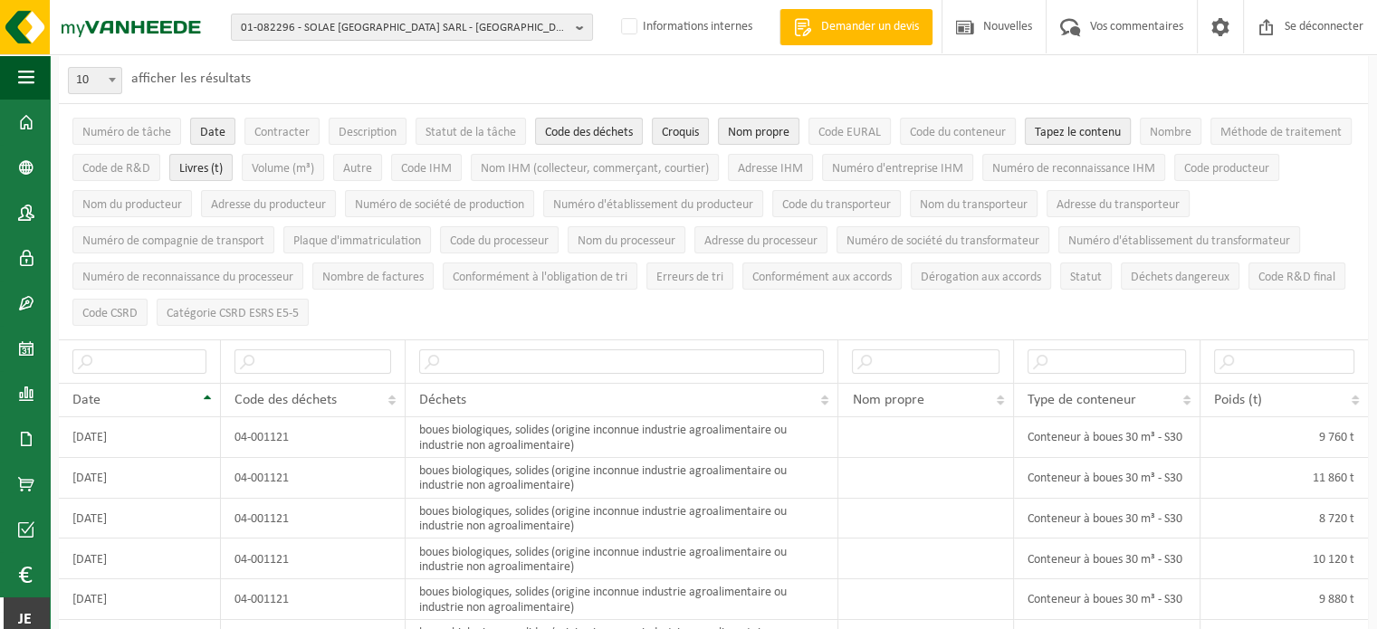
click at [1074, 126] on font "Tapez le contenu" at bounding box center [1078, 133] width 86 height 14
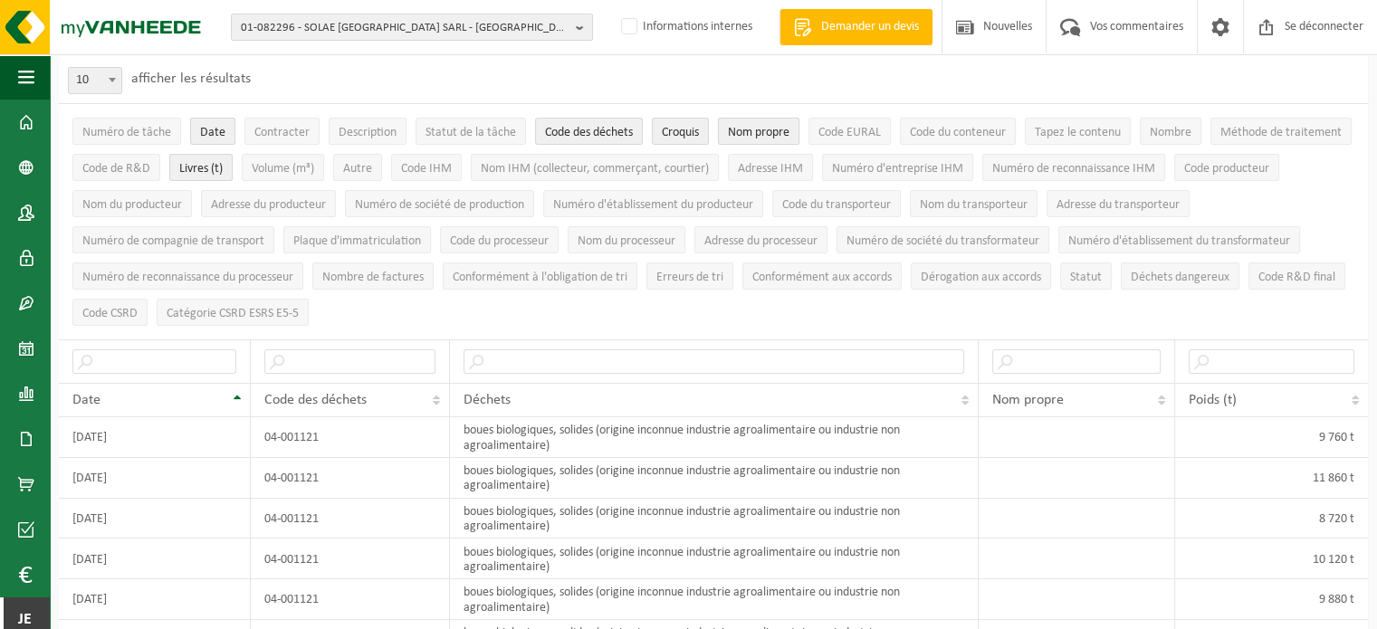
click at [773, 133] on font "Nom propre" at bounding box center [759, 133] width 62 height 14
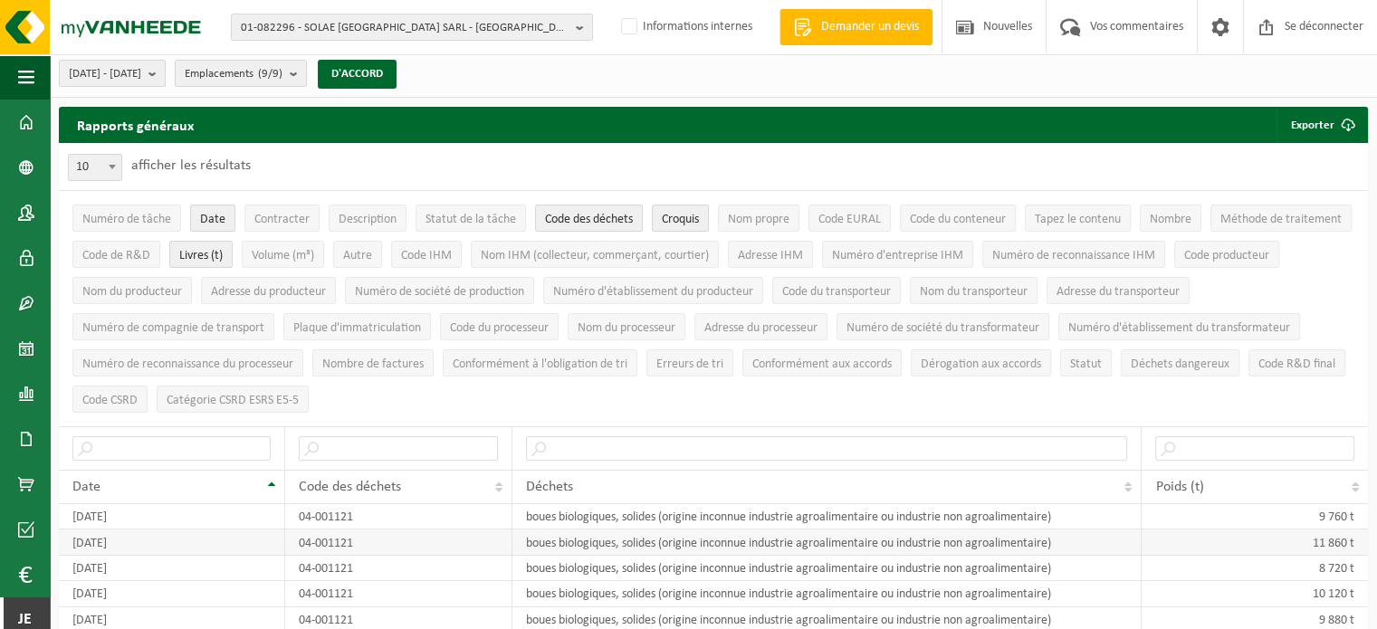
scroll to position [0, 0]
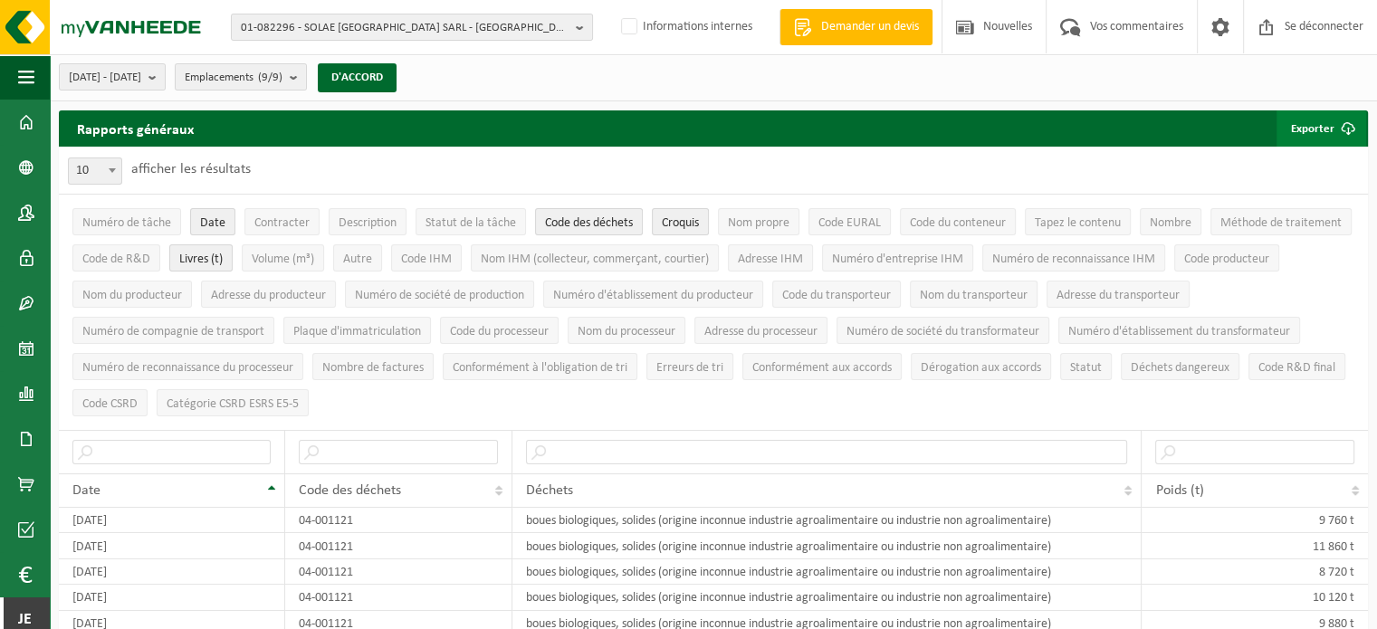
click at [1313, 126] on font "Exporter" at bounding box center [1312, 129] width 43 height 12
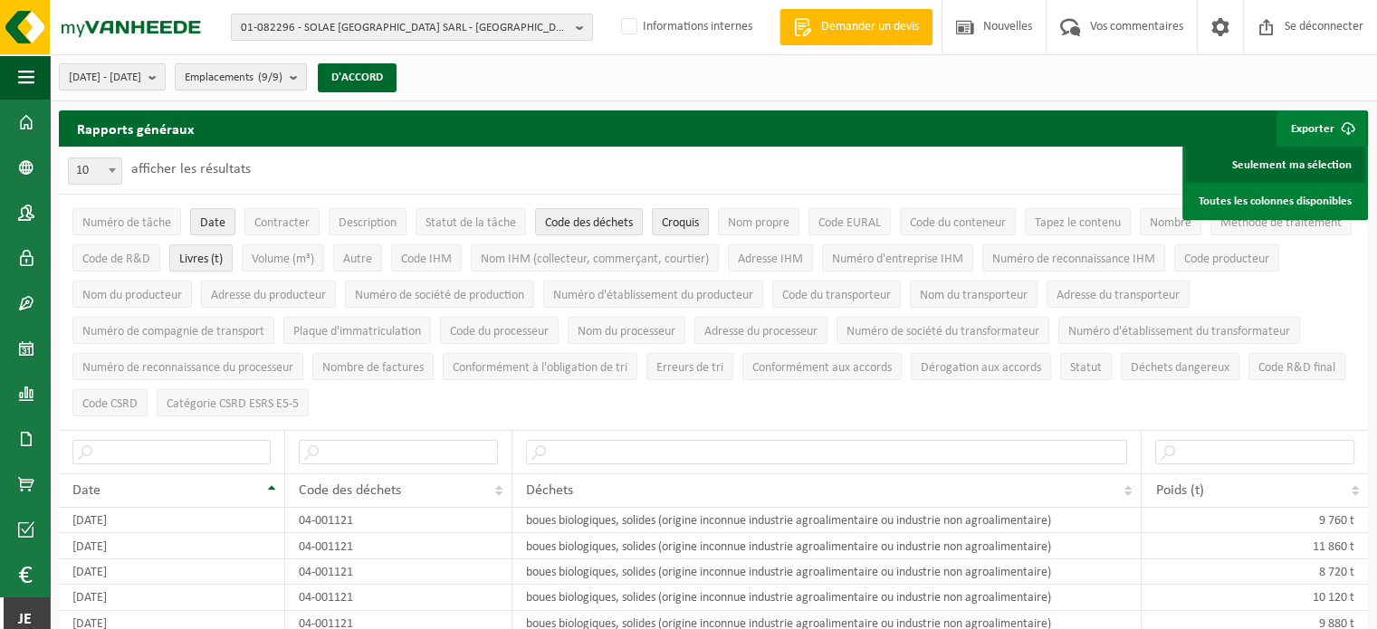
click at [1308, 160] on font "Seulement ma sélection" at bounding box center [1293, 165] width 120 height 12
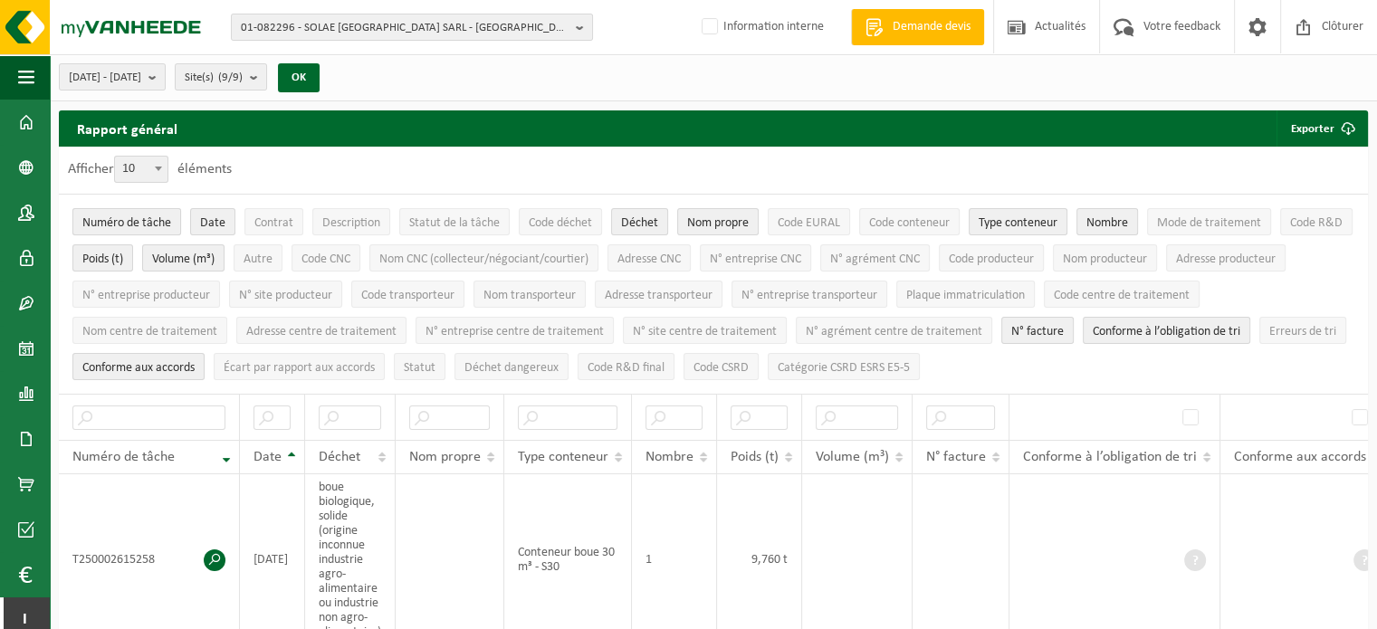
click at [152, 224] on span "Numéro de tâche" at bounding box center [126, 223] width 89 height 14
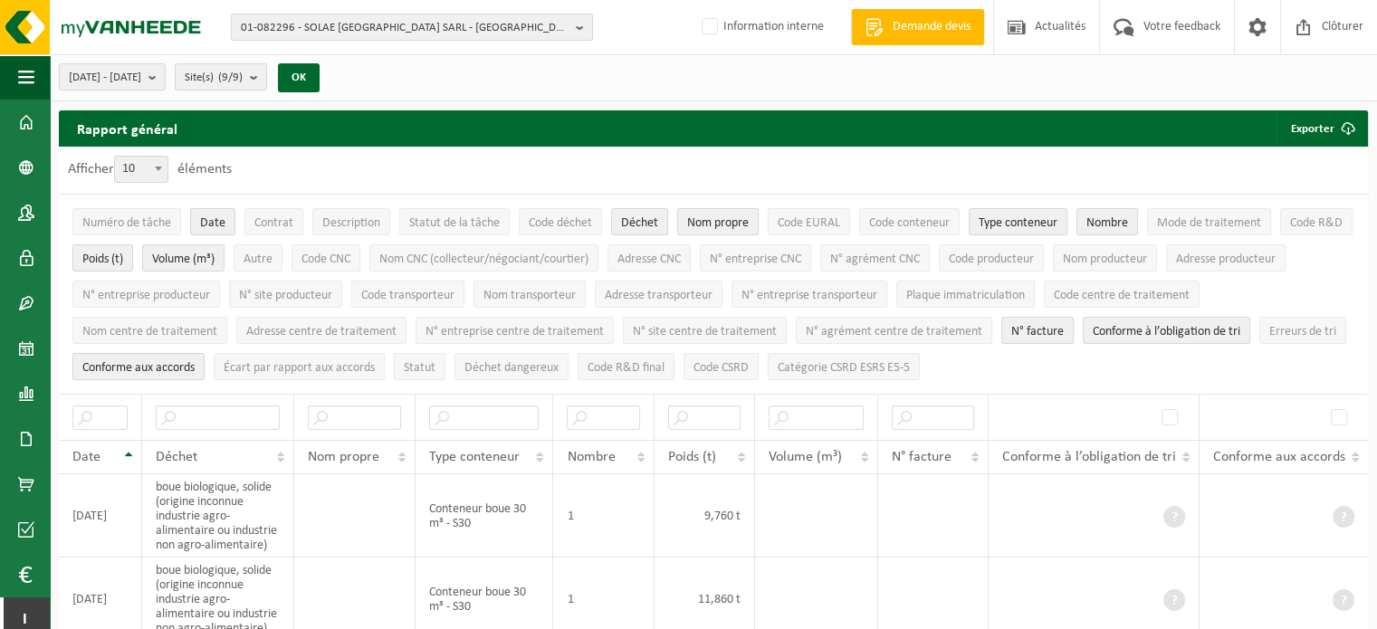
click at [709, 216] on span "Nom propre" at bounding box center [718, 223] width 62 height 14
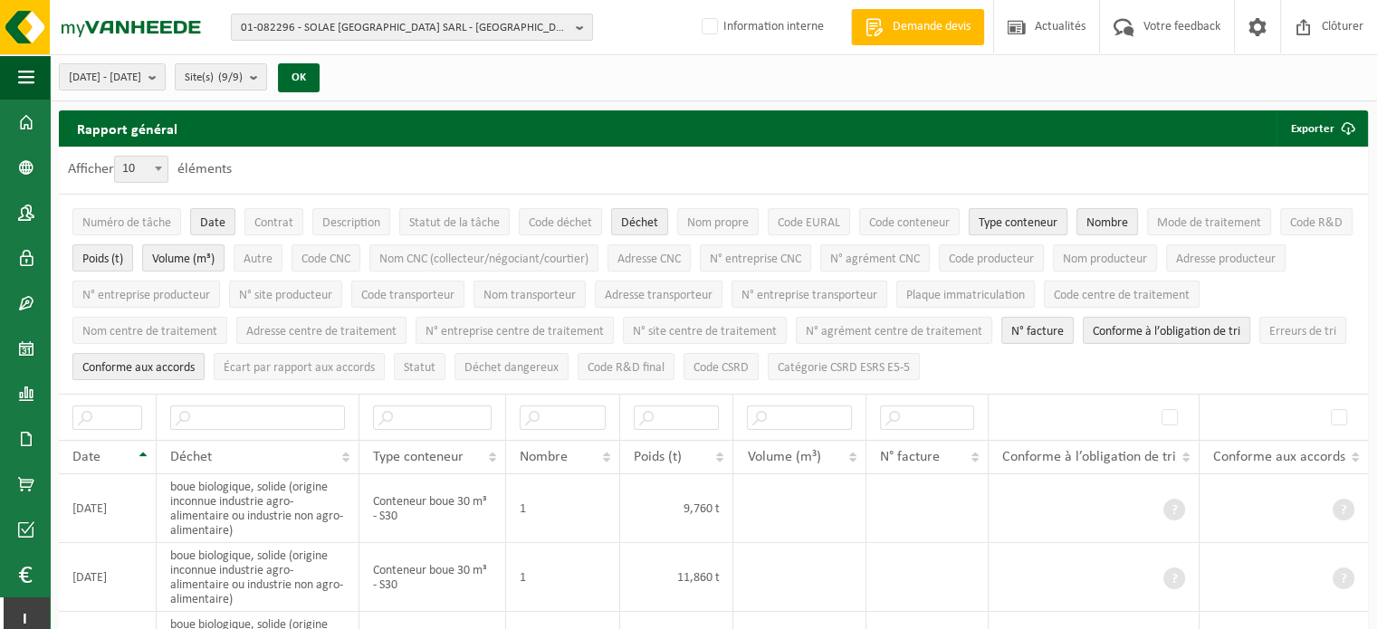
click at [1003, 220] on span "Type conteneur" at bounding box center [1018, 223] width 79 height 14
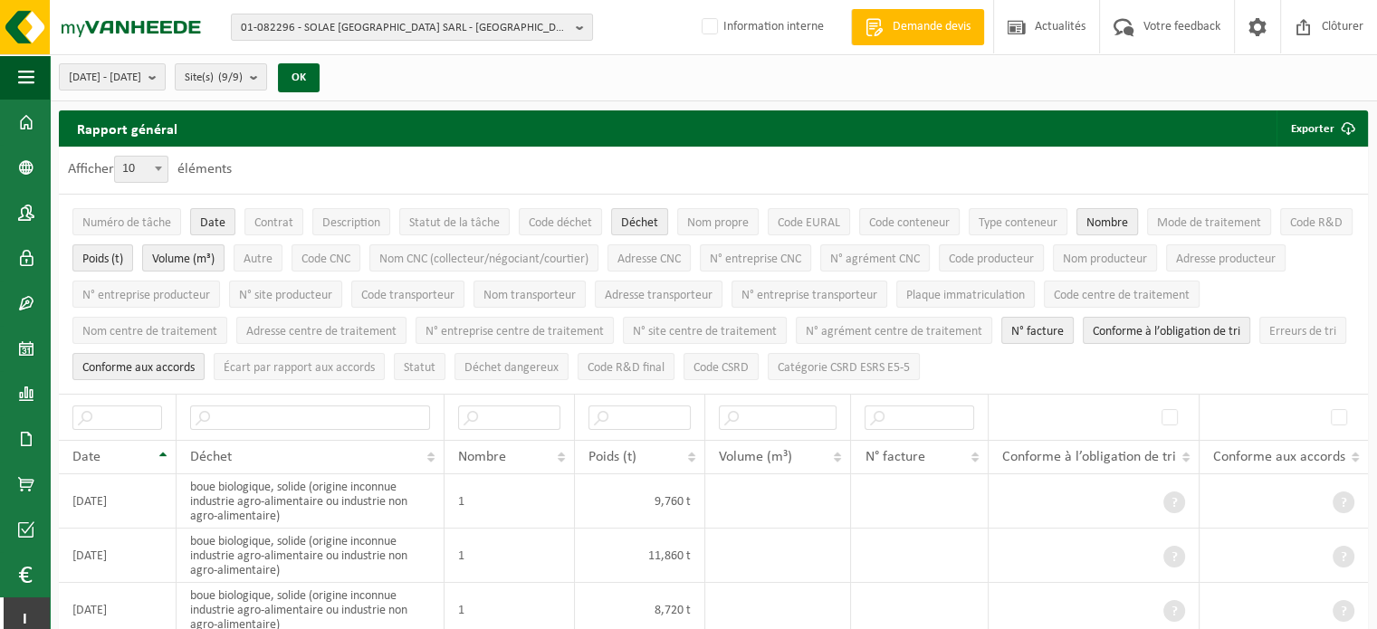
click at [1090, 220] on span "Nombre" at bounding box center [1108, 223] width 42 height 14
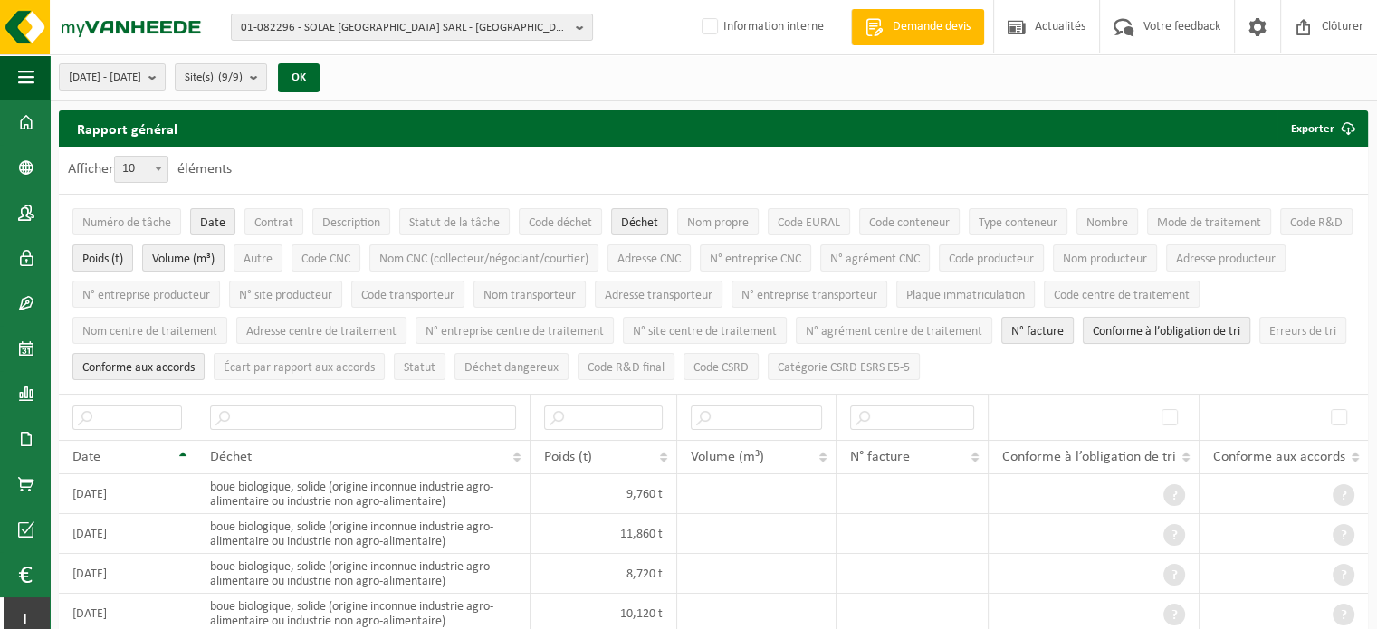
click at [1134, 329] on span "Conforme à l’obligation de tri" at bounding box center [1167, 332] width 148 height 14
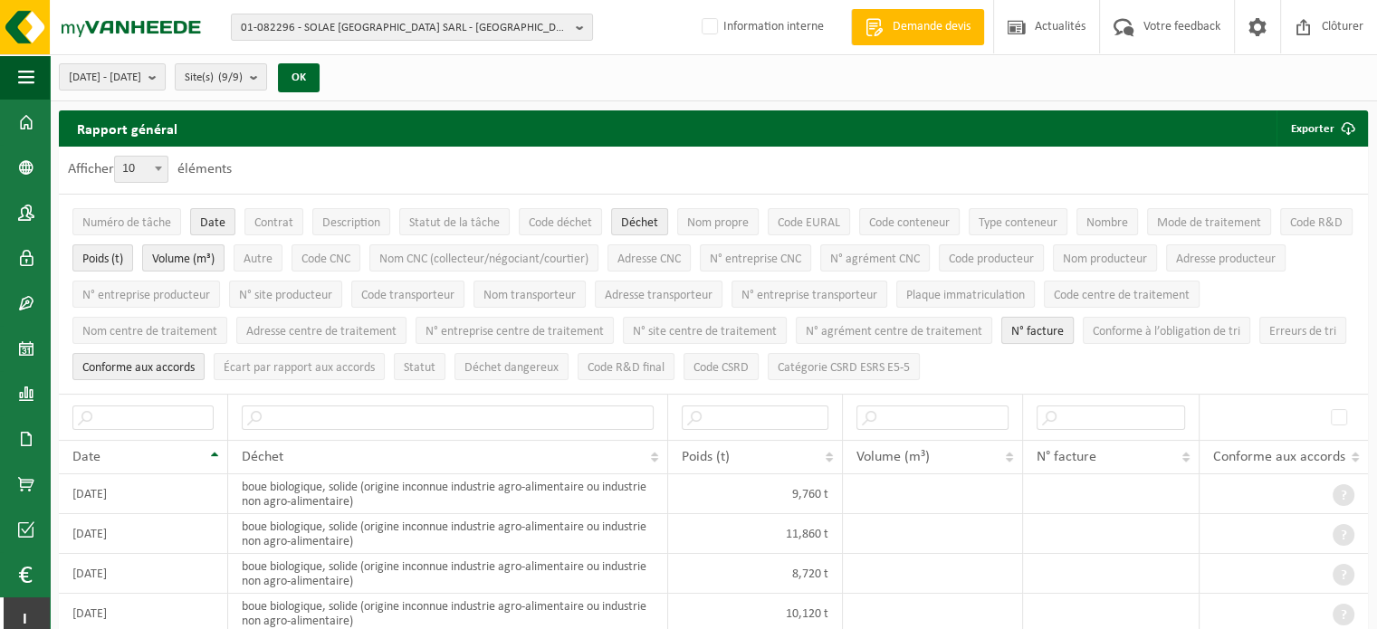
click at [1055, 328] on span "N° facture" at bounding box center [1038, 332] width 53 height 14
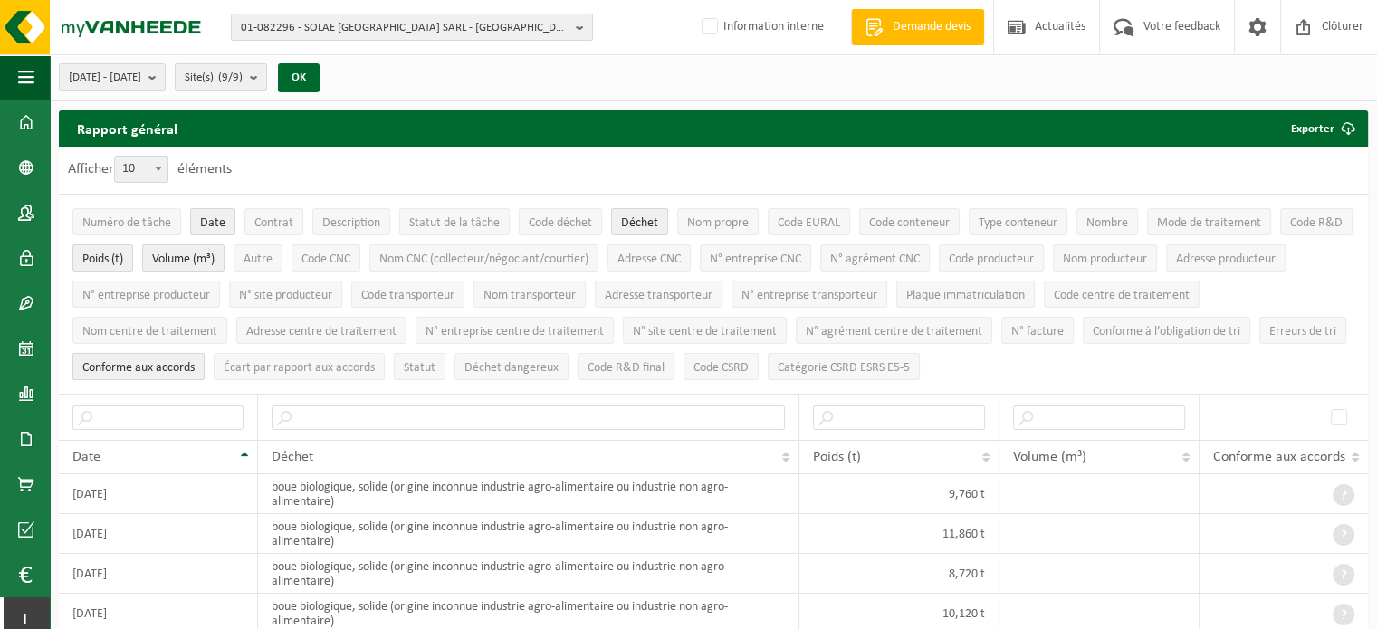
click at [127, 365] on span "Conforme aux accords" at bounding box center [138, 368] width 112 height 14
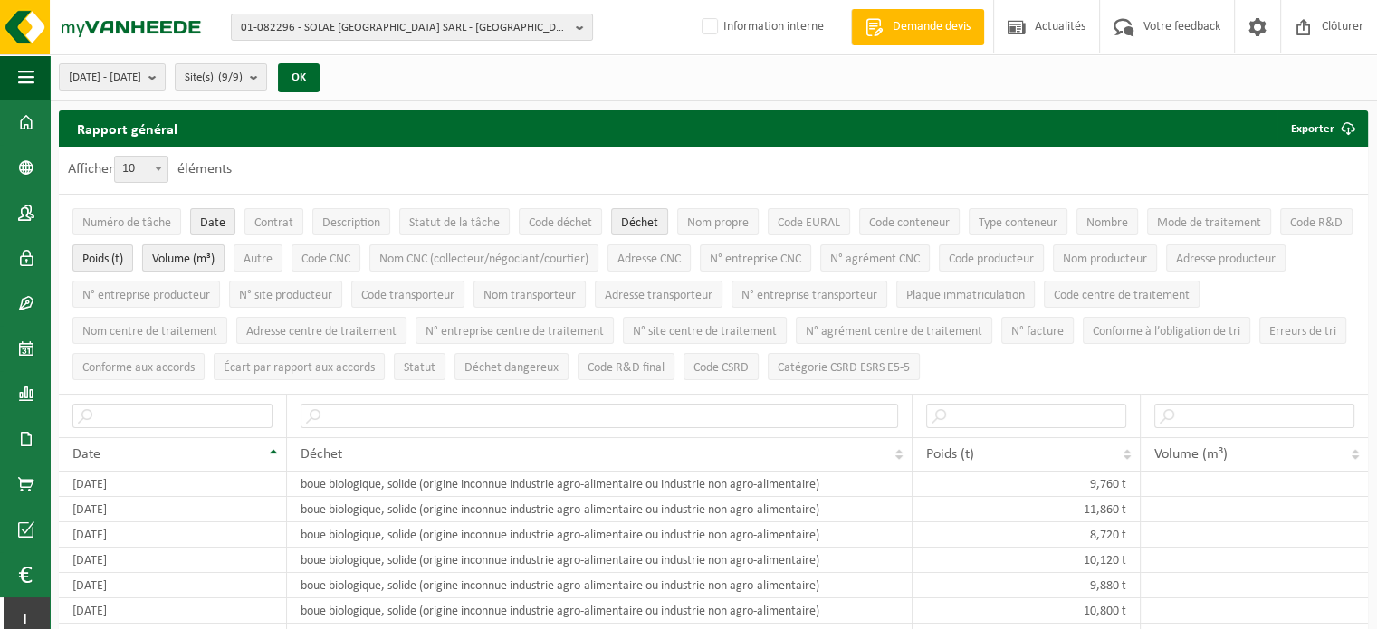
click at [196, 253] on span "Volume (m³)" at bounding box center [183, 260] width 62 height 14
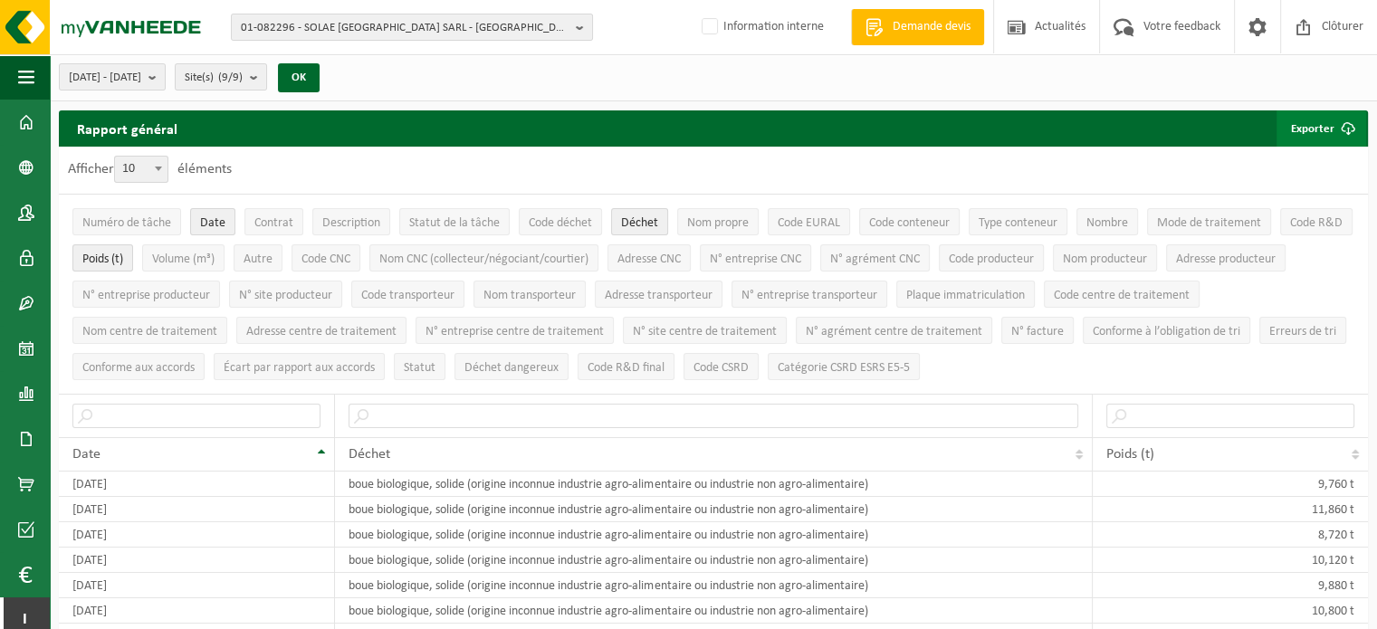
click at [1302, 123] on button "Exporter" at bounding box center [1322, 128] width 90 height 36
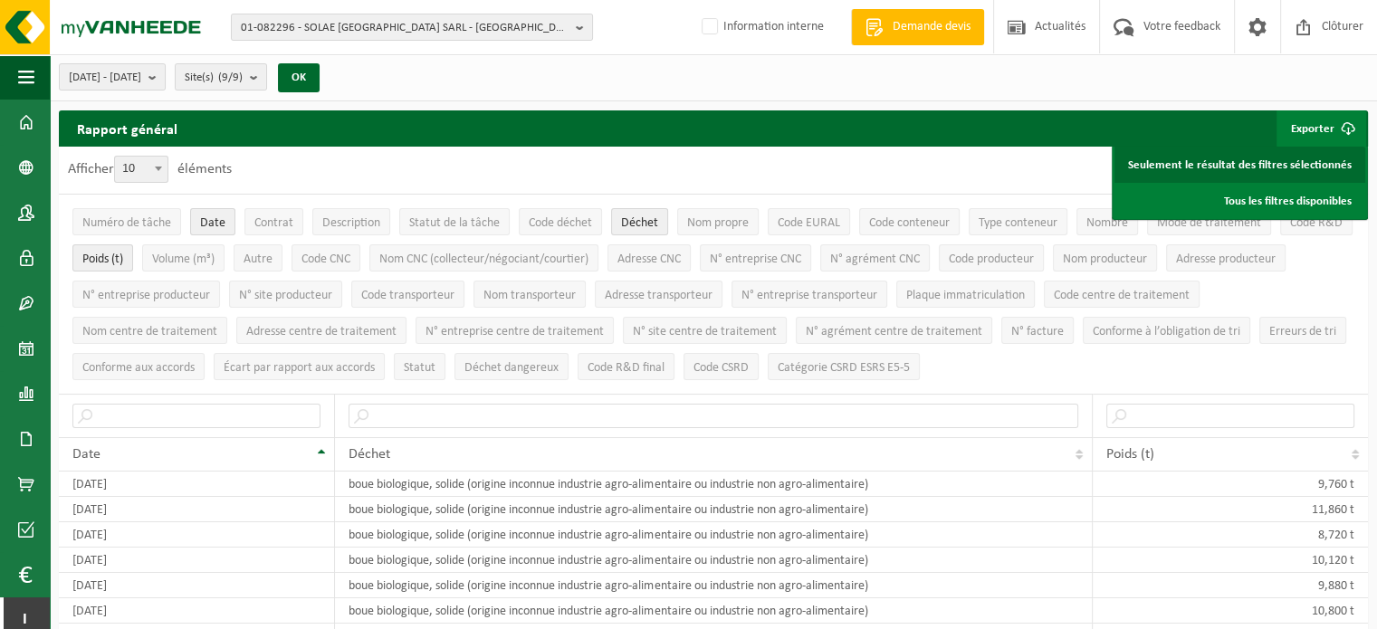
click at [1284, 161] on link "Seulement le résultat des filtres sélectionnés" at bounding box center [1240, 165] width 251 height 36
click at [165, 68] on b "submit" at bounding box center [157, 76] width 16 height 25
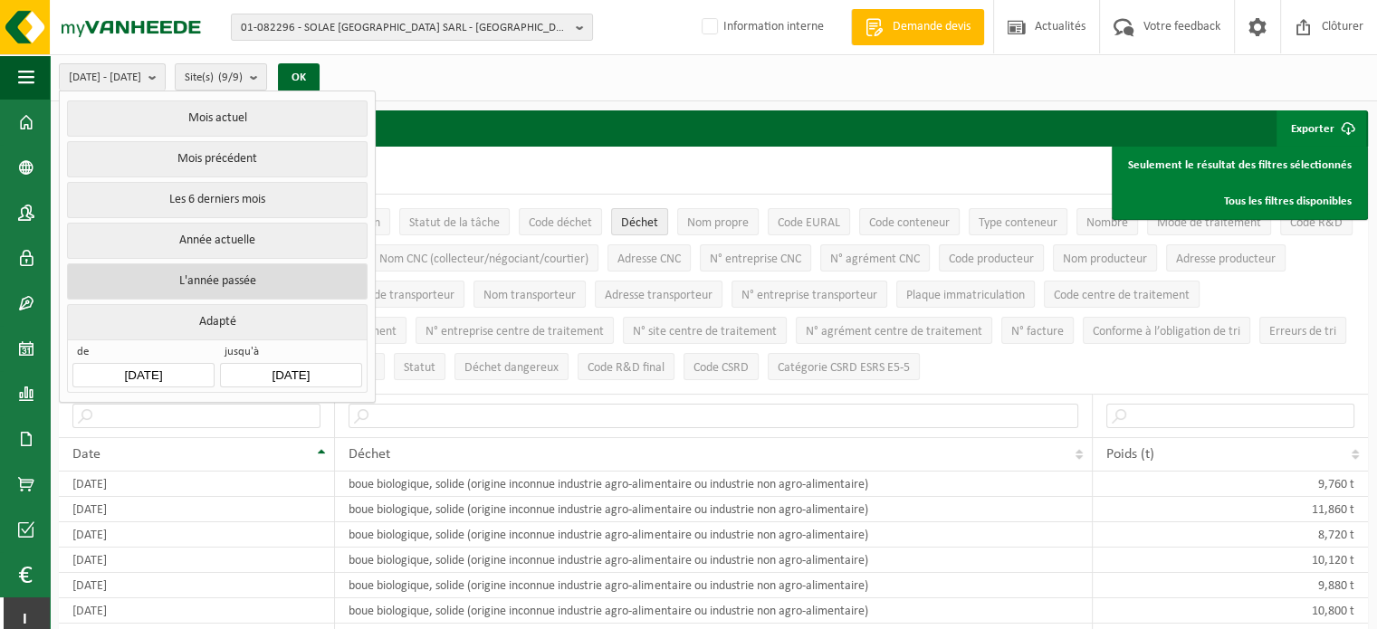
click at [252, 283] on button "L'année passée" at bounding box center [217, 282] width 300 height 36
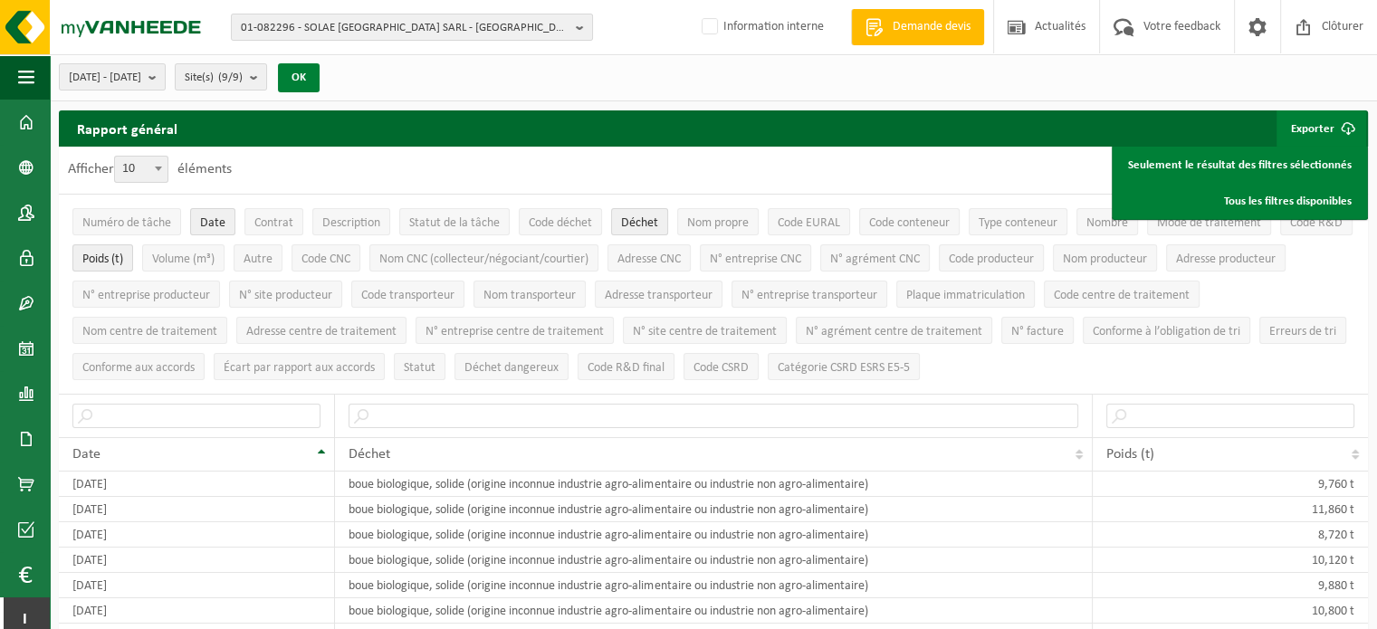
click at [320, 72] on button "OK" at bounding box center [299, 77] width 42 height 29
click at [1217, 173] on link "Seulement le résultat des filtres sélectionnés" at bounding box center [1240, 165] width 251 height 36
click at [165, 72] on b "submit" at bounding box center [157, 76] width 16 height 25
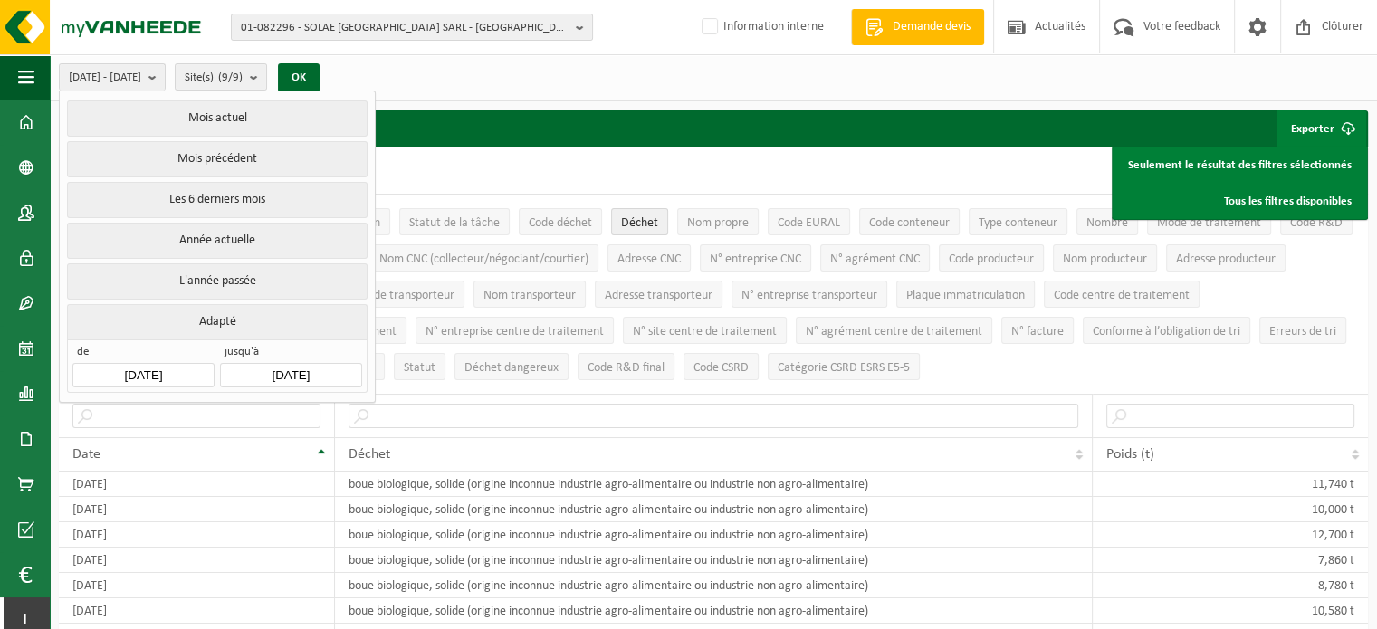
click at [180, 309] on button "Adapté" at bounding box center [217, 321] width 300 height 35
click at [154, 371] on input "[DATE]" at bounding box center [142, 375] width 141 height 24
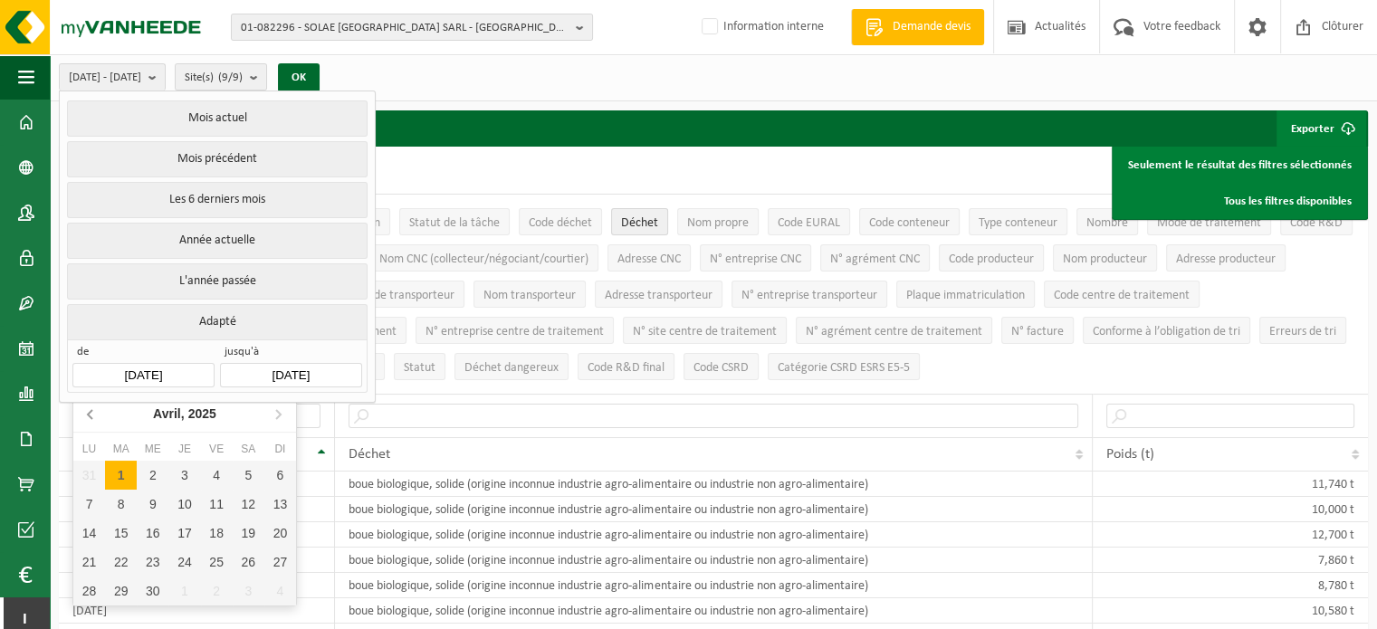
click at [91, 412] on icon at bounding box center [90, 414] width 5 height 9
click at [90, 413] on icon at bounding box center [91, 413] width 29 height 29
click at [160, 422] on div "Janvier, 2025" at bounding box center [185, 413] width 94 height 29
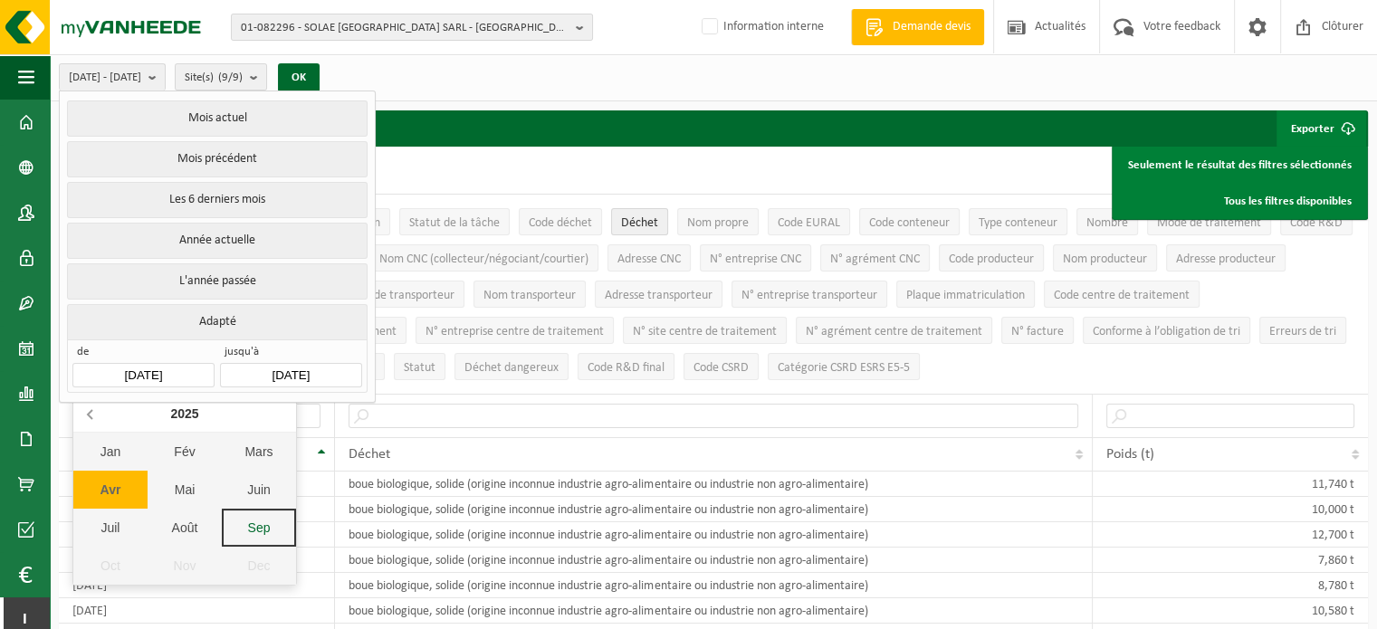
click at [90, 417] on icon at bounding box center [90, 414] width 5 height 9
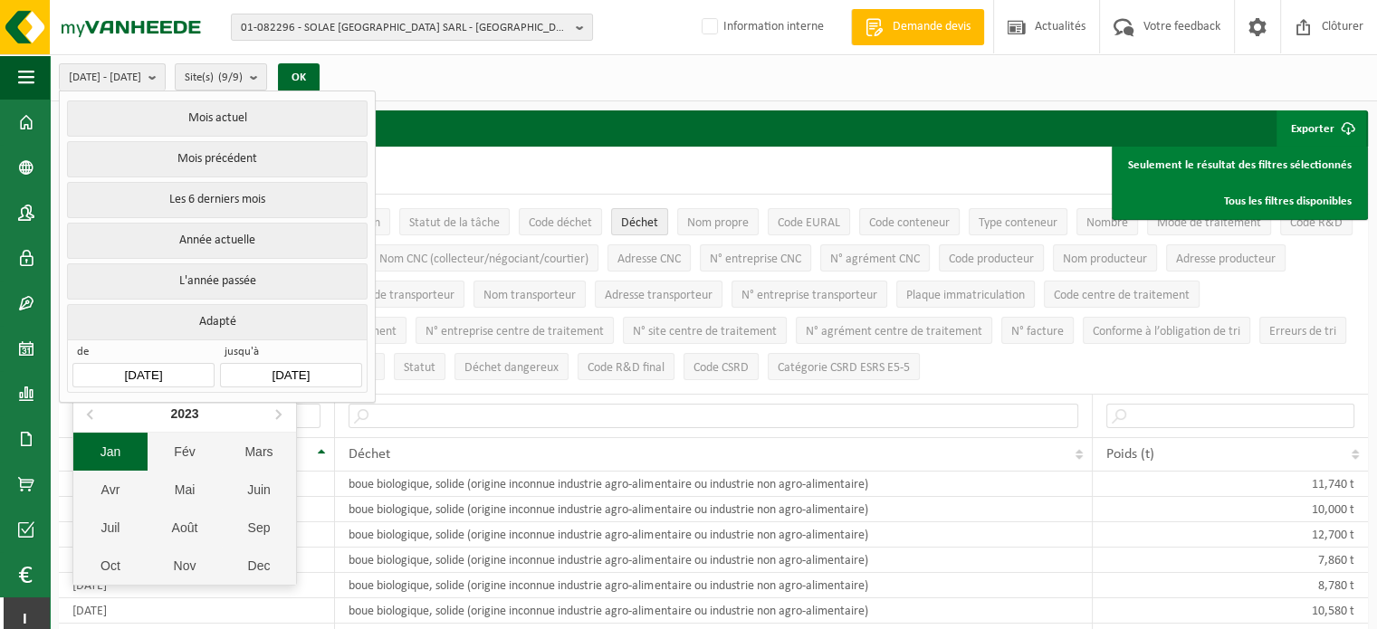
click at [112, 454] on div "Jan" at bounding box center [110, 452] width 74 height 38
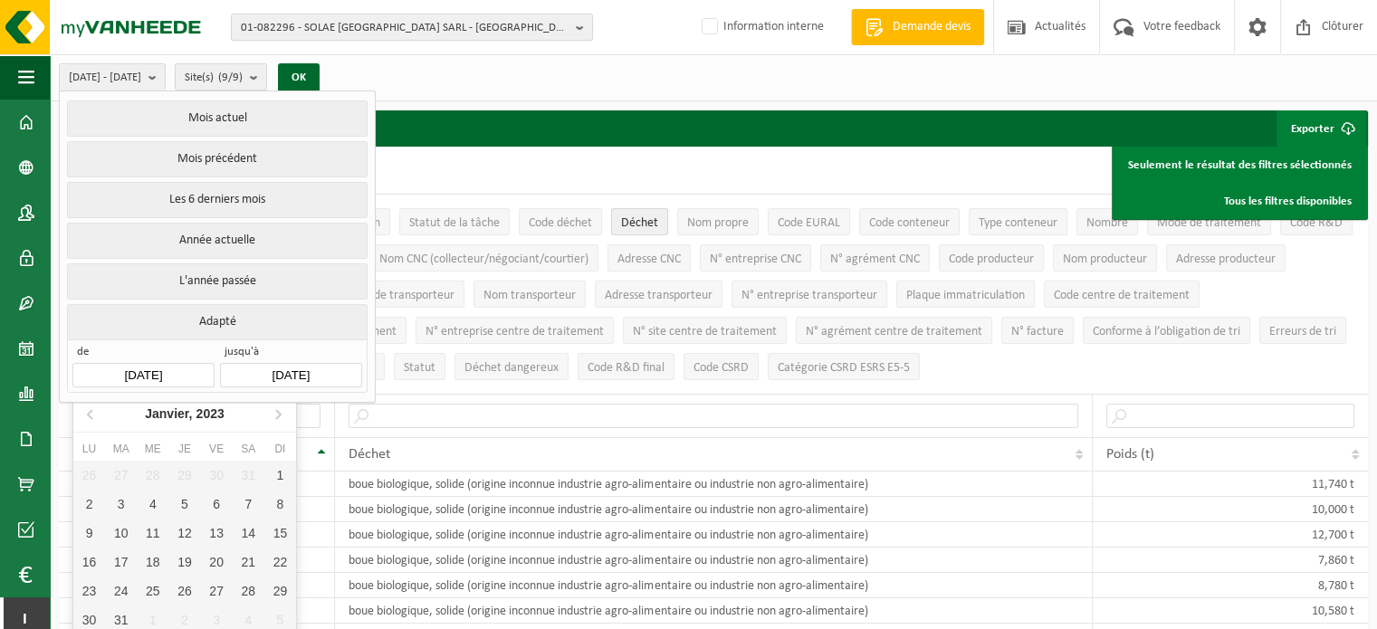
click at [292, 380] on input "[DATE]" at bounding box center [290, 375] width 141 height 24
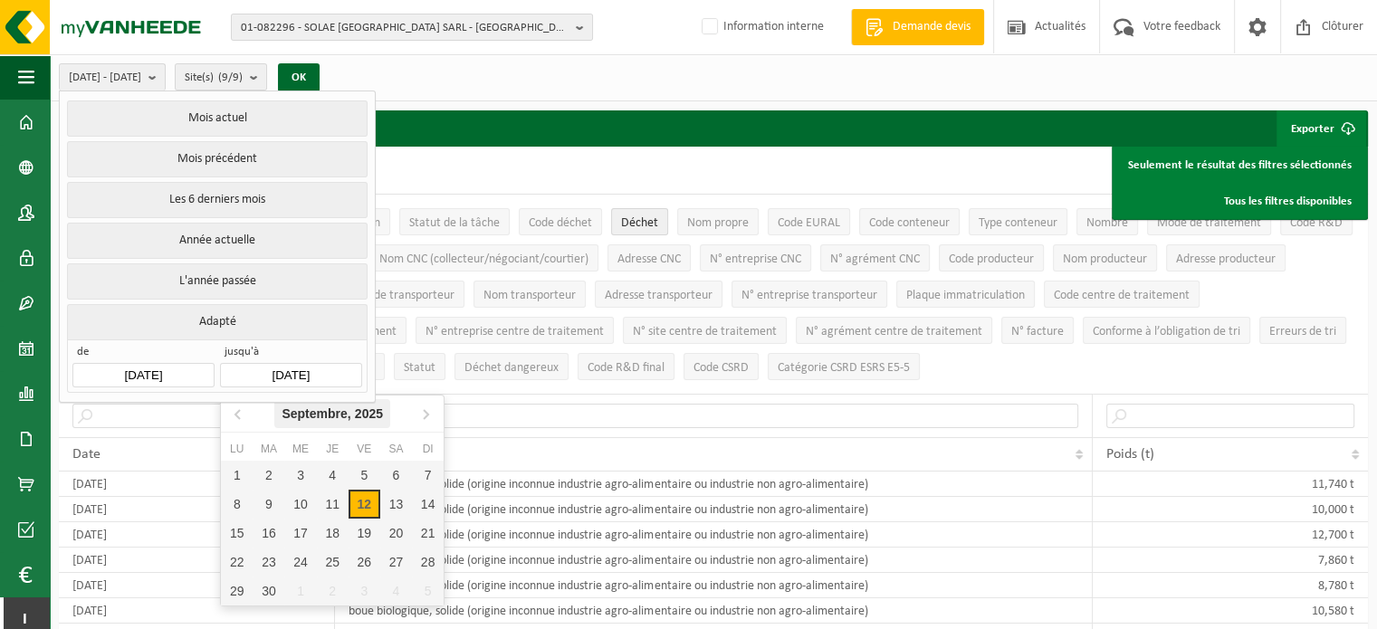
click at [317, 416] on div "Septembre, 2025" at bounding box center [332, 413] width 116 height 29
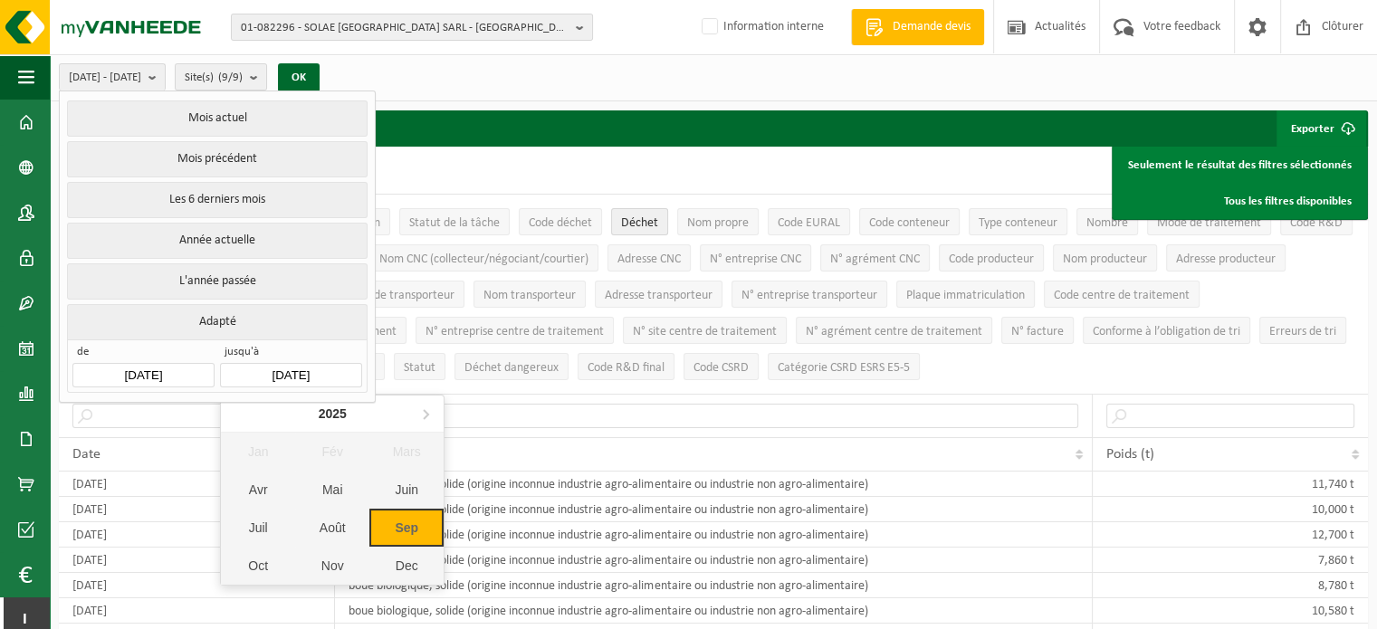
click at [264, 363] on input "[DATE]" at bounding box center [290, 375] width 141 height 24
click at [289, 369] on input "[DATE]" at bounding box center [290, 375] width 141 height 24
click at [351, 367] on input "[DATE]" at bounding box center [290, 375] width 141 height 24
click at [320, 68] on button "OK" at bounding box center [299, 77] width 42 height 29
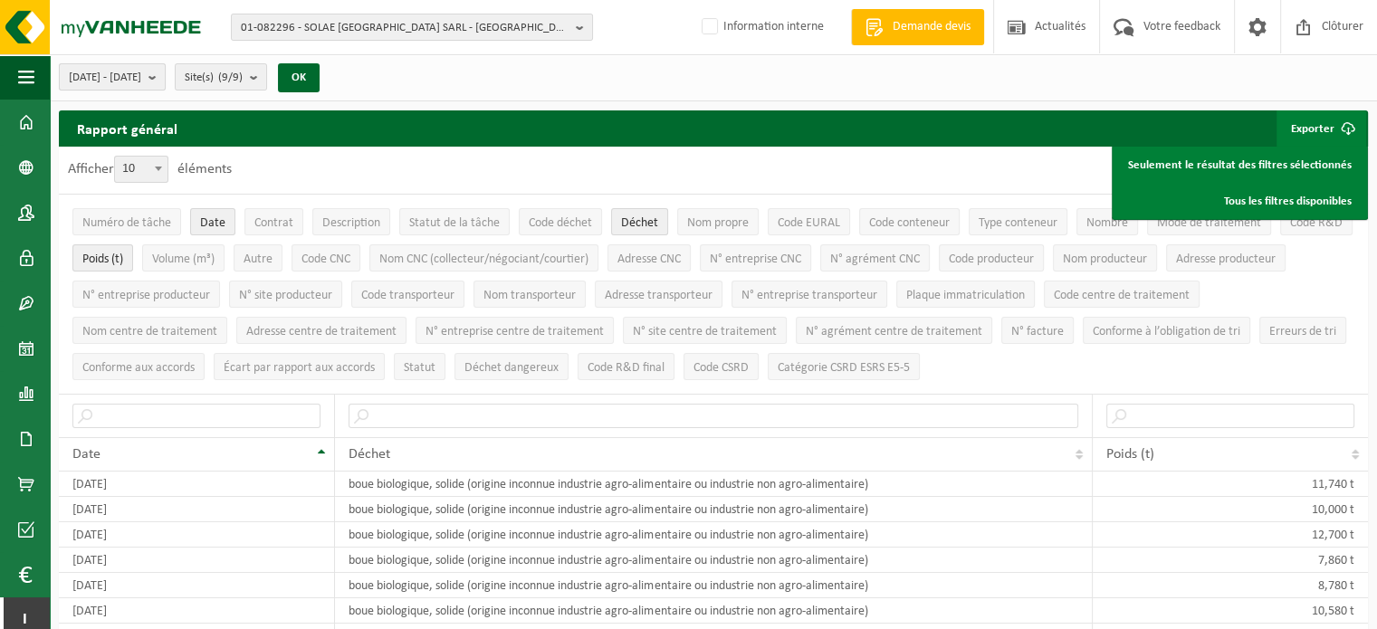
click at [165, 78] on b "submit" at bounding box center [157, 76] width 16 height 25
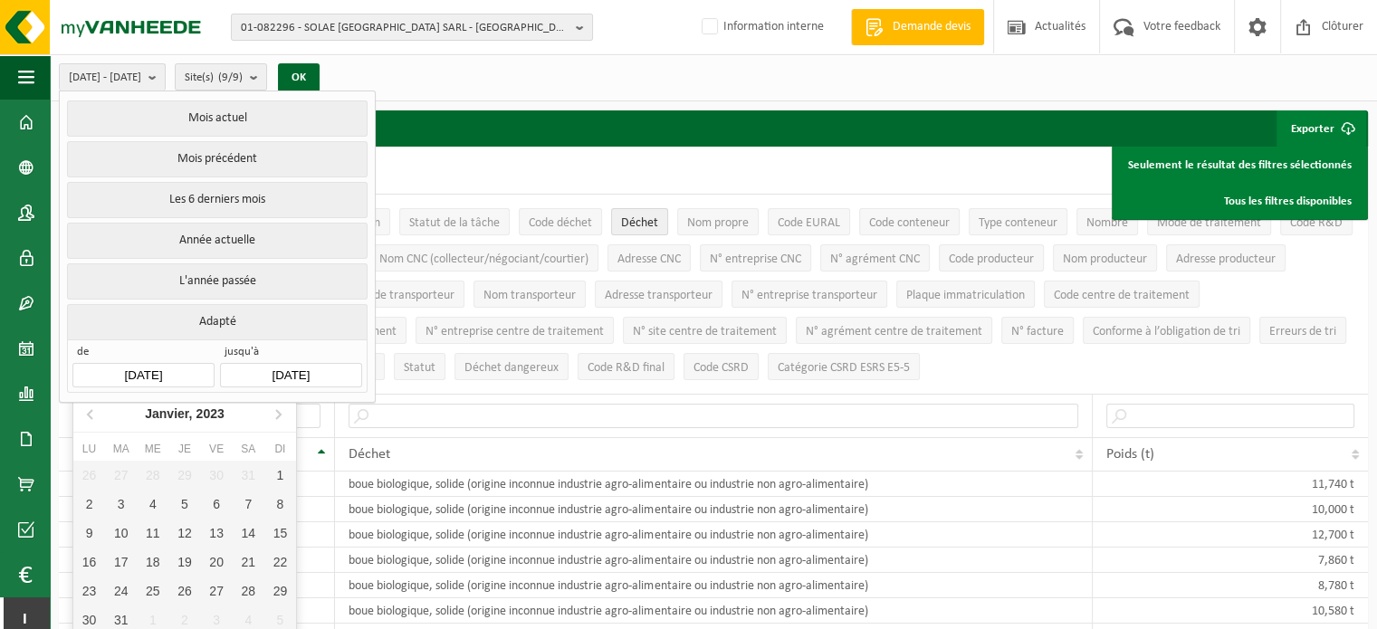
click at [137, 369] on input "[DATE]" at bounding box center [142, 375] width 141 height 24
click at [188, 416] on div "Janvier, 2023" at bounding box center [185, 413] width 94 height 29
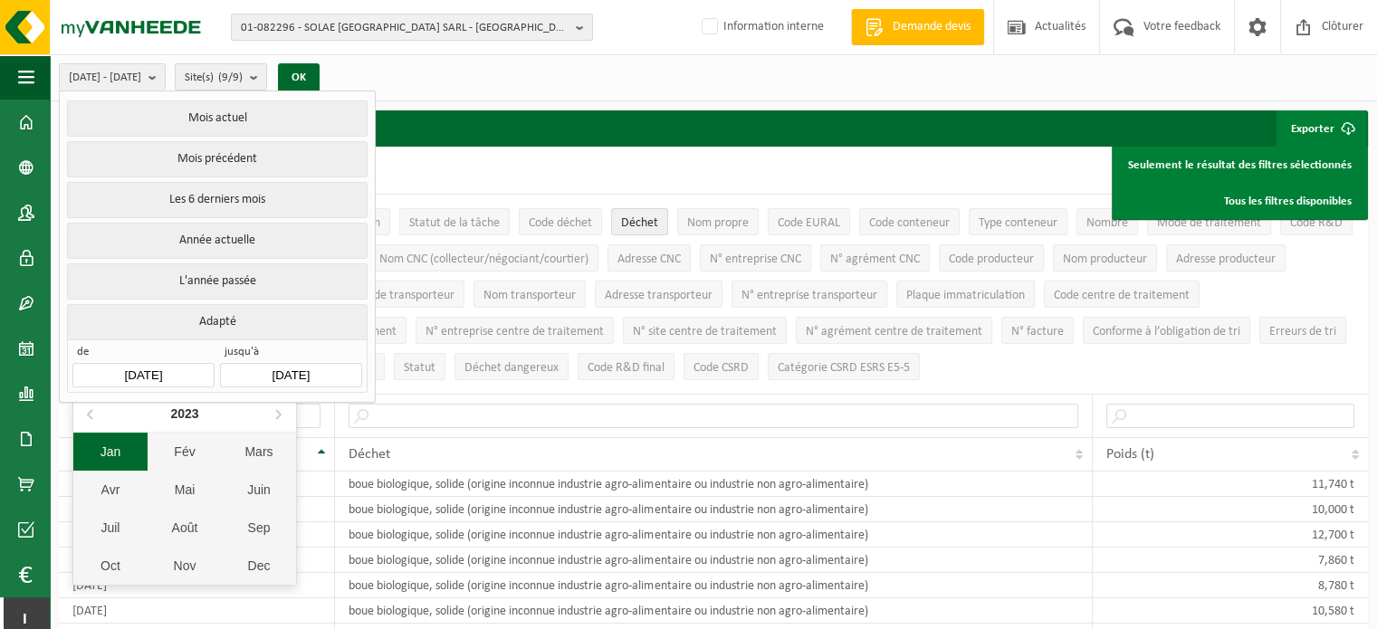
click at [105, 455] on div "Jan" at bounding box center [110, 452] width 74 height 38
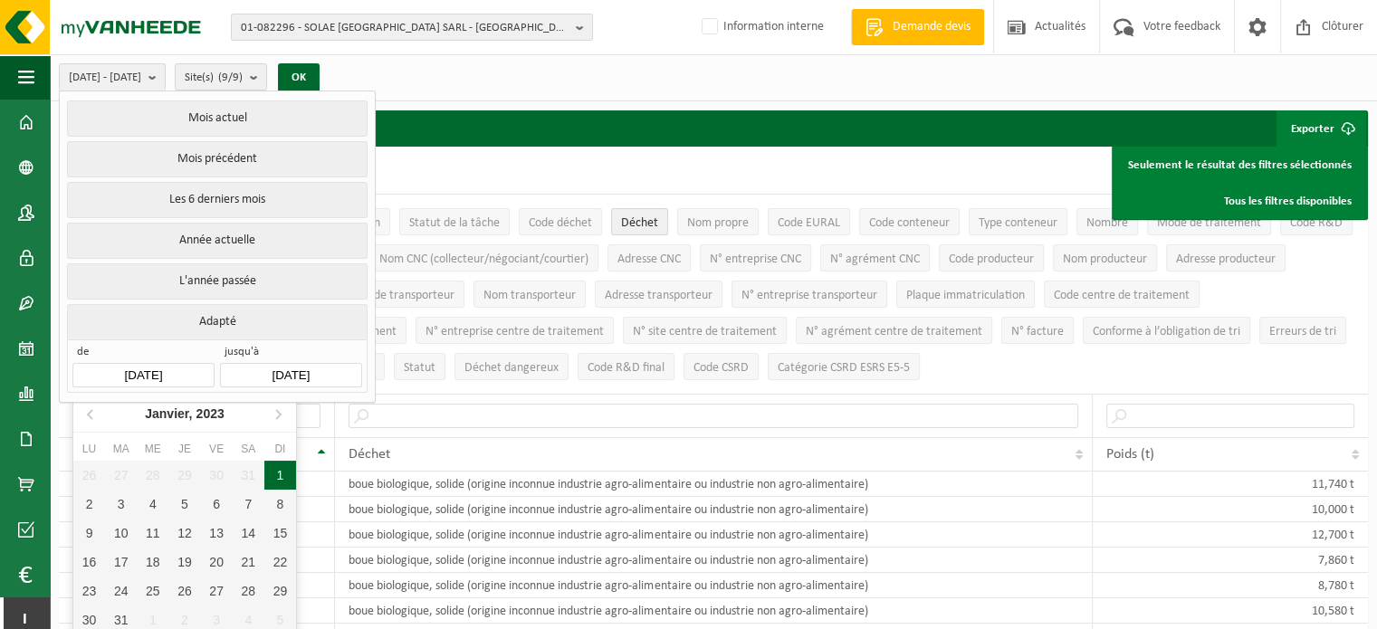
click at [269, 470] on div "1" at bounding box center [280, 475] width 32 height 29
type input "2023-01-01"
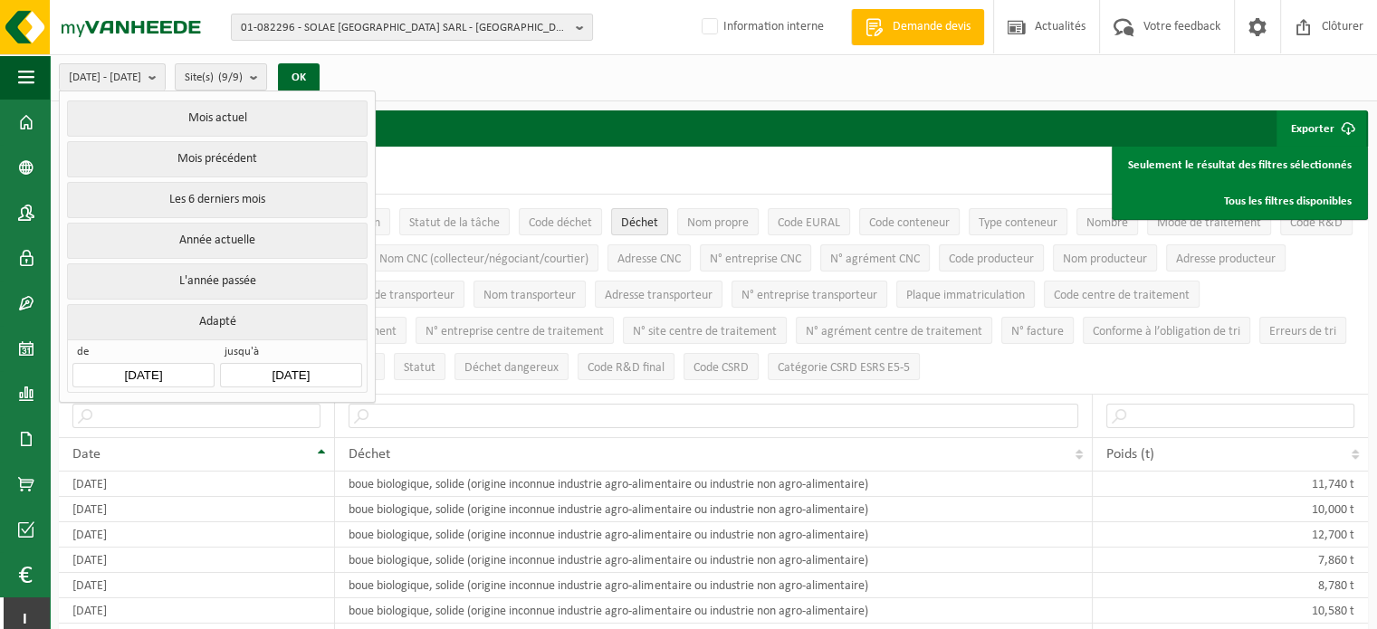
click at [276, 369] on input "[DATE]" at bounding box center [290, 375] width 141 height 24
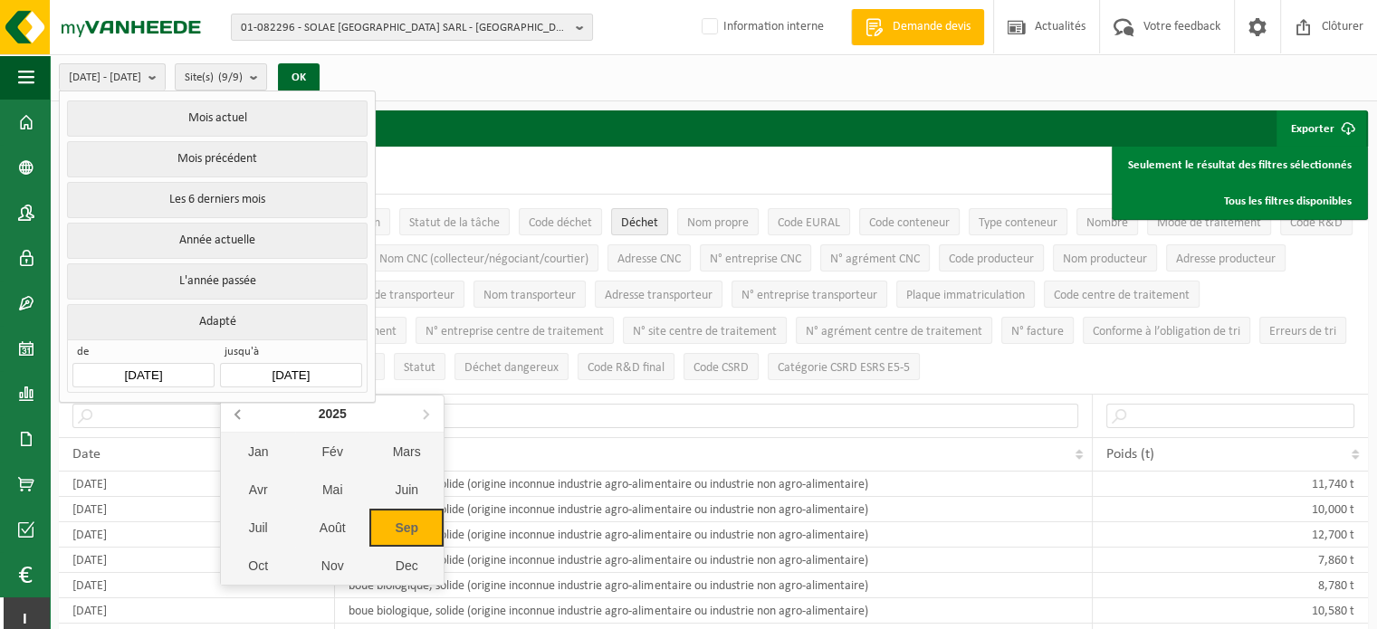
click at [243, 419] on icon at bounding box center [239, 413] width 29 height 29
click at [243, 421] on icon at bounding box center [239, 413] width 29 height 29
click at [398, 570] on div "Dec" at bounding box center [406, 566] width 74 height 38
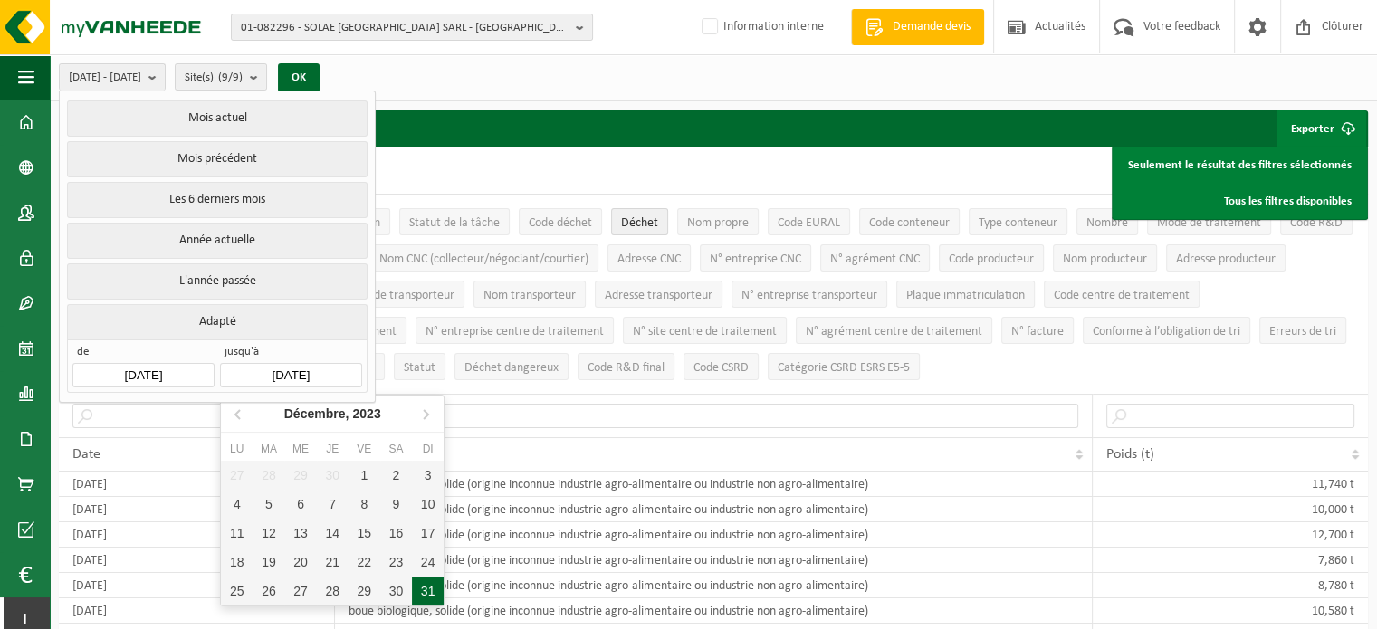
click at [420, 586] on div "31" at bounding box center [428, 591] width 32 height 29
type input "2023-12-31"
type input "2023-01-01"
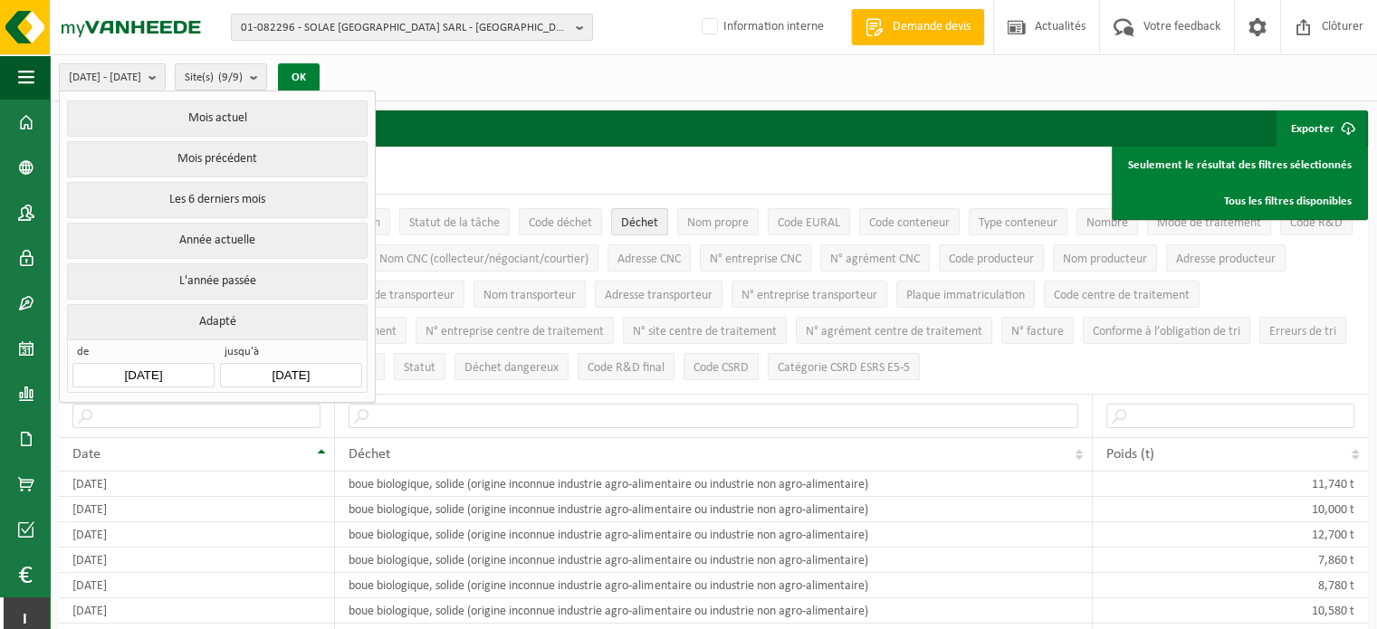
click at [320, 73] on button "OK" at bounding box center [299, 77] width 42 height 29
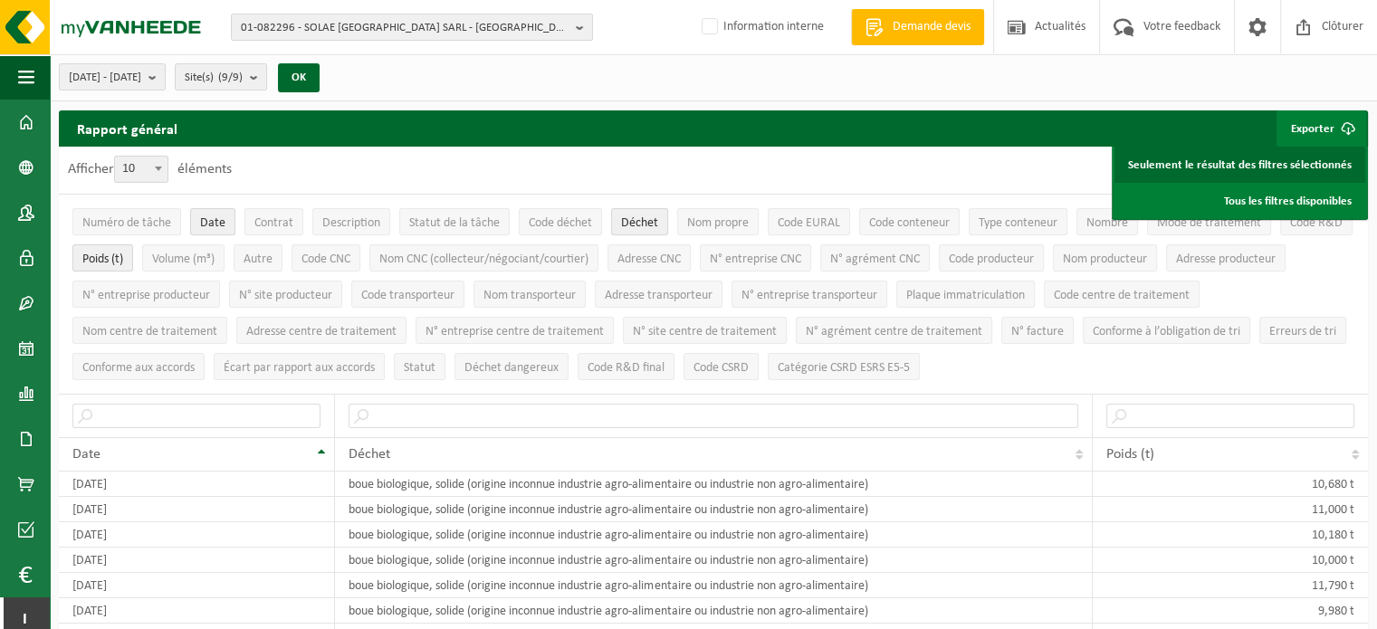
click at [1209, 162] on link "Seulement le résultat des filtres sélectionnés" at bounding box center [1240, 165] width 251 height 36
click at [578, 24] on b "button" at bounding box center [584, 26] width 16 height 25
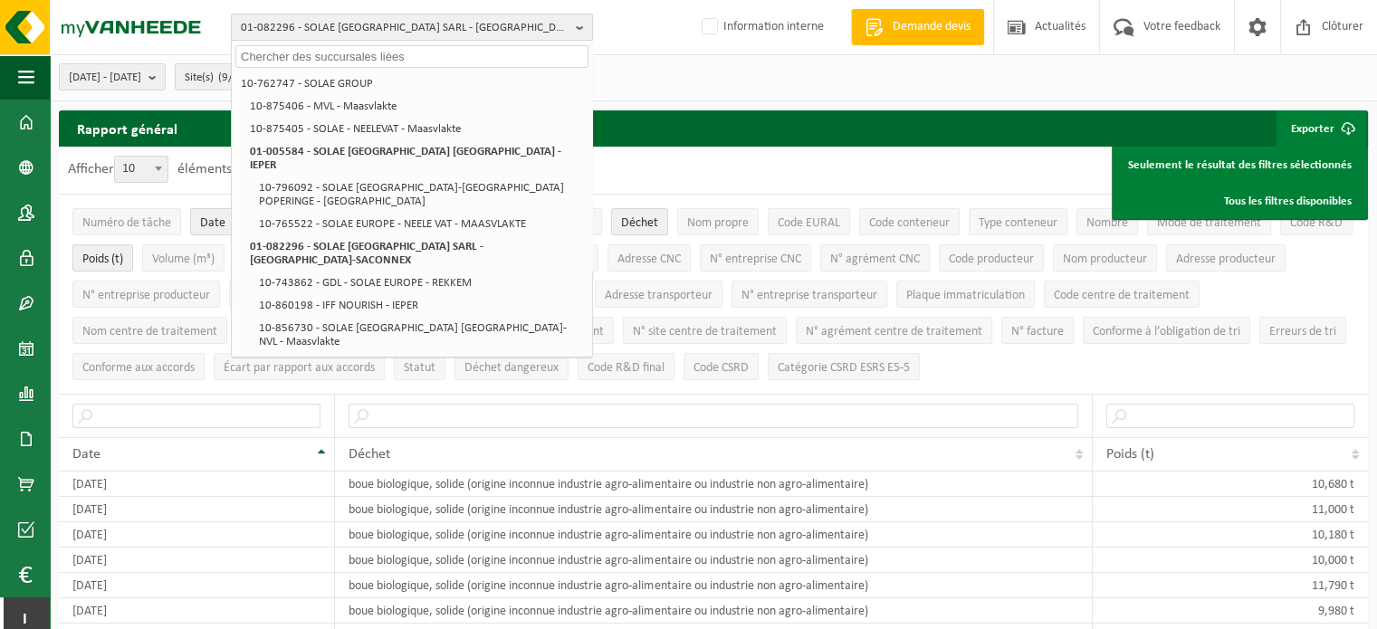
click at [379, 64] on input "text" at bounding box center [411, 56] width 353 height 23
paste input "10-000004"
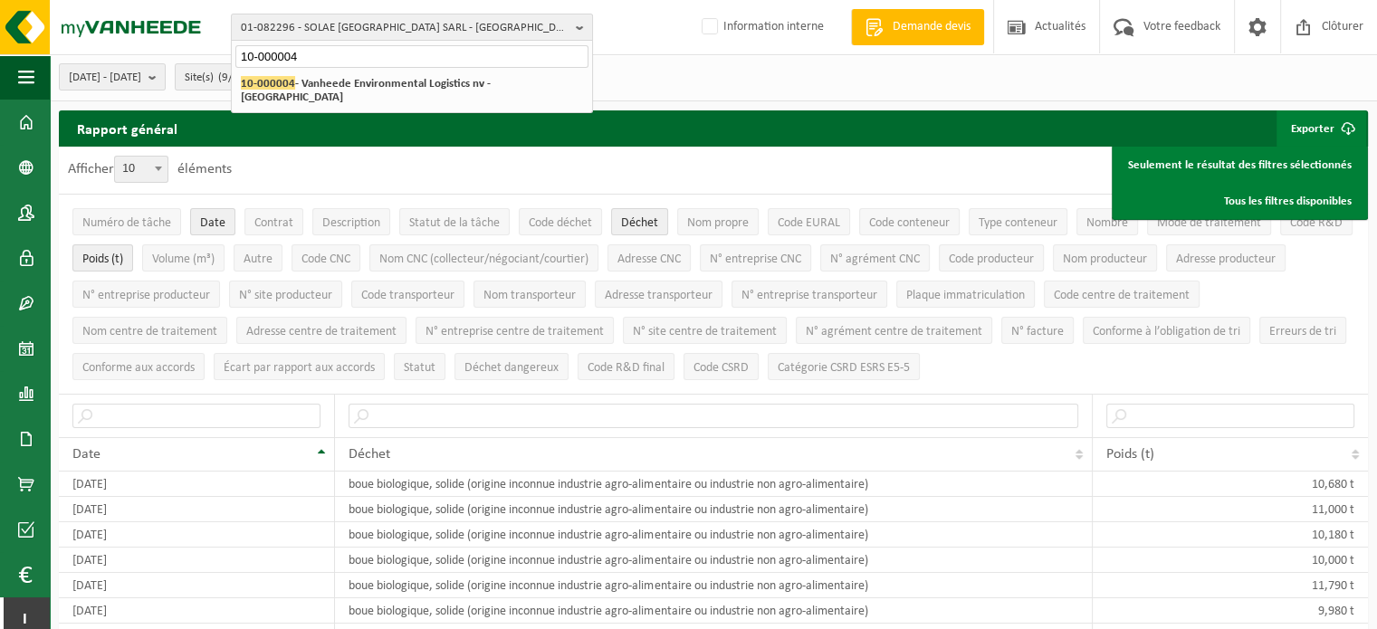
type input "10-000004"
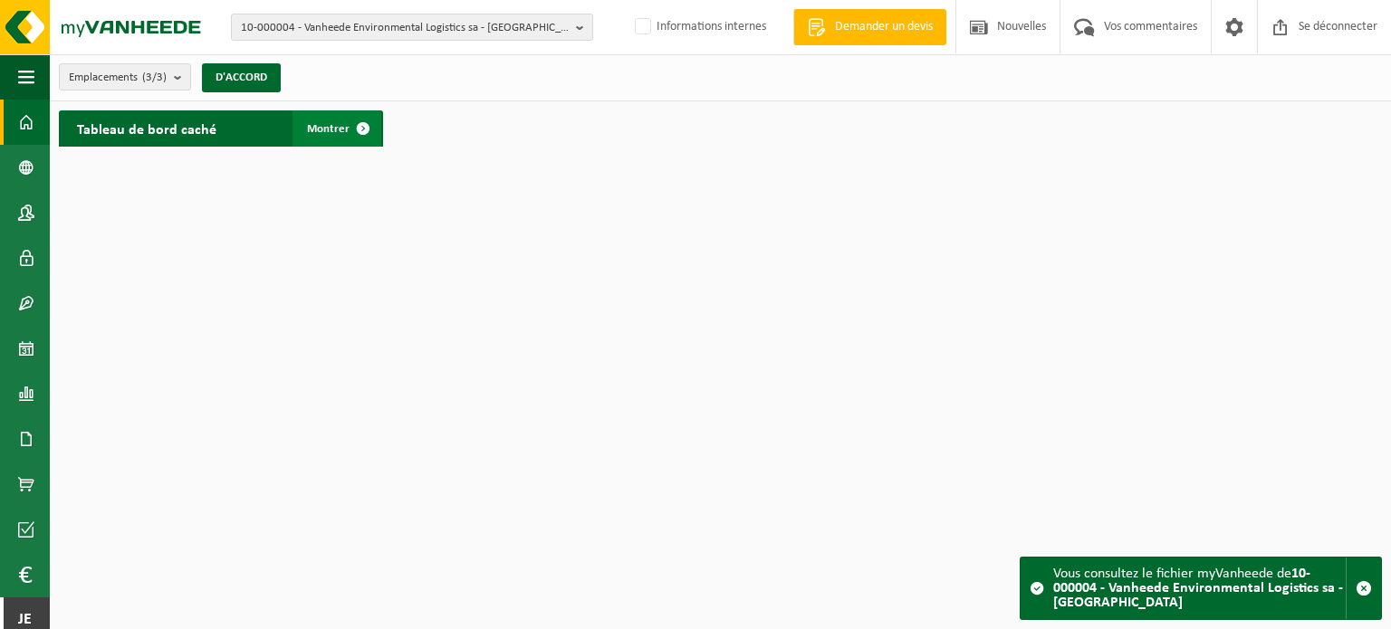
click at [330, 119] on link "Montrer" at bounding box center [337, 128] width 89 height 36
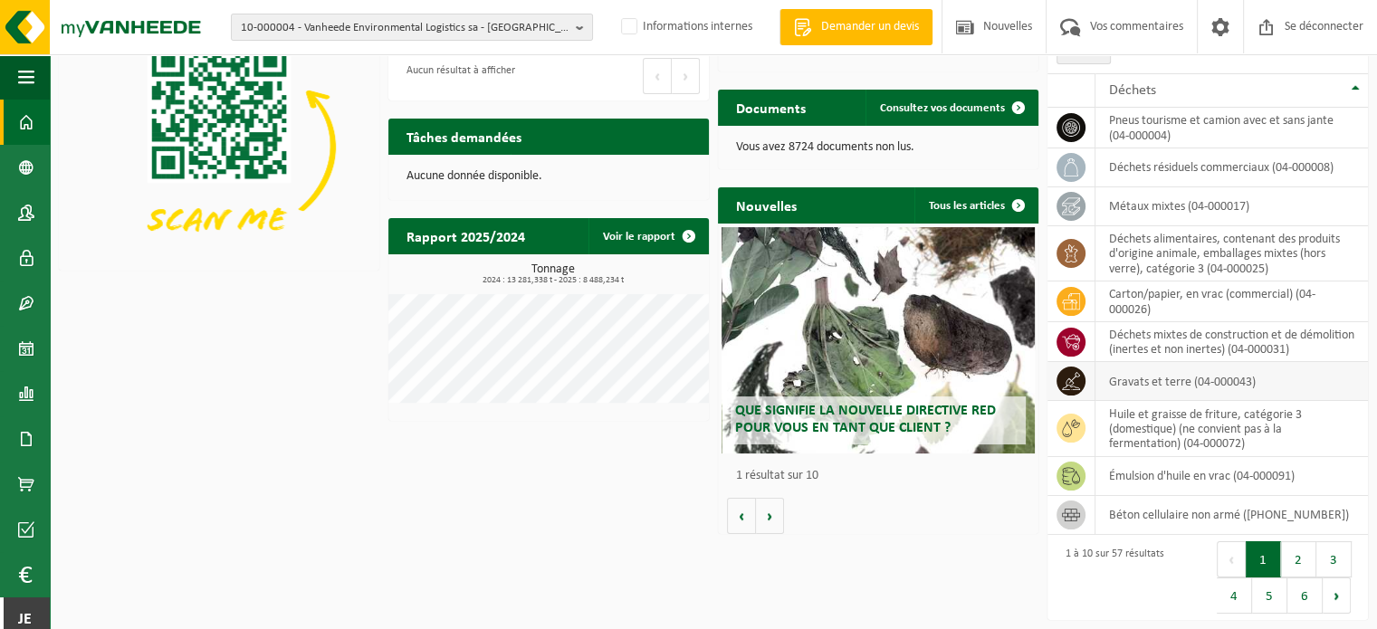
scroll to position [138, 0]
click at [33, 398] on span at bounding box center [26, 393] width 16 height 45
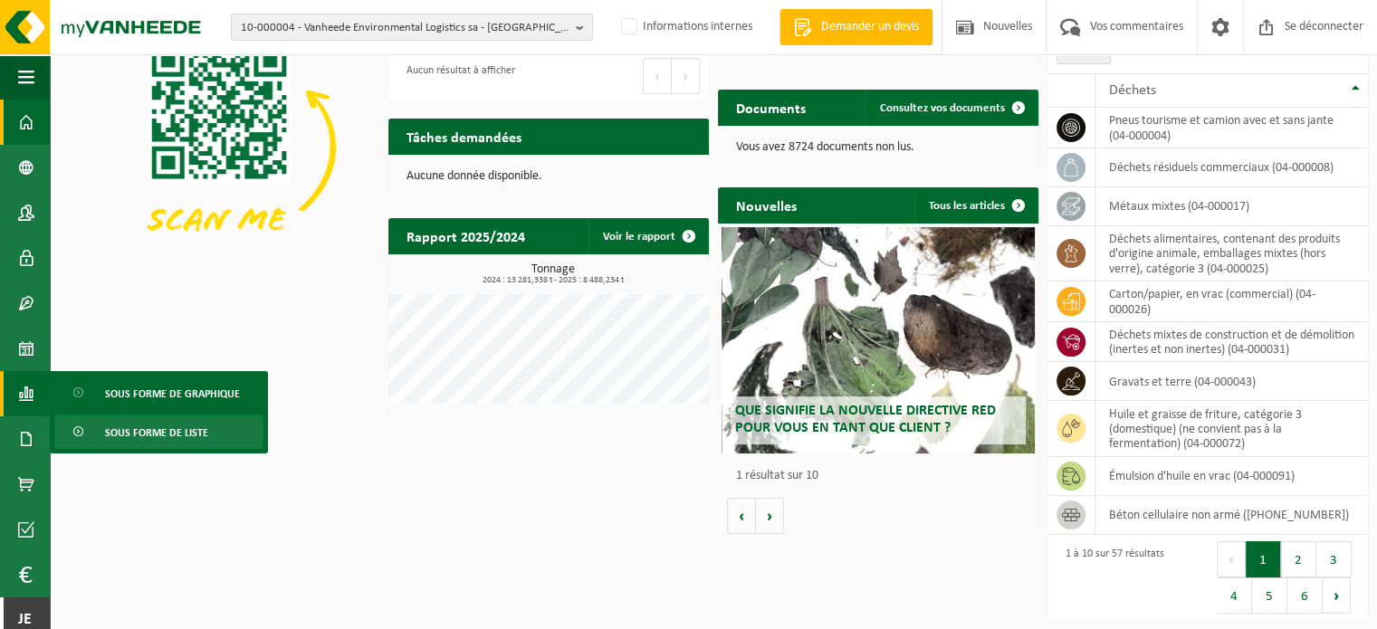
click at [107, 428] on font "Sous forme de liste" at bounding box center [156, 433] width 103 height 11
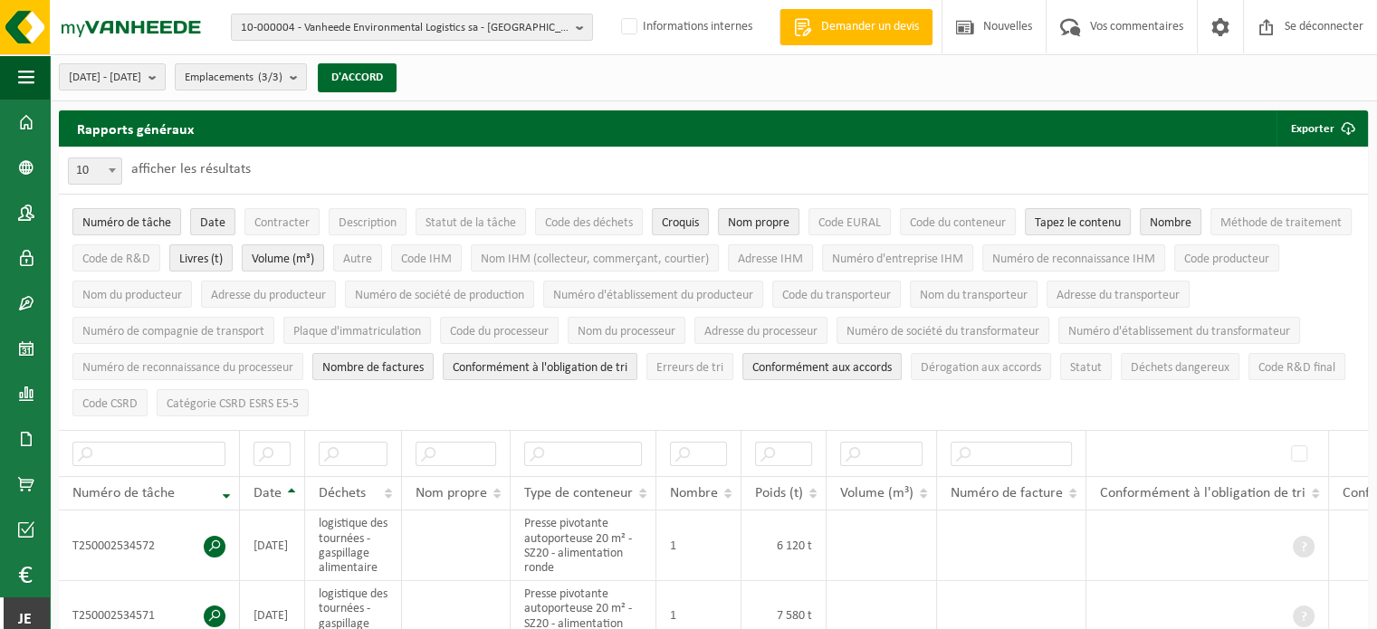
click at [134, 216] on font "Numéro de tâche" at bounding box center [126, 223] width 89 height 14
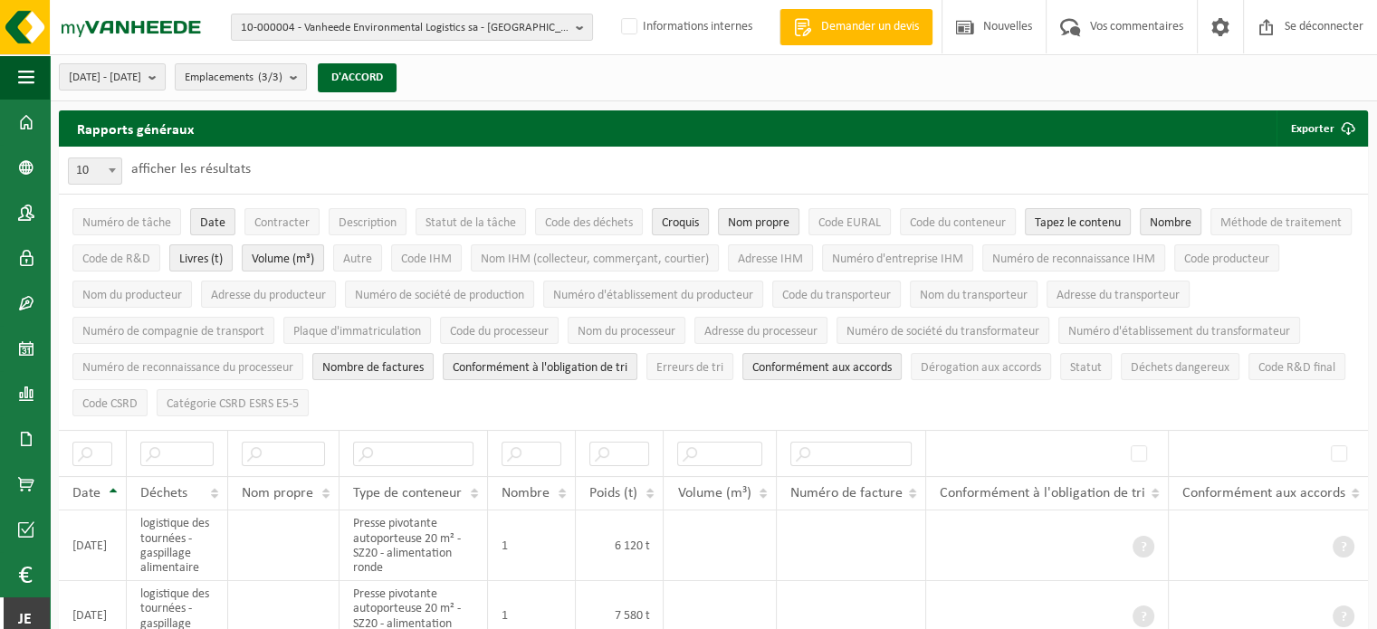
click at [668, 218] on font "Croquis" at bounding box center [680, 223] width 37 height 14
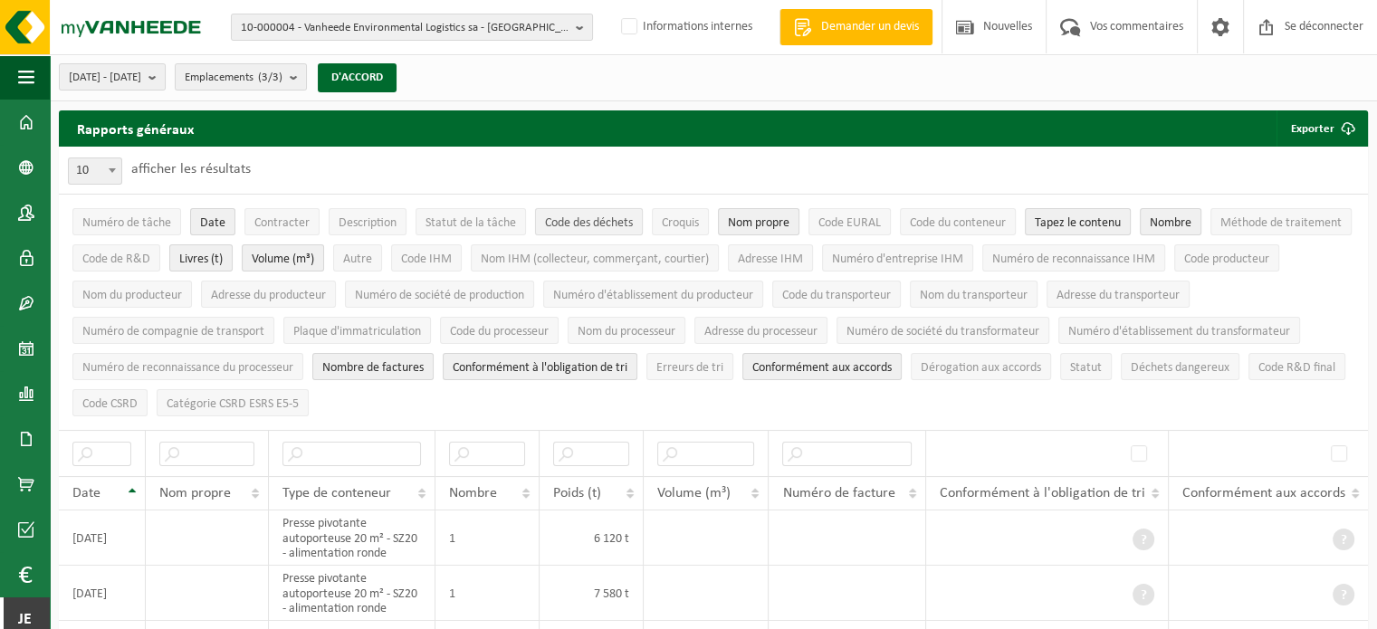
click at [617, 225] on font "Code des déchets" at bounding box center [589, 223] width 88 height 14
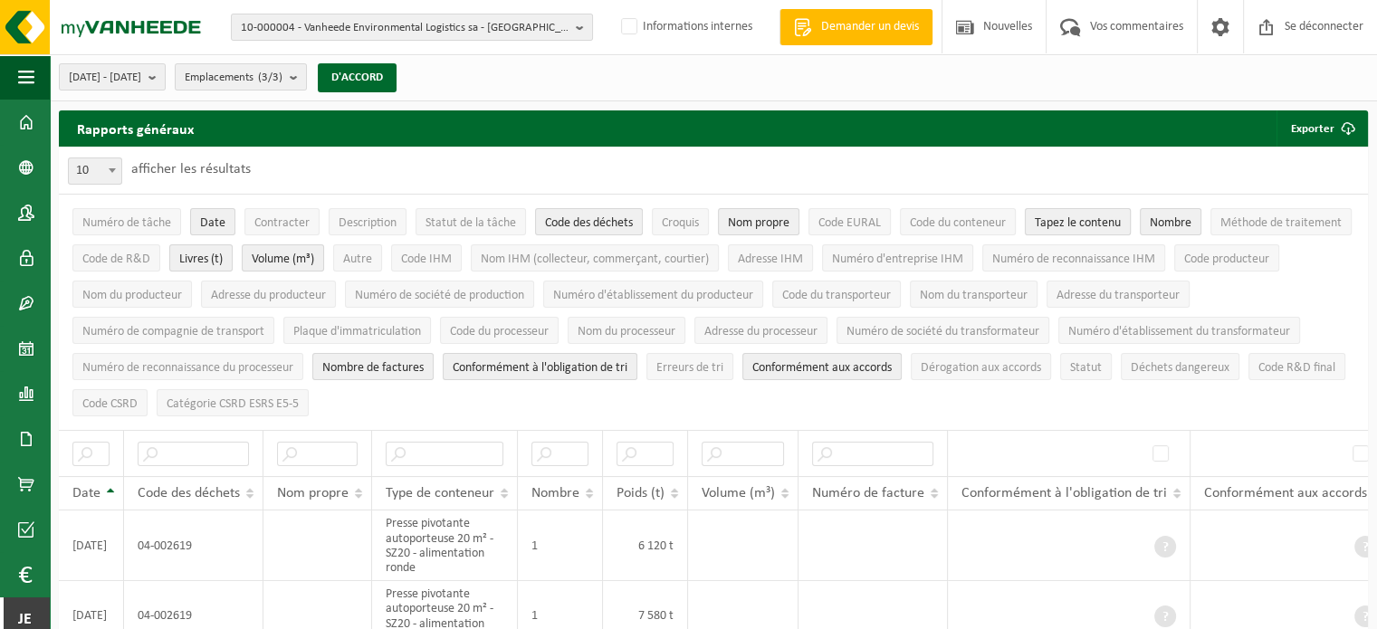
click at [1105, 221] on font "Tapez le contenu" at bounding box center [1078, 223] width 86 height 14
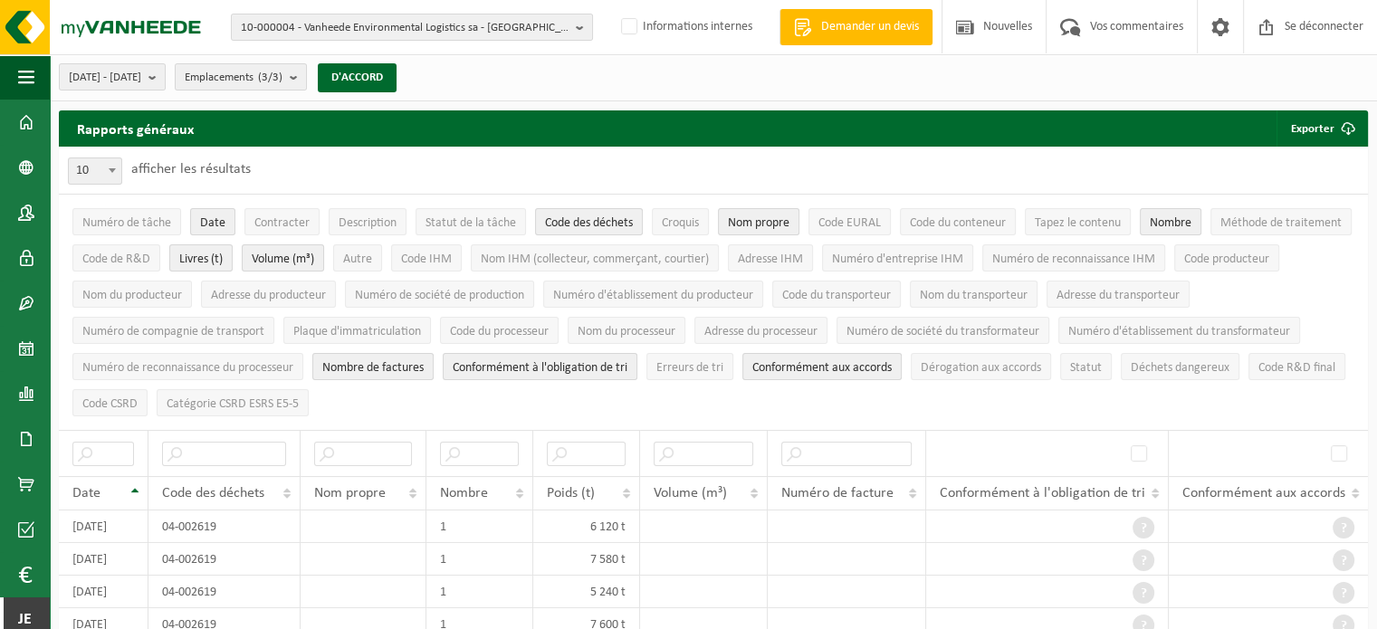
click at [1216, 217] on ul "Numéro [PERSON_NAME] Date Contracter Description Statut de [PERSON_NAME] Code d…" at bounding box center [714, 312] width 1310 height 235
click at [314, 256] on font "Volume (m³)" at bounding box center [283, 260] width 62 height 14
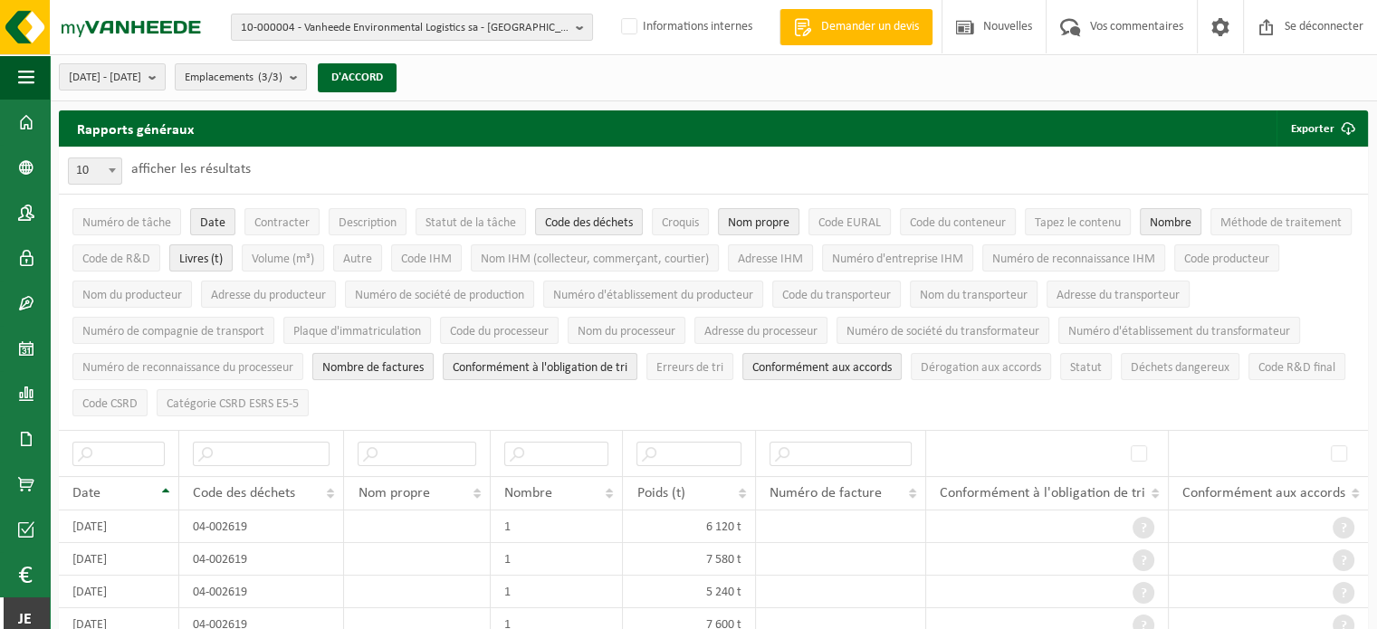
click at [417, 369] on font "Nombre de factures" at bounding box center [372, 368] width 101 height 14
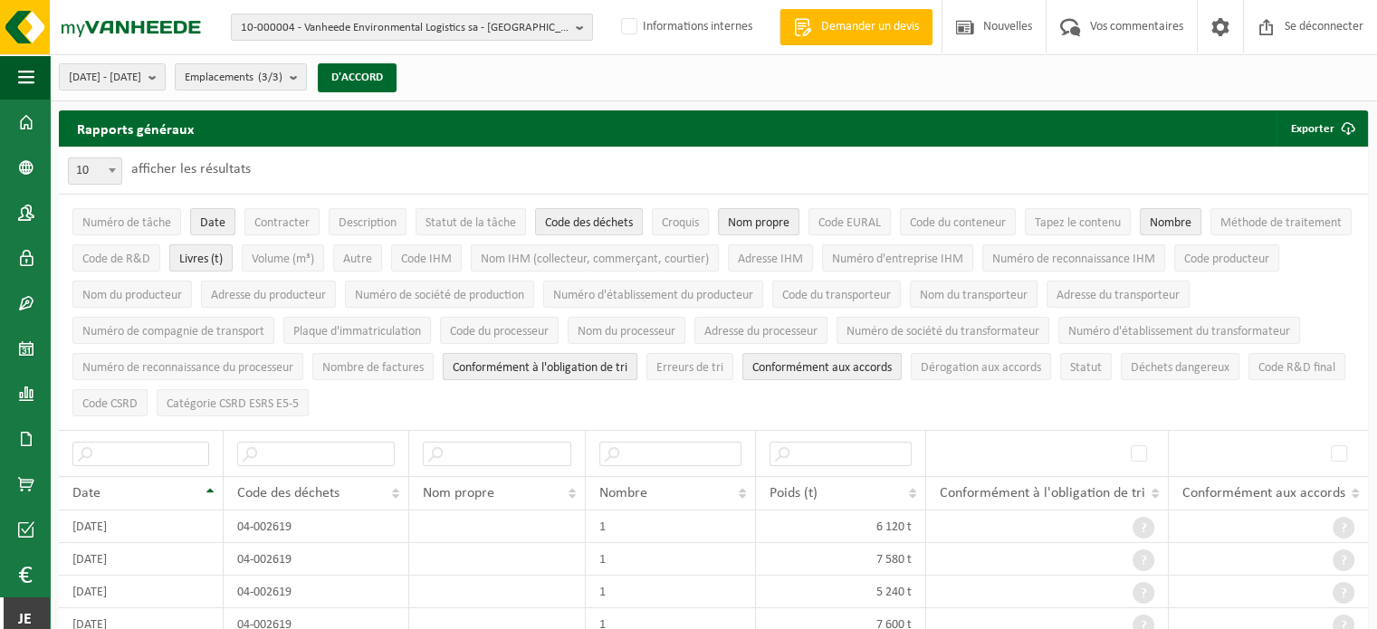
click at [484, 363] on font "Conformément à l'obligation de tri" at bounding box center [540, 368] width 175 height 14
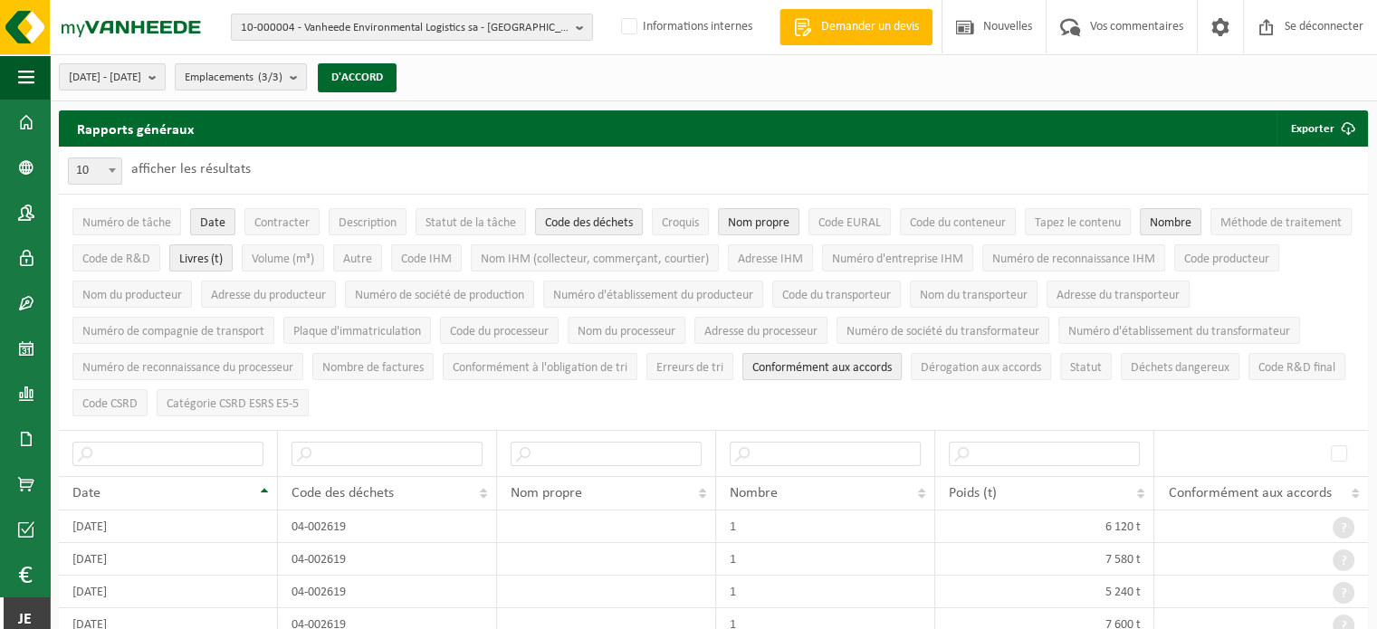
click at [819, 367] on font "Conformément aux accords" at bounding box center [822, 368] width 139 height 14
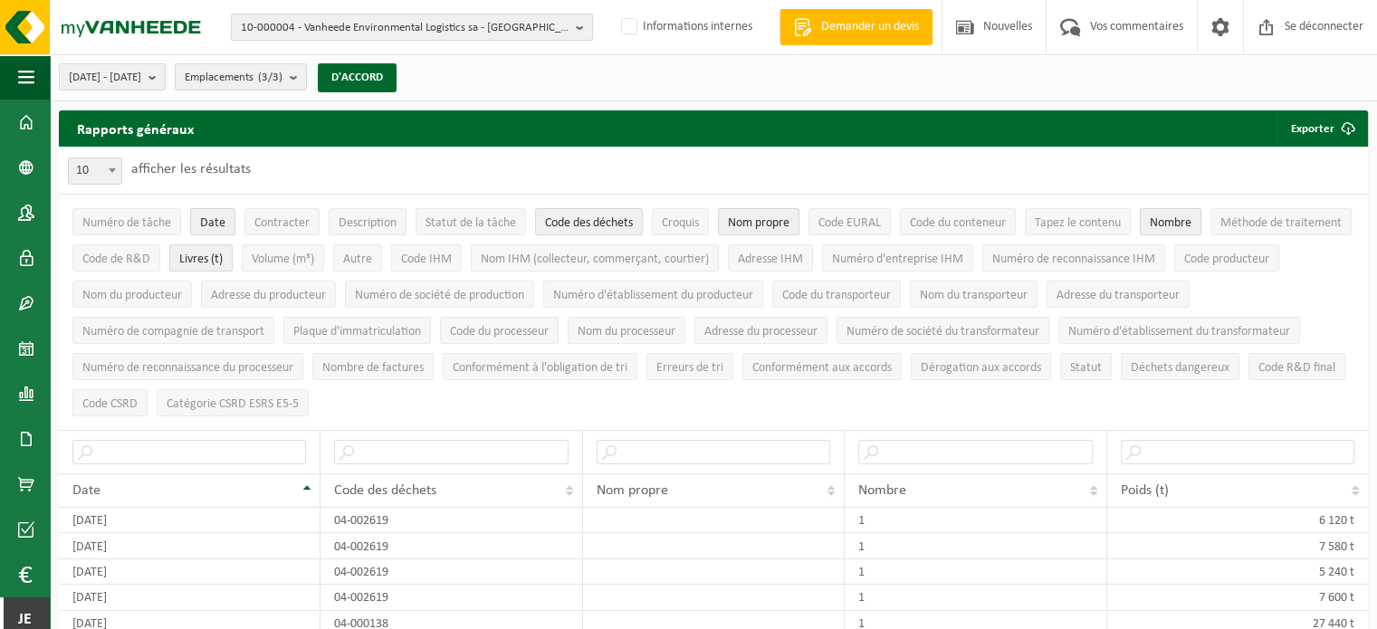
click at [1200, 218] on button "Nombre" at bounding box center [1171, 221] width 62 height 27
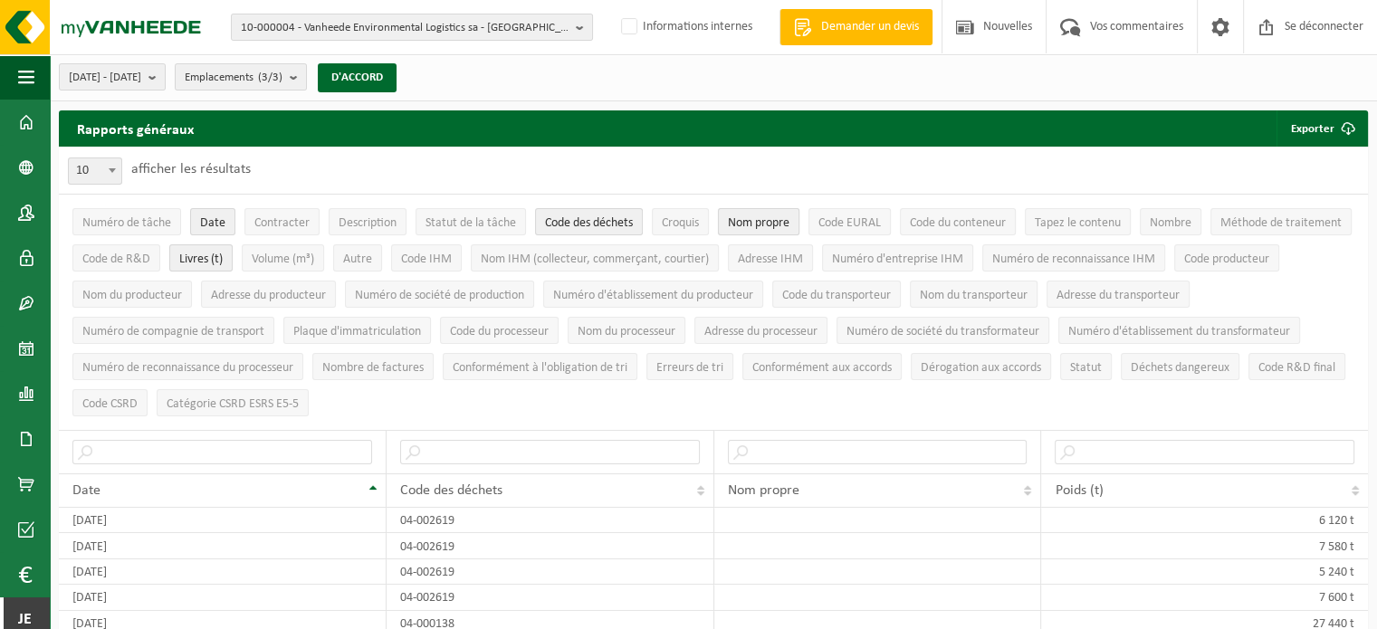
click at [751, 226] on font "Nom propre" at bounding box center [759, 223] width 62 height 14
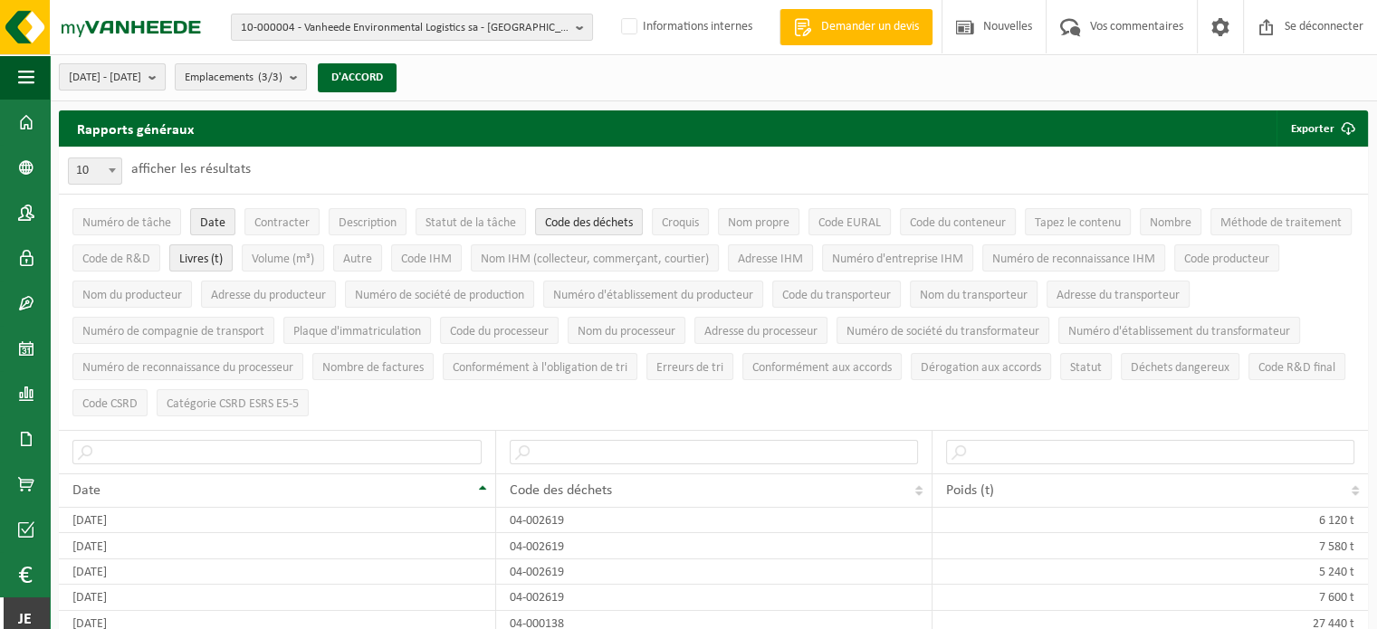
click at [141, 75] on font "[DATE] - [DATE]" at bounding box center [105, 78] width 72 height 12
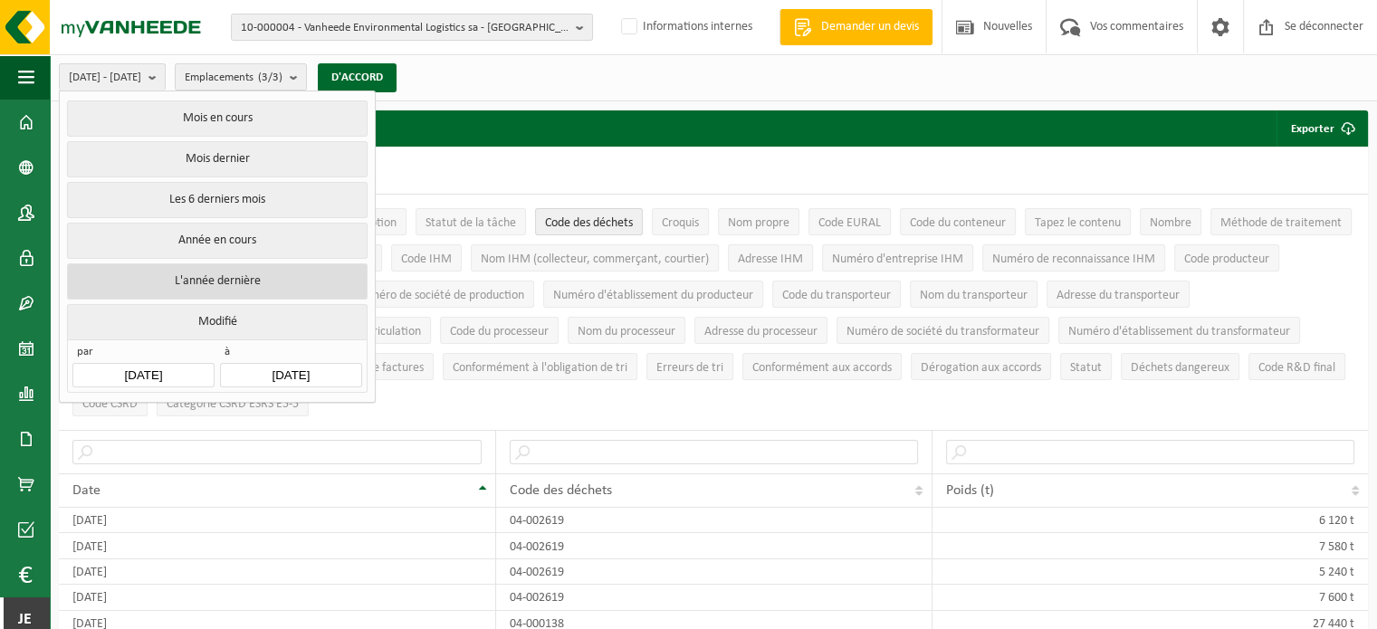
click at [225, 274] on font "L'année dernière" at bounding box center [217, 281] width 86 height 14
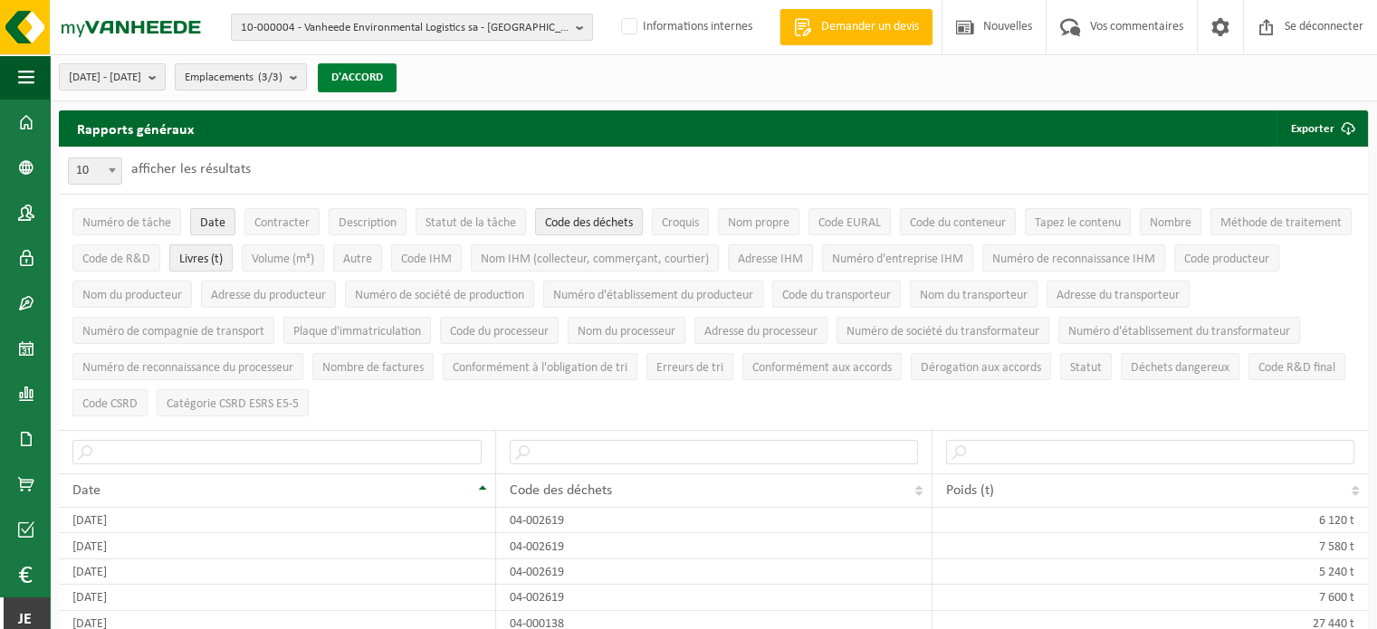
drag, startPoint x: 395, startPoint y: 71, endPoint x: 514, endPoint y: 91, distance: 121.3
click at [383, 72] on font "D'ACCORD" at bounding box center [357, 78] width 52 height 12
click at [1319, 131] on font "Exporter" at bounding box center [1312, 129] width 43 height 12
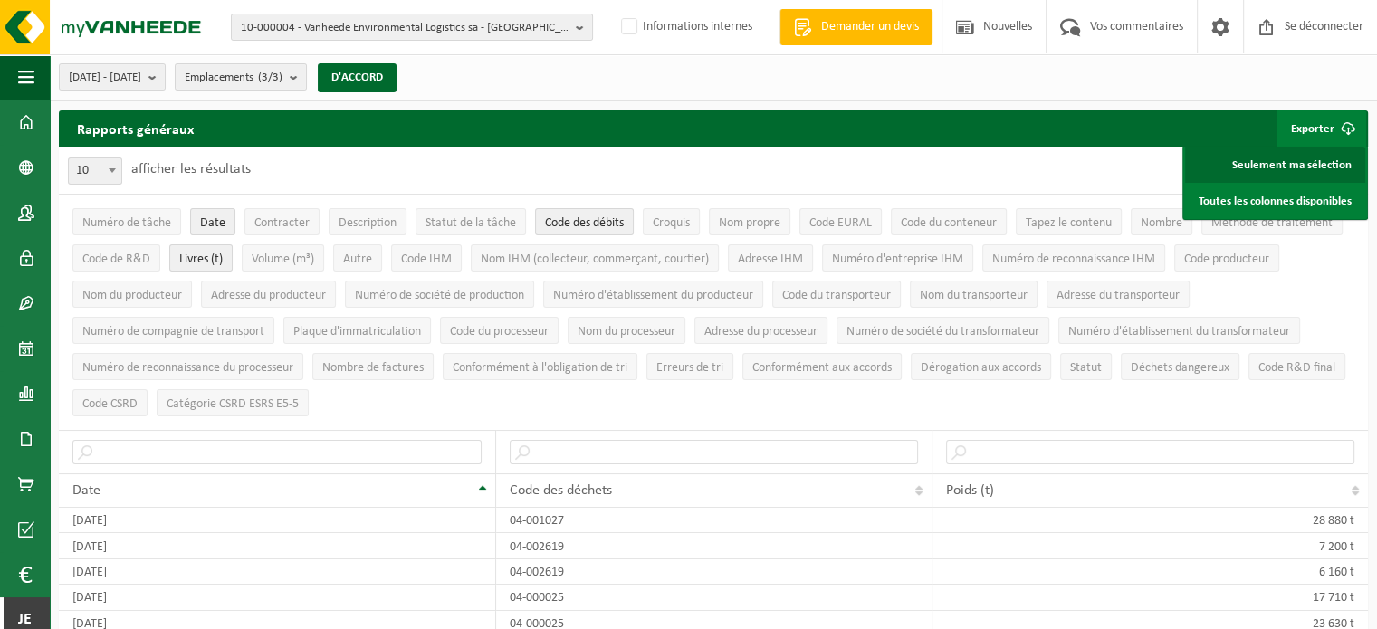
click at [1300, 168] on font "Seulement ma sélection" at bounding box center [1293, 165] width 120 height 12
click at [1285, 166] on font "Seulement ma sélection" at bounding box center [1293, 165] width 120 height 12
